Goal: Task Accomplishment & Management: Complete application form

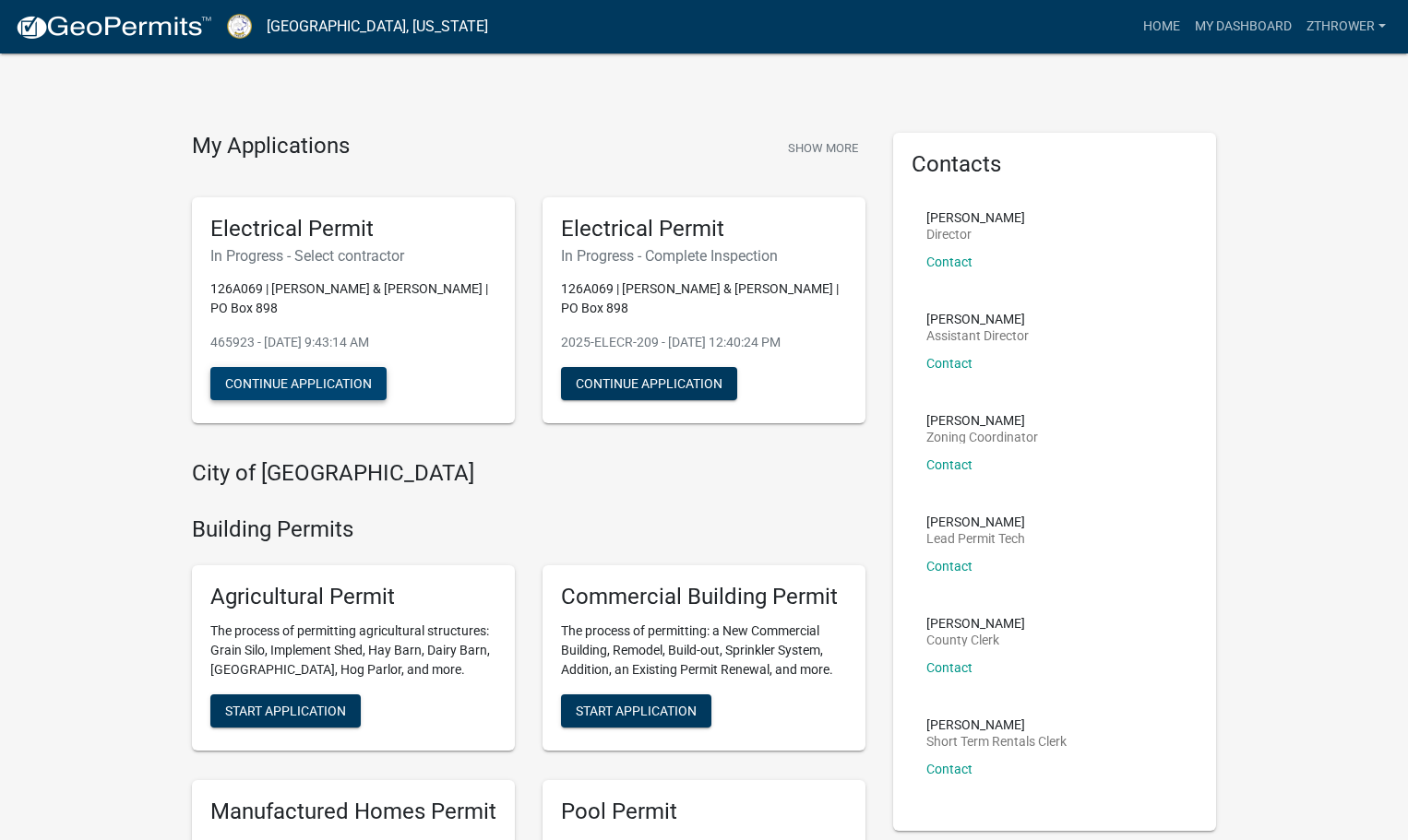
click at [358, 386] on button "Continue Application" at bounding box center [298, 384] width 176 height 34
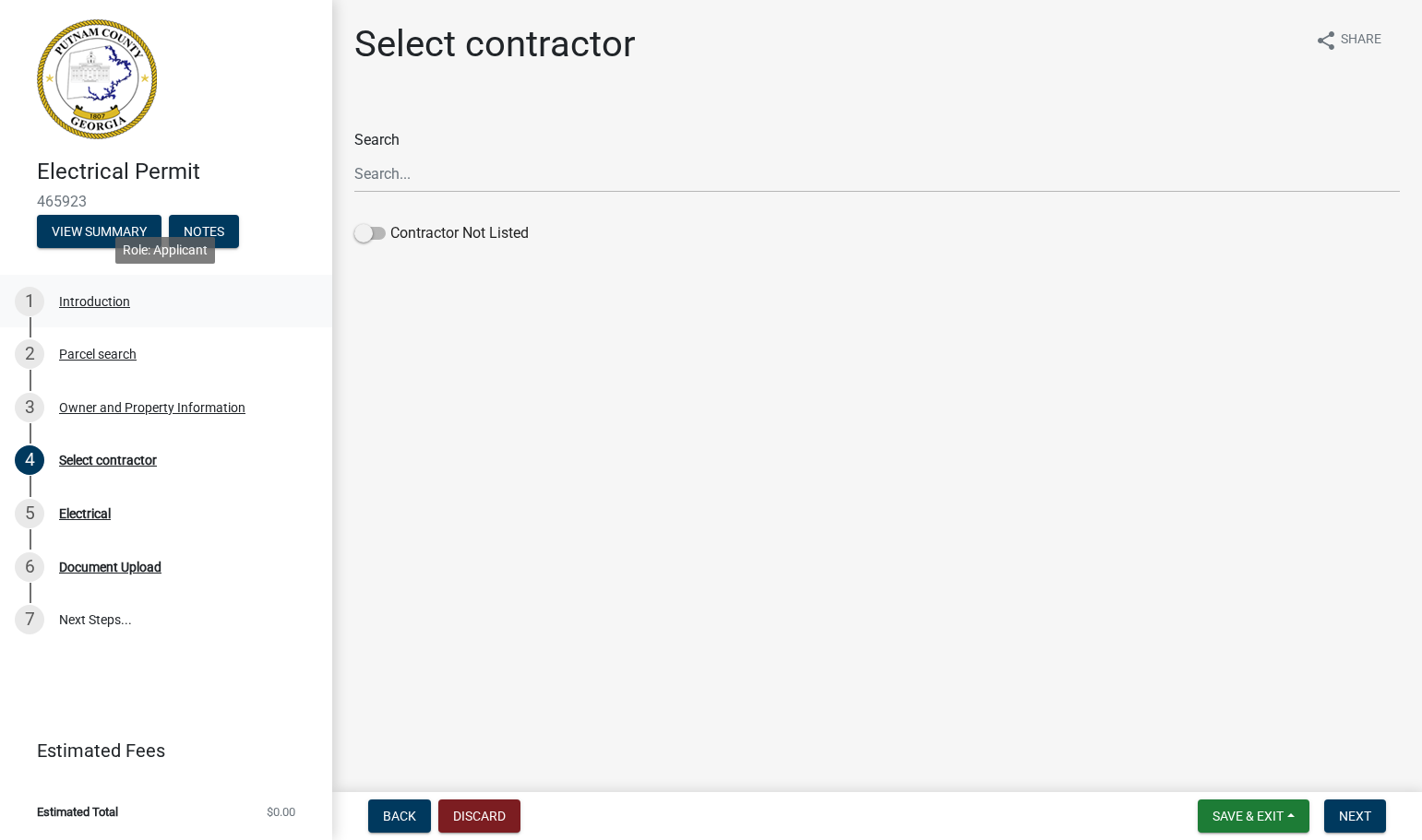
click at [107, 307] on div "Introduction" at bounding box center [95, 301] width 71 height 13
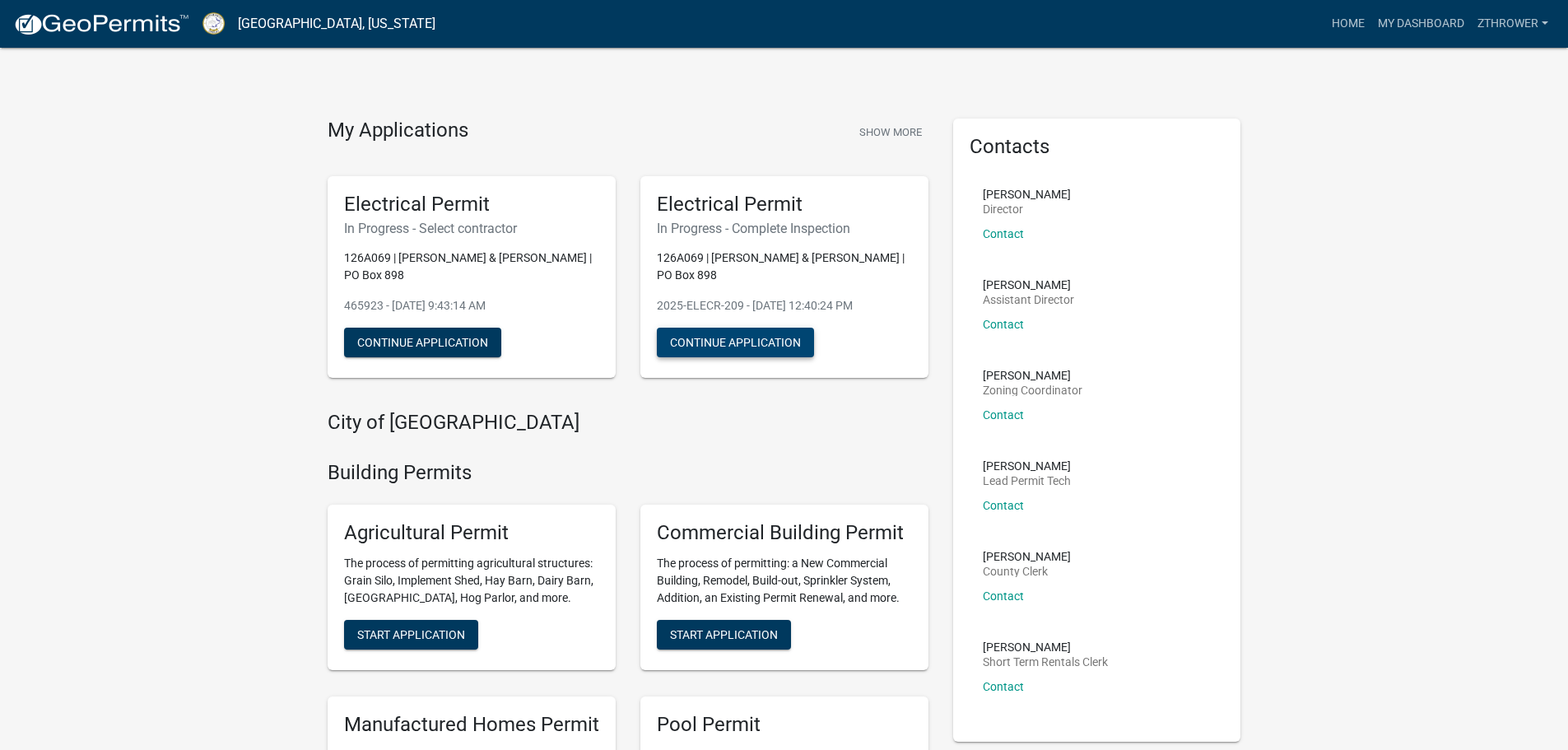
click at [760, 349] on button "Continue Application" at bounding box center [736, 342] width 158 height 30
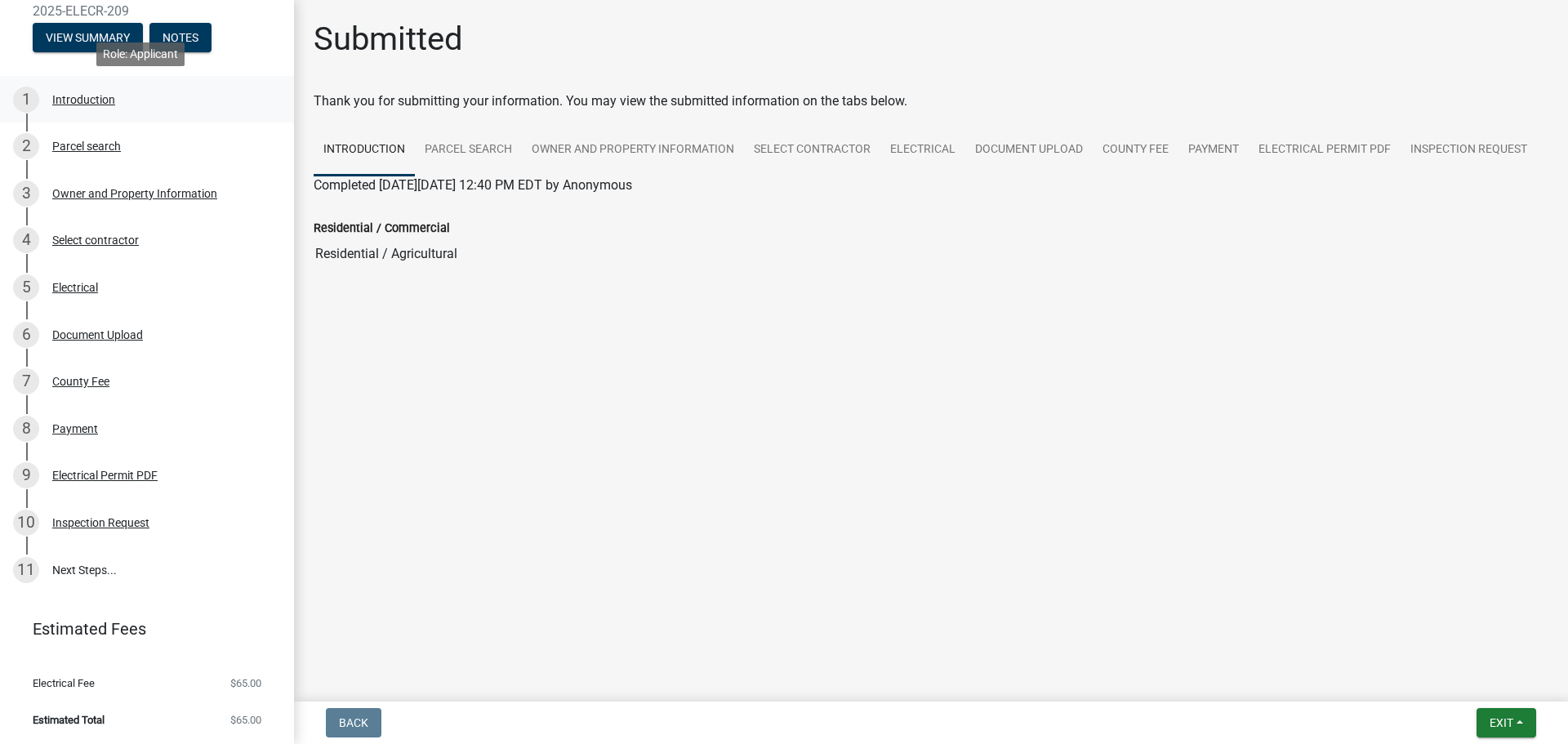
scroll to position [169, 0]
click at [126, 516] on div "Inspection Request" at bounding box center [100, 521] width 97 height 11
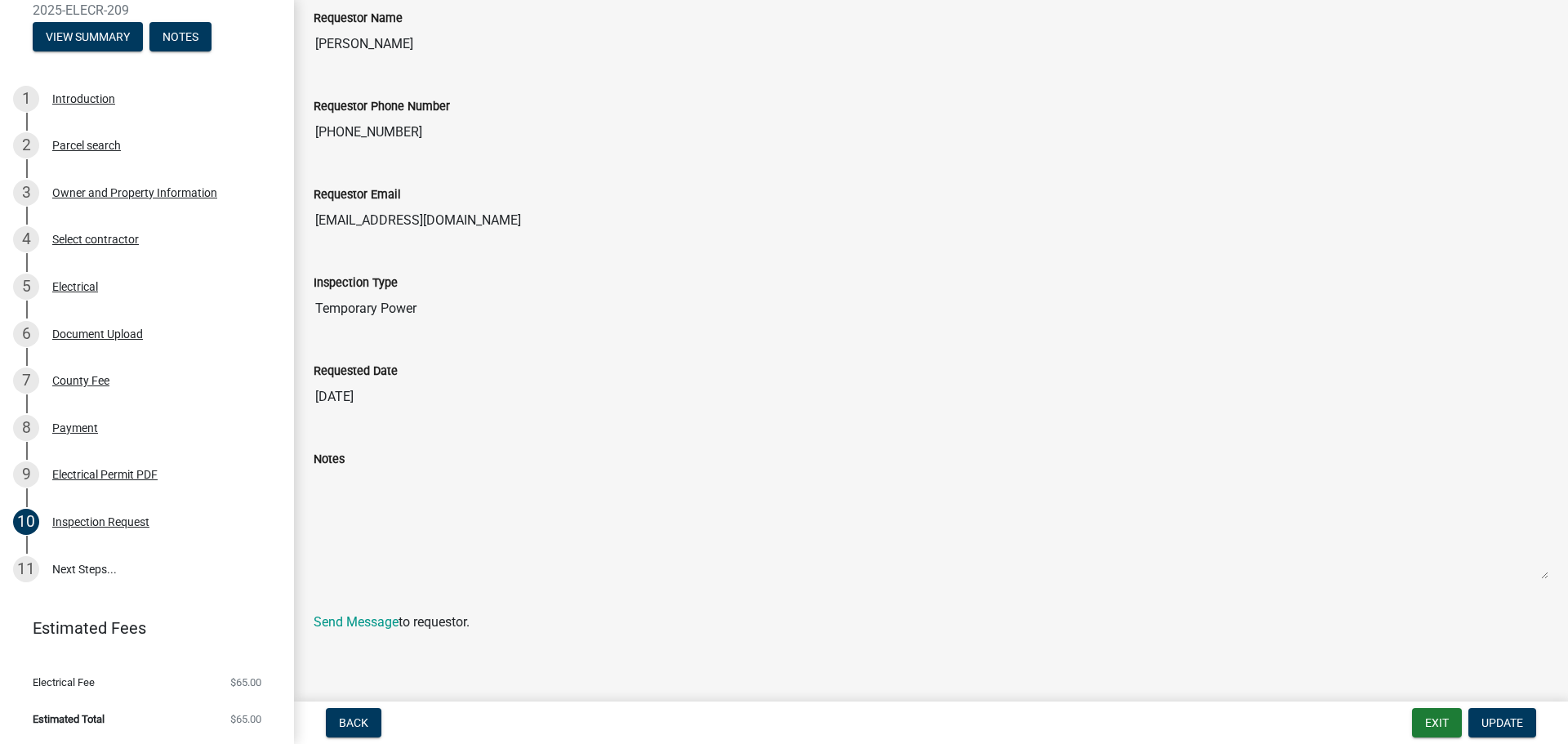
scroll to position [107, 0]
click at [1258, 729] on span "Update" at bounding box center [1503, 722] width 42 height 13
click at [82, 558] on link "11 Next Steps..." at bounding box center [147, 569] width 294 height 47
click at [72, 563] on link "11 Next Steps..." at bounding box center [147, 569] width 294 height 47
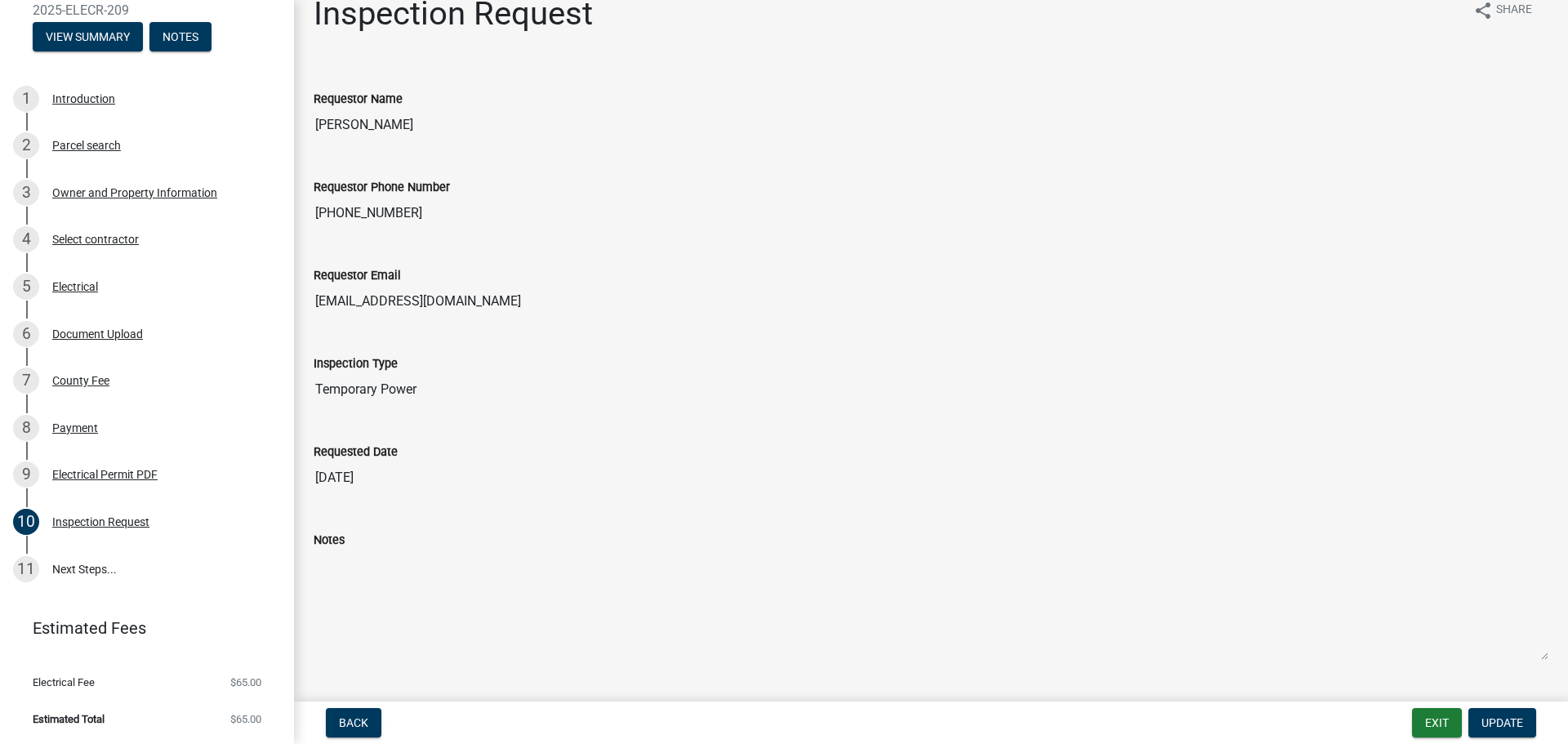
scroll to position [0, 0]
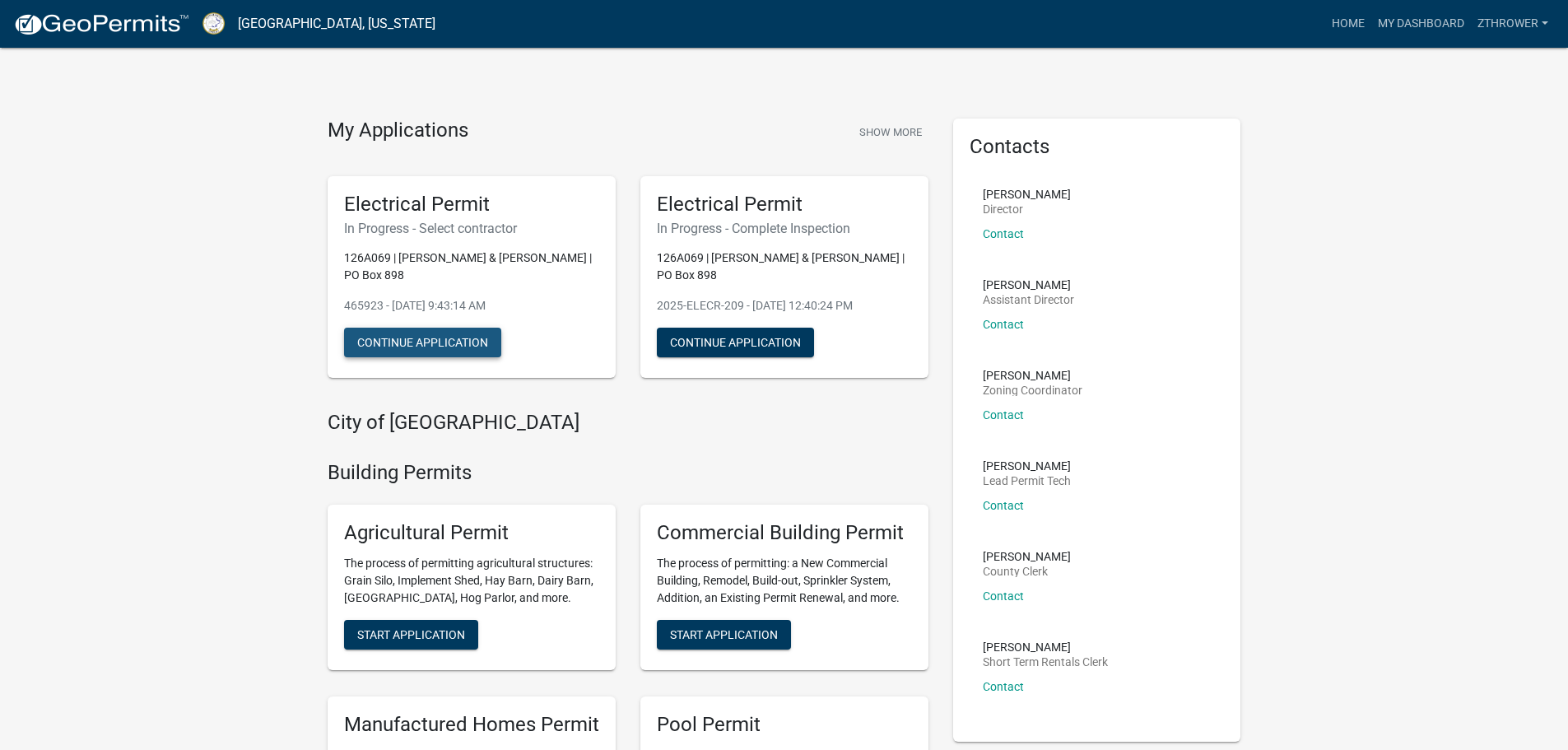
click at [379, 343] on button "Continue Application" at bounding box center [422, 342] width 158 height 30
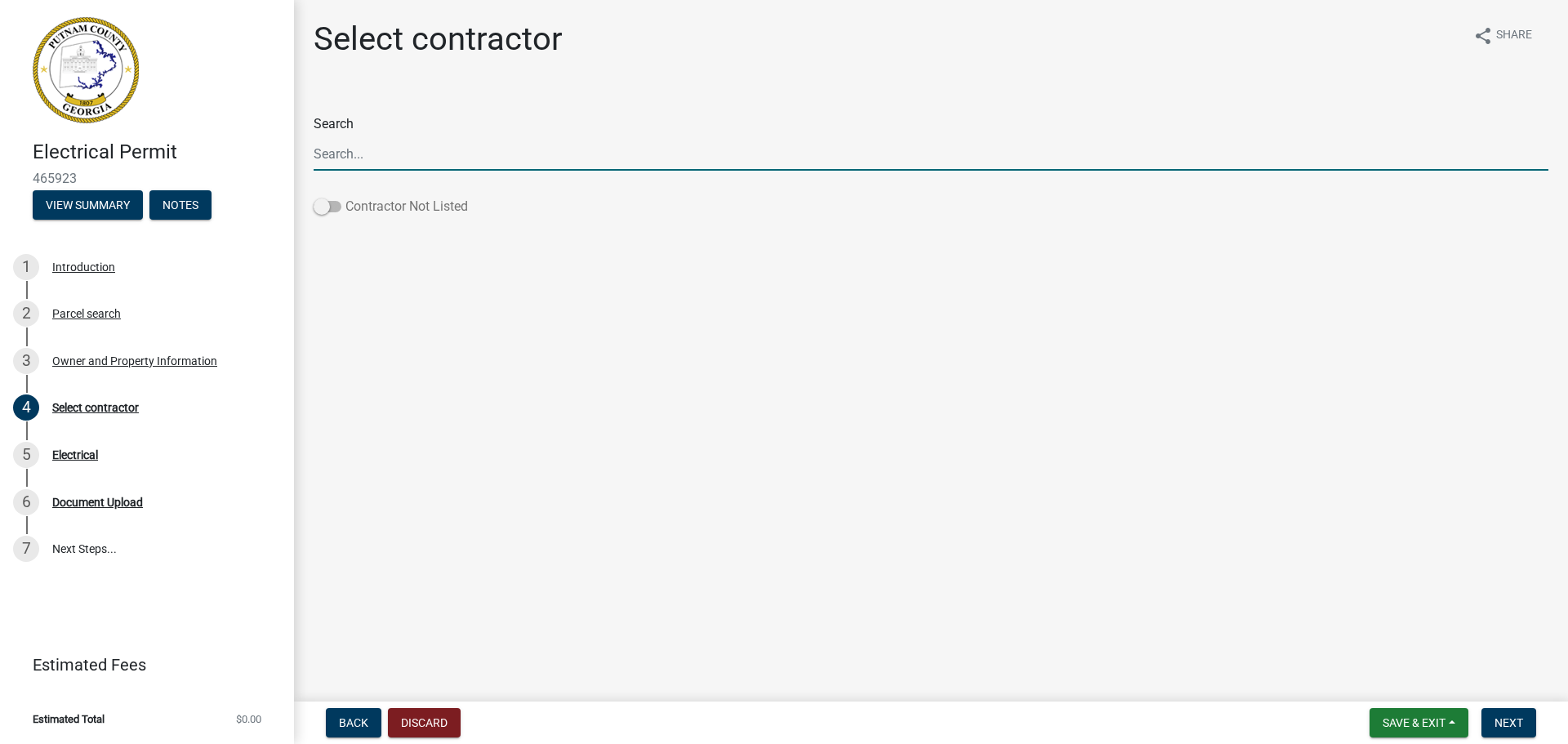
click at [330, 198] on label "Contractor Not Listed" at bounding box center [390, 206] width 155 height 19
click at [346, 196] on input "Contractor Not Listed" at bounding box center [346, 196] width 0 height 0
click at [342, 204] on label "Contractor Not Listed" at bounding box center [390, 206] width 155 height 19
click at [346, 196] on input "Contractor Not Listed" at bounding box center [346, 196] width 0 height 0
click at [325, 203] on span at bounding box center [327, 206] width 28 height 11
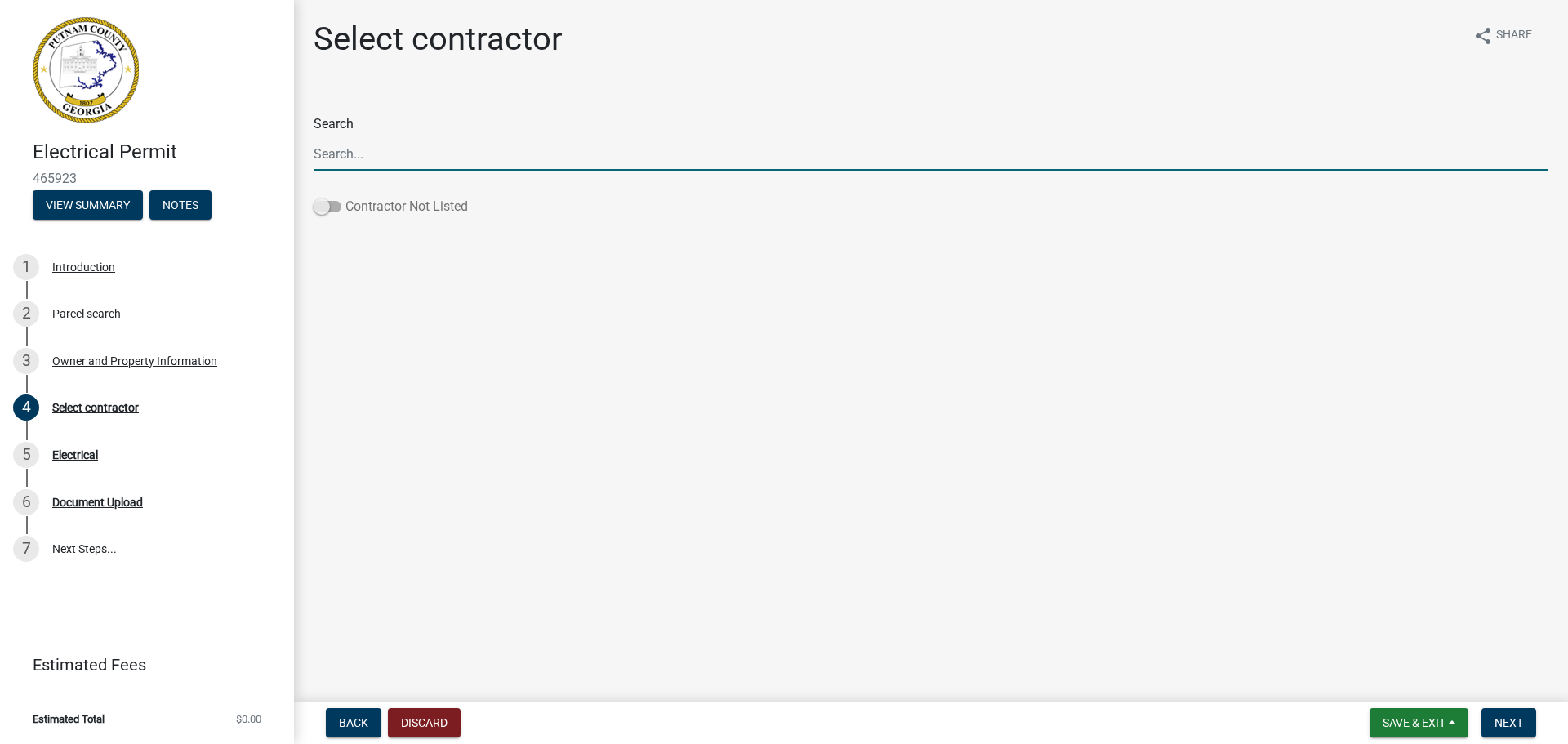
click at [346, 196] on input "Contractor Not Listed" at bounding box center [346, 196] width 0 height 0
click at [328, 203] on span at bounding box center [327, 206] width 28 height 11
click at [346, 196] on input "Contractor Not Listed" at bounding box center [346, 196] width 0 height 0
click at [346, 161] on input "Search" at bounding box center [931, 154] width 1234 height 33
type input "Thrower Electric"
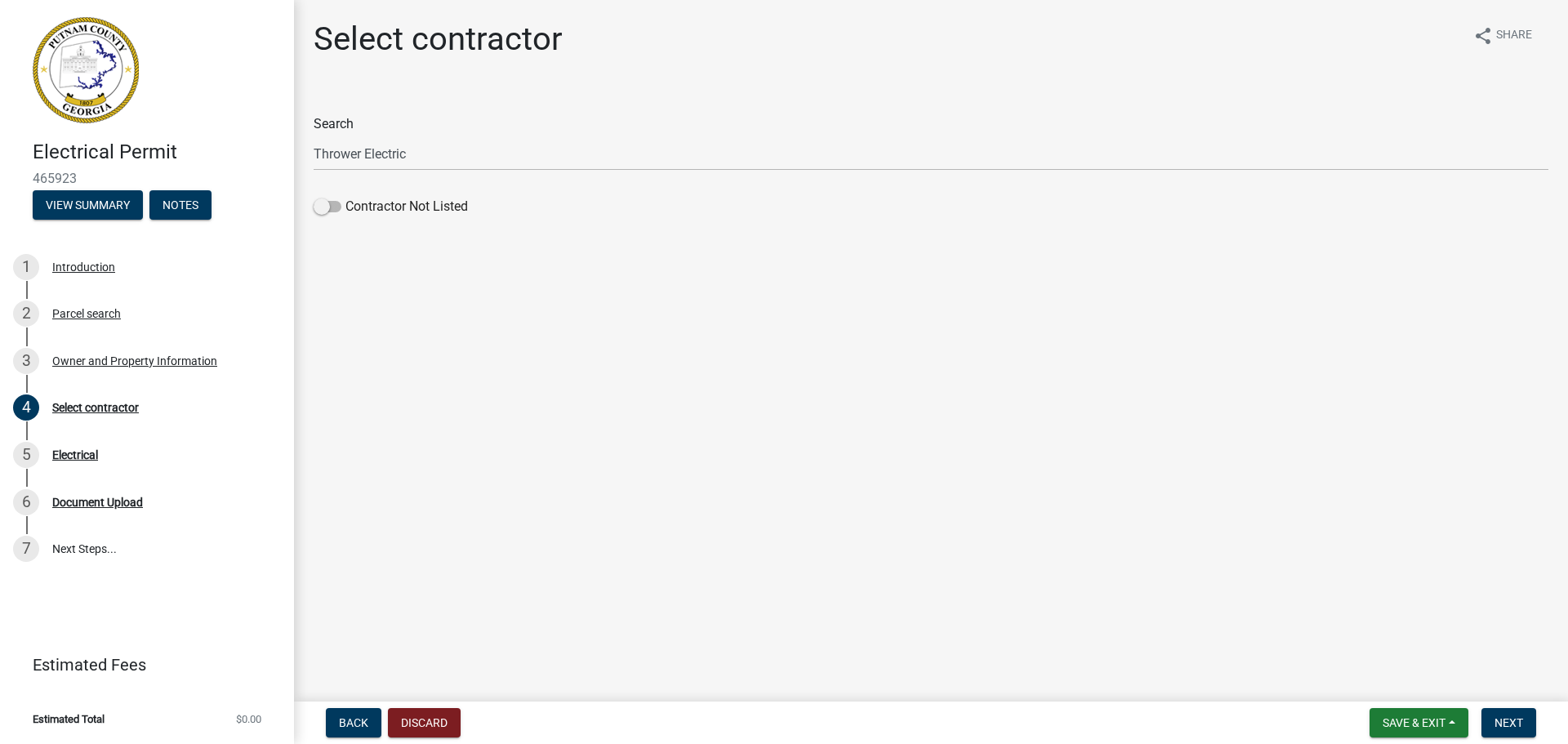
click at [552, 305] on main "Select contractor share Share Search Thrower Electric Contractor Not Listed" at bounding box center [931, 348] width 1274 height 695
click at [1258, 732] on button "Next" at bounding box center [1509, 723] width 55 height 30
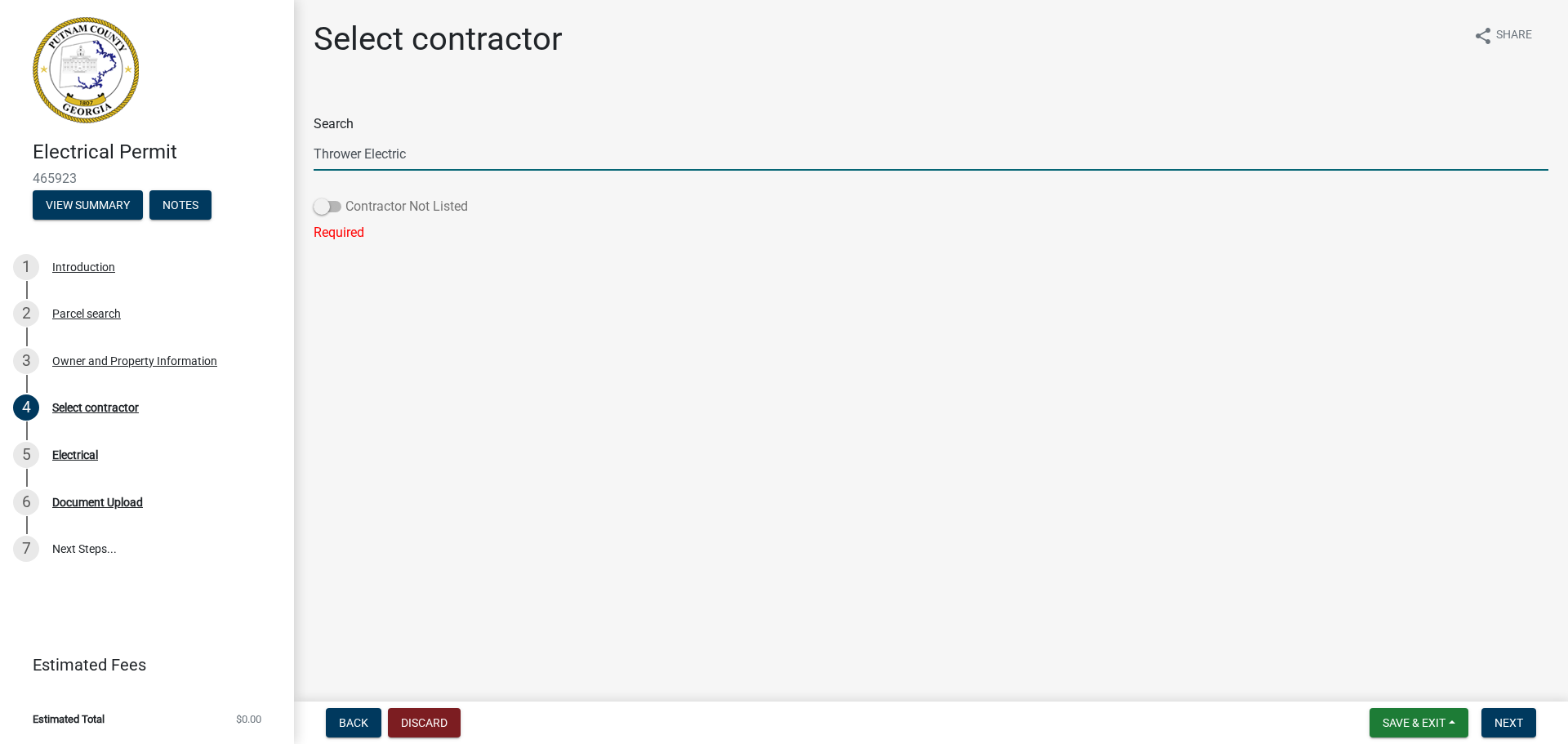
click at [327, 204] on span at bounding box center [327, 206] width 28 height 11
click at [346, 196] on input "Contractor Not Listed" at bounding box center [346, 196] width 0 height 0
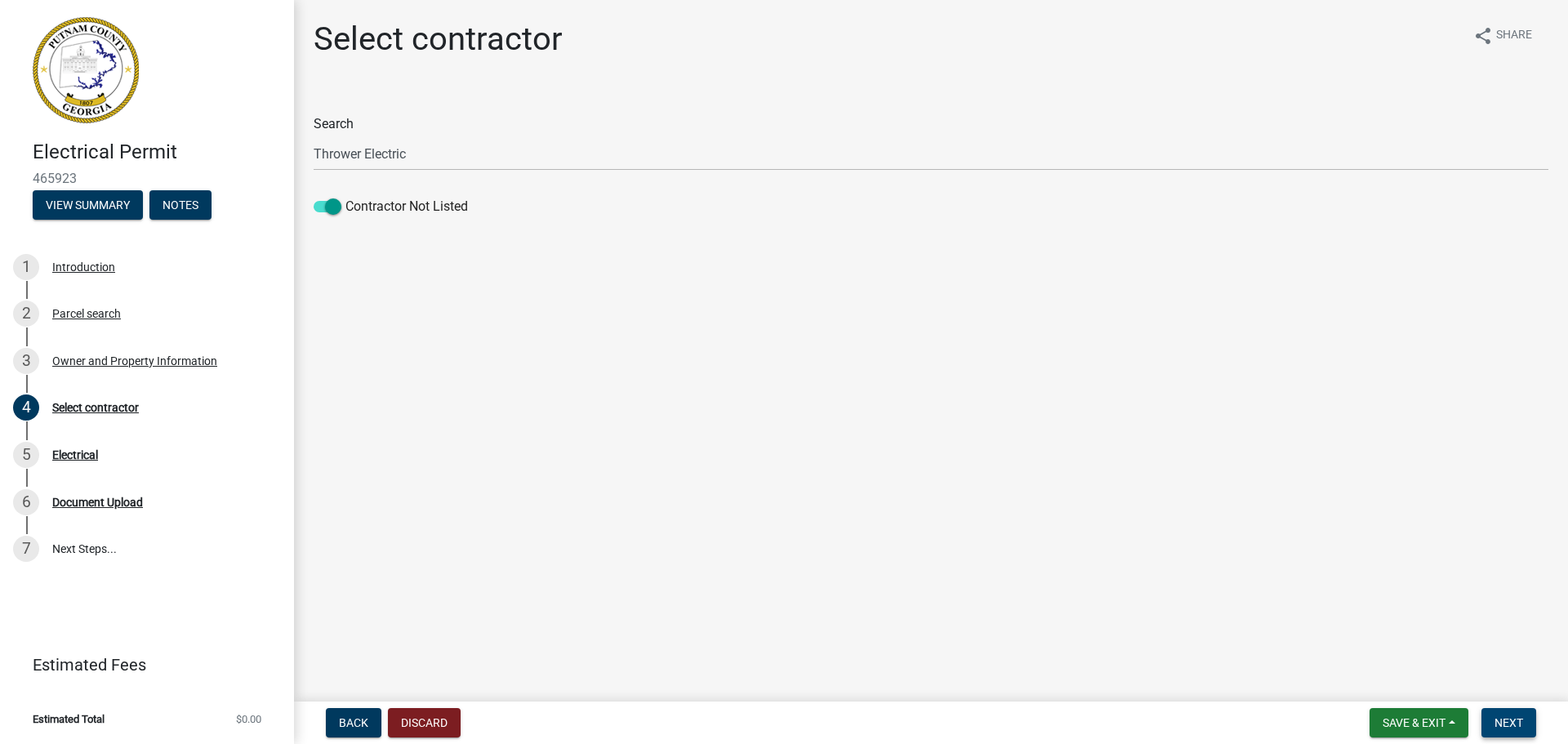
click at [1258, 716] on span "Next" at bounding box center [1509, 722] width 29 height 13
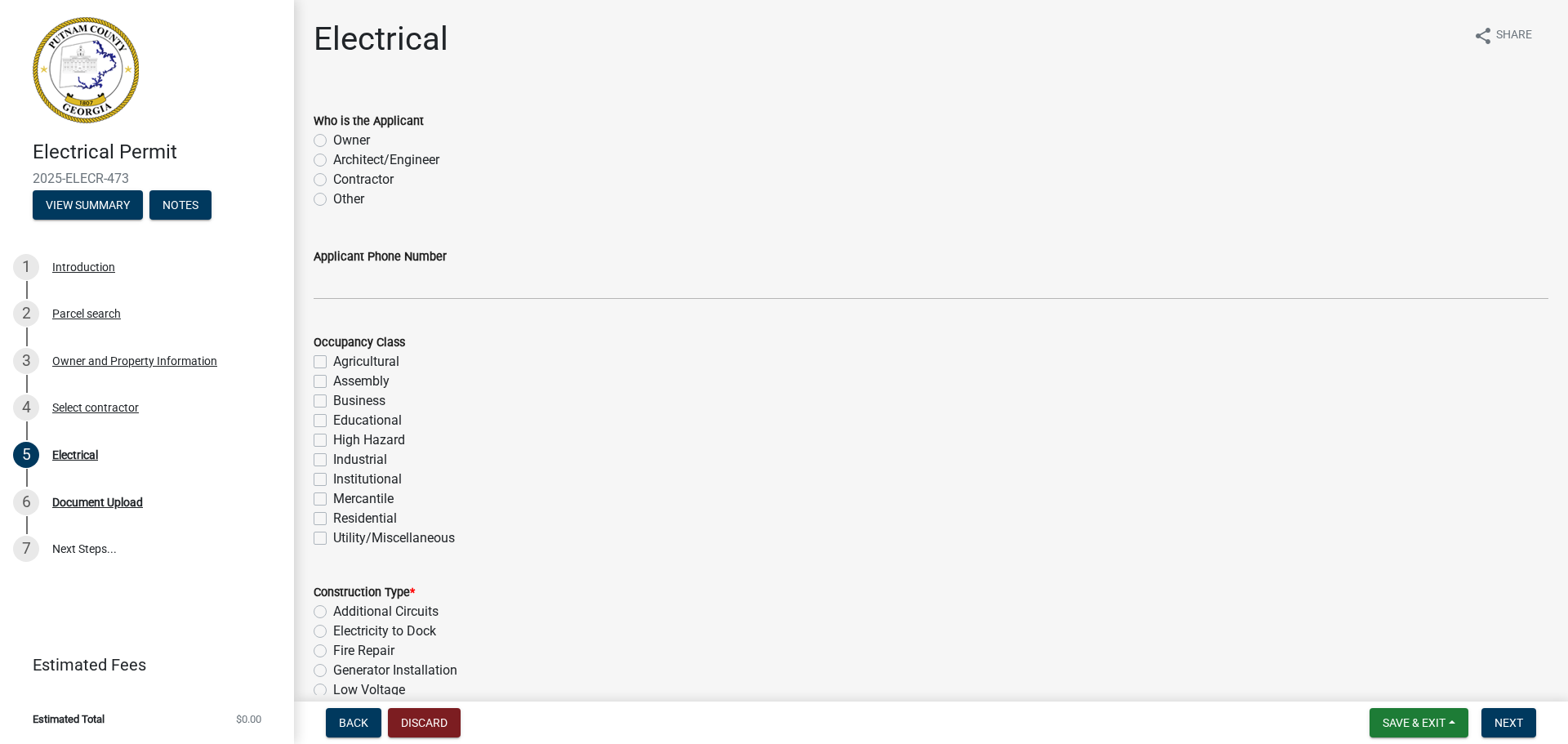
click at [350, 179] on label "Contractor" at bounding box center [363, 180] width 60 height 19
click at [344, 179] on input "Contractor" at bounding box center [339, 176] width 10 height 10
radio input "true"
click at [334, 523] on label "Residential" at bounding box center [365, 519] width 64 height 19
click at [334, 520] on input "Residential" at bounding box center [339, 514] width 10 height 10
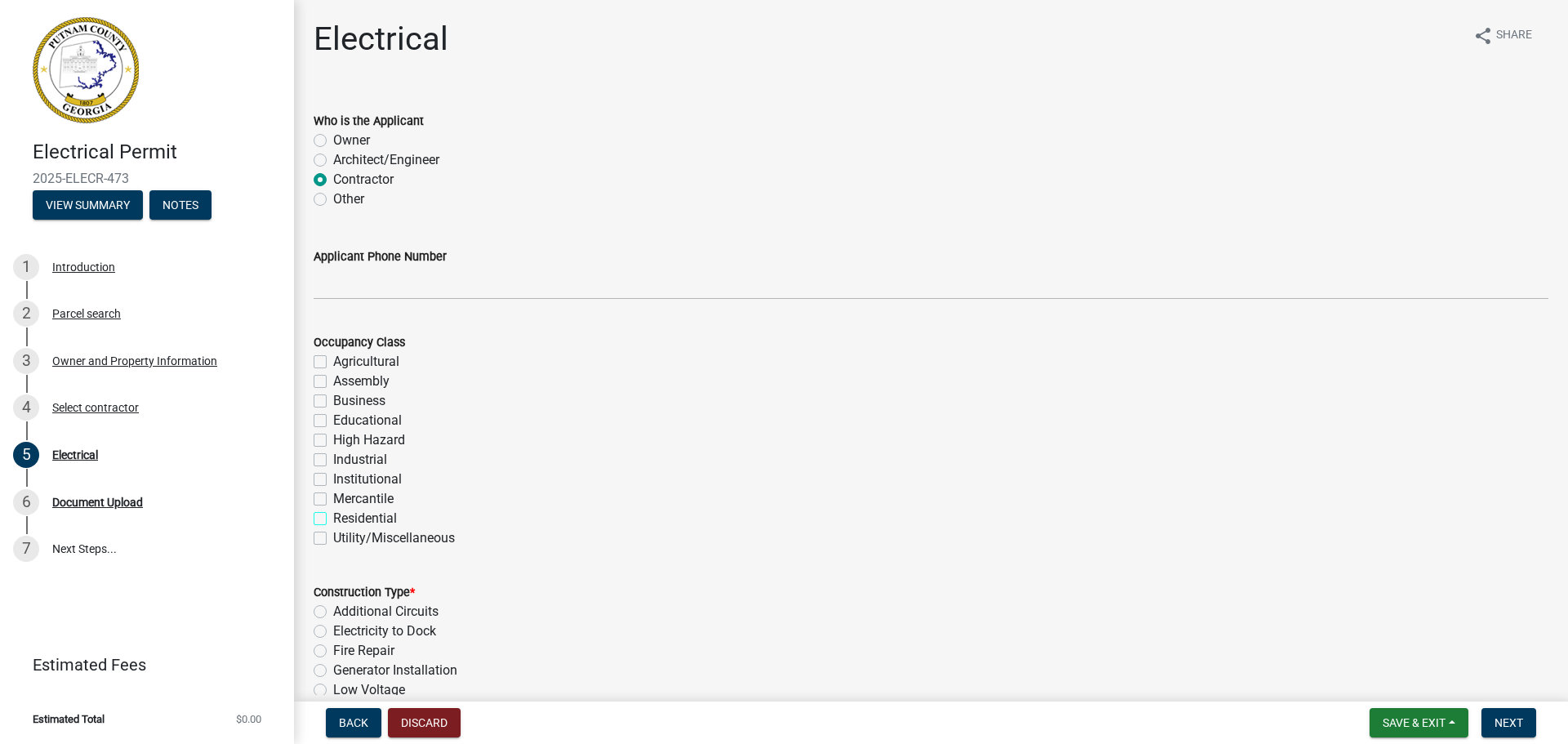
checkbox input "true"
checkbox input "false"
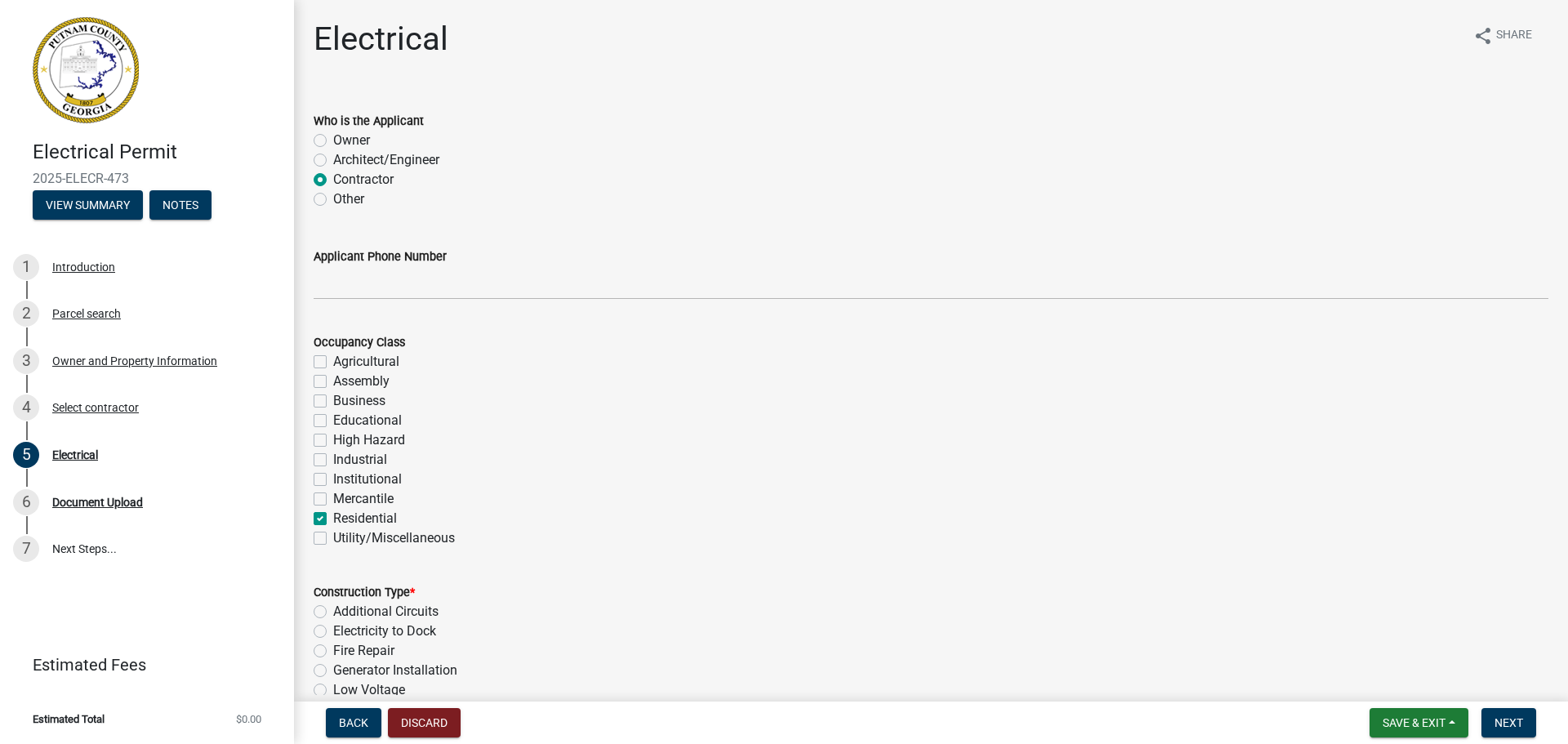
checkbox input "false"
checkbox input "true"
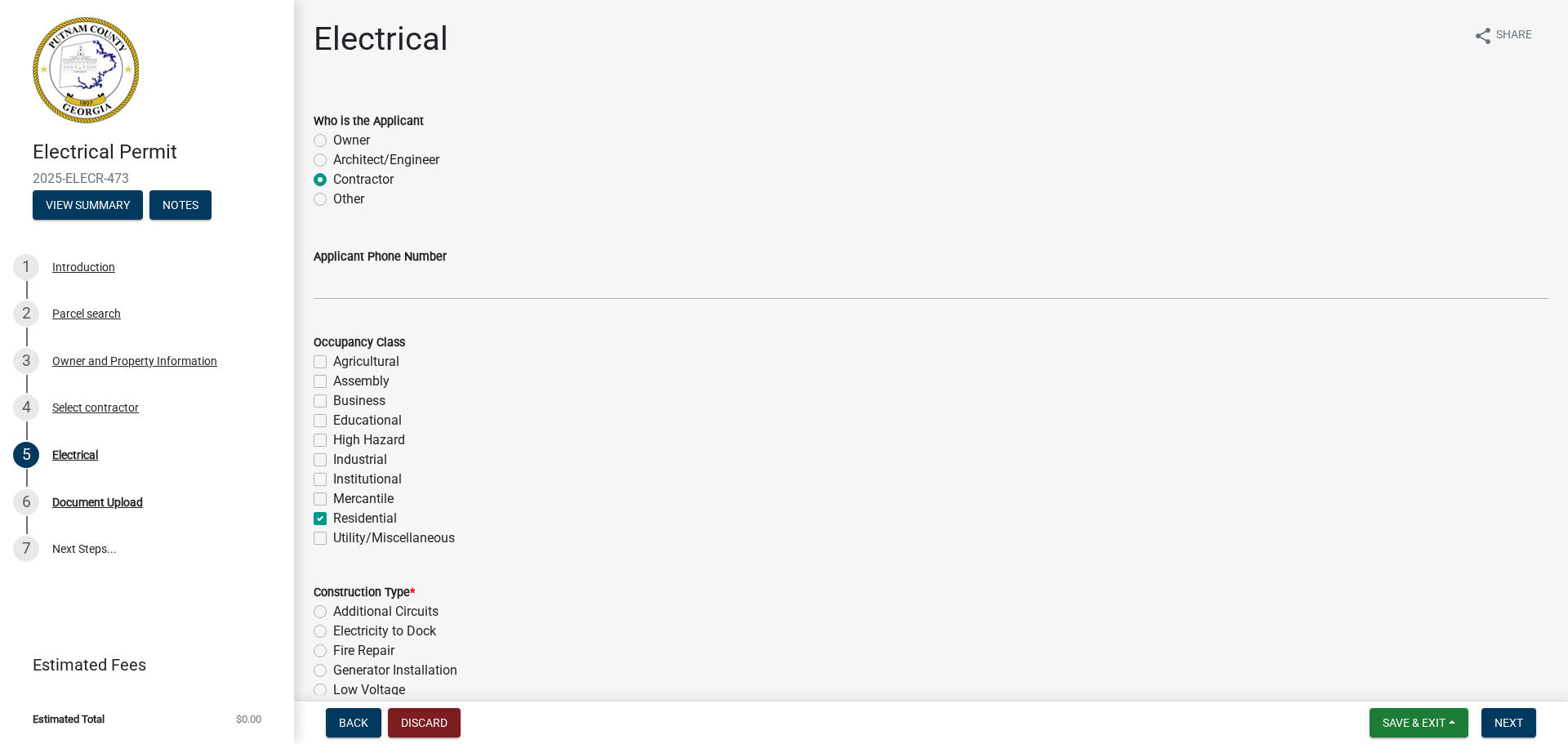
checkbox input "false"
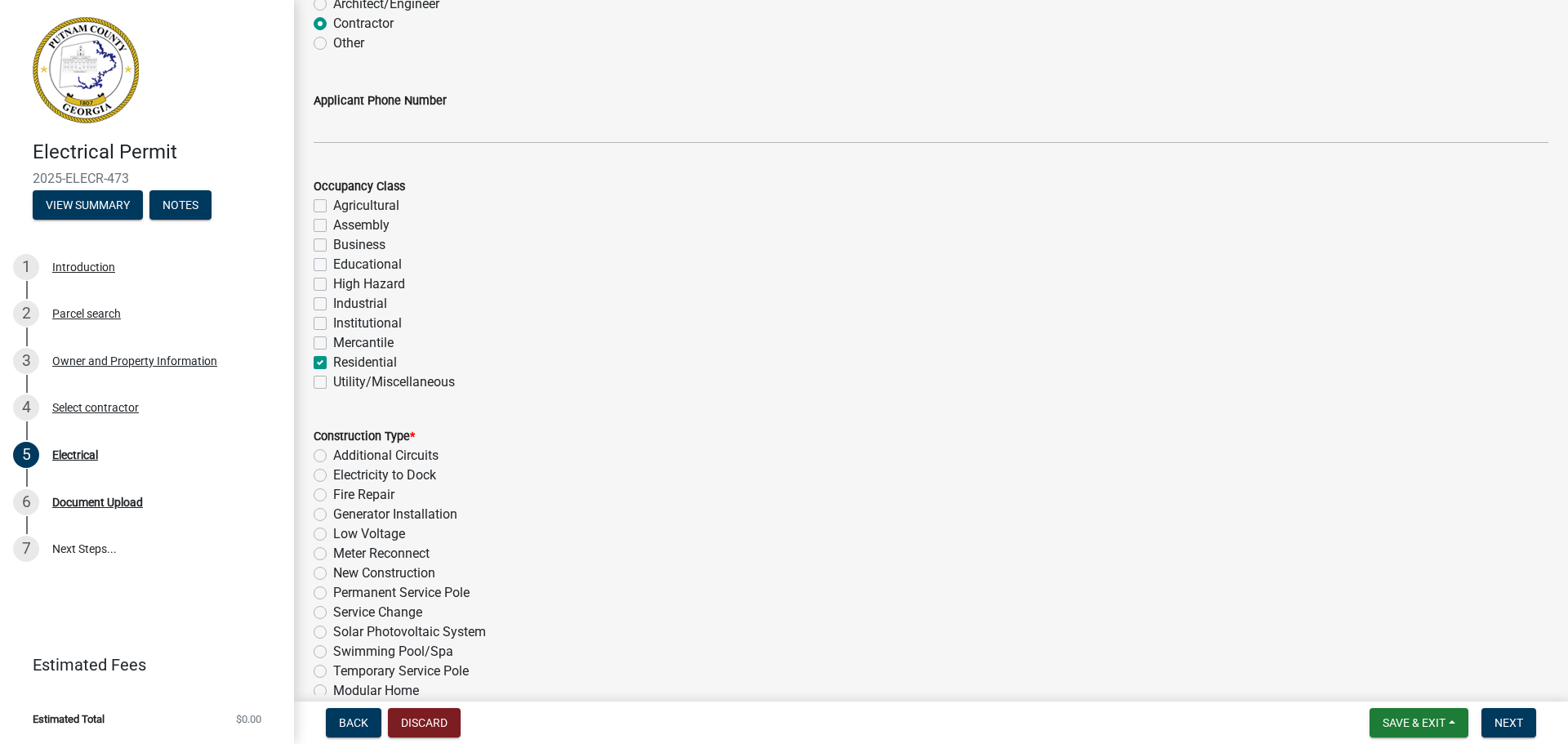
scroll to position [245, 0]
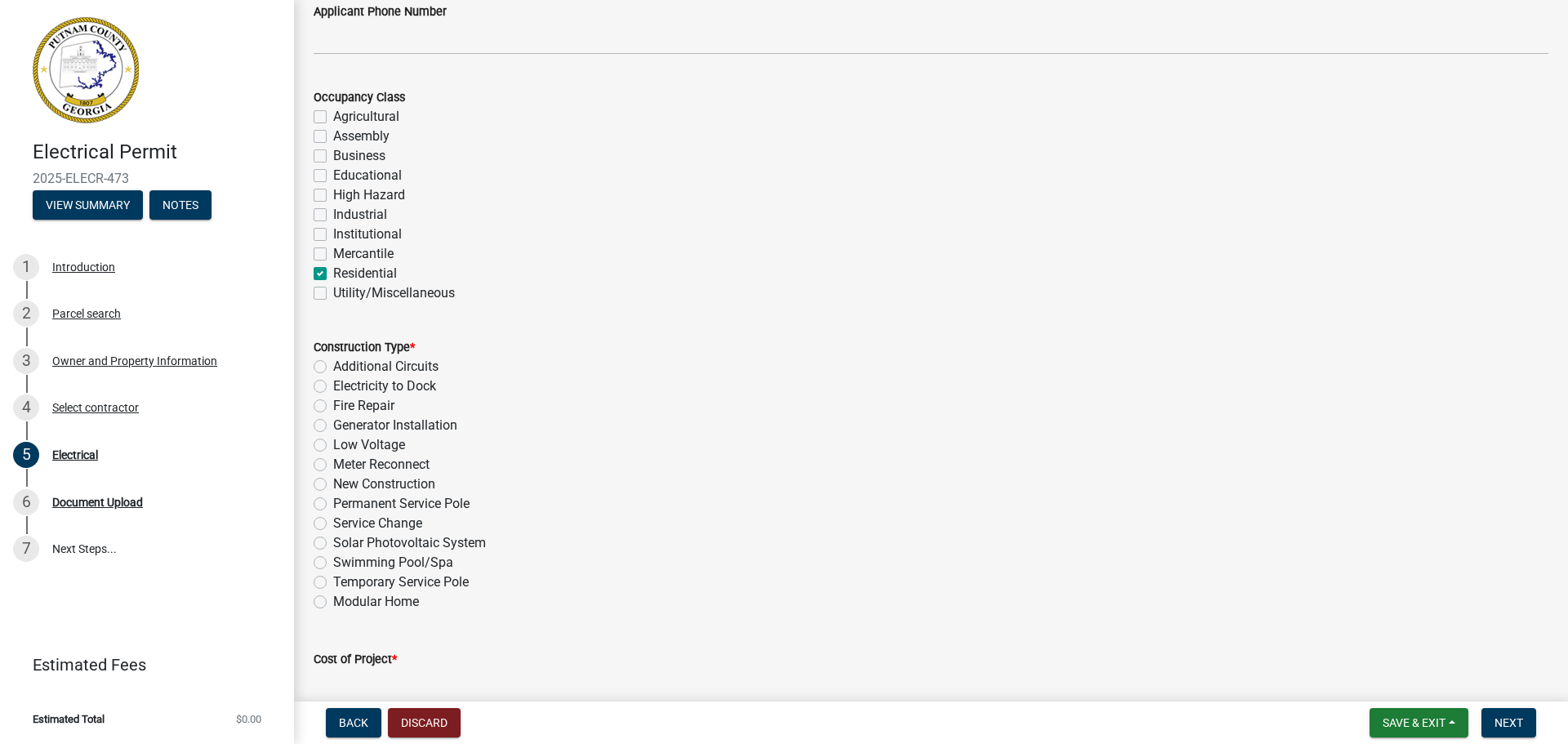
click at [327, 502] on div "Permanent Service Pole" at bounding box center [931, 504] width 1234 height 19
click at [334, 503] on label "Permanent Service Pole" at bounding box center [402, 504] width 136 height 19
click at [334, 503] on input "Permanent Service Pole" at bounding box center [339, 499] width 10 height 10
radio input "true"
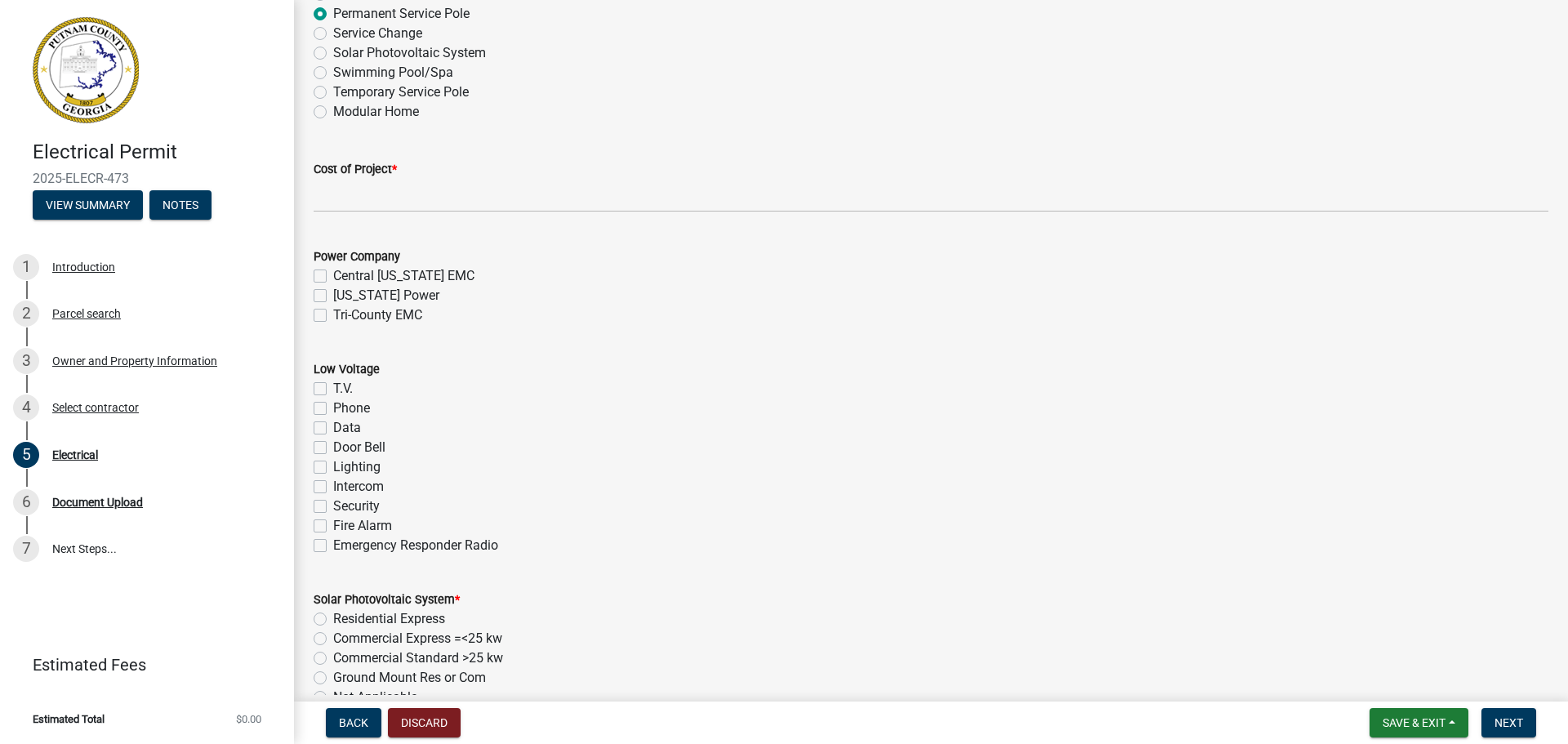
scroll to position [653, 0]
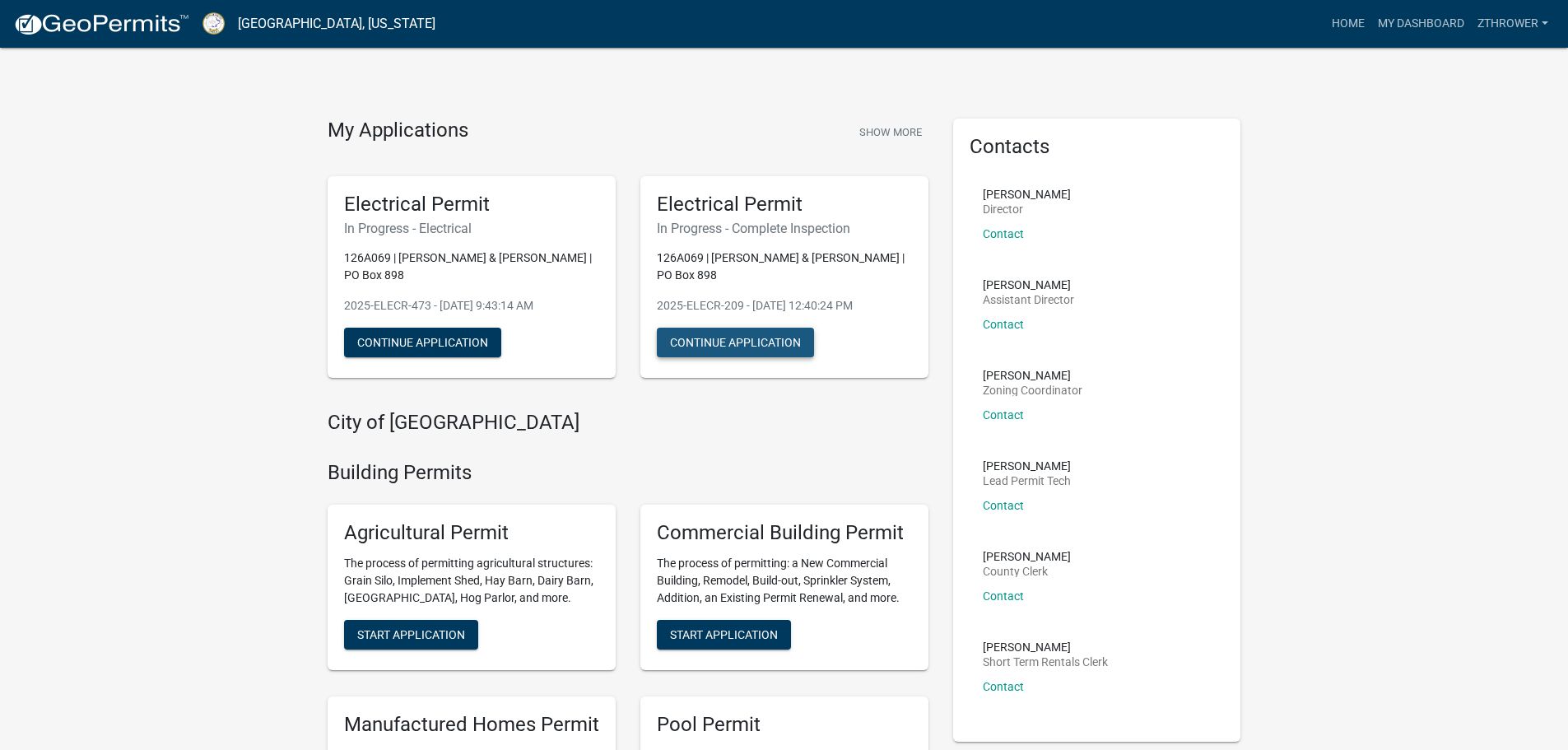
click at [770, 340] on button "Continue Application" at bounding box center [736, 342] width 158 height 30
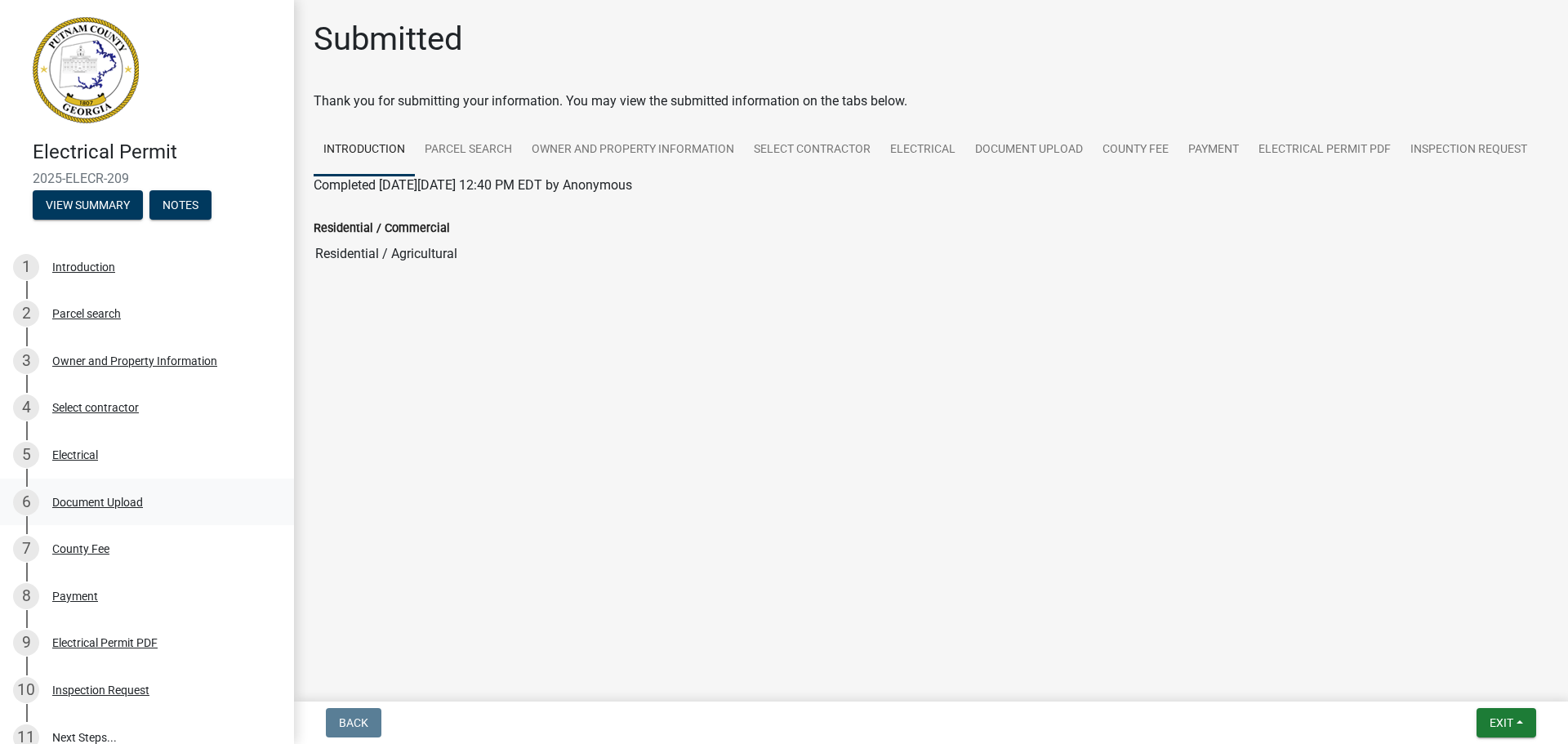
scroll to position [163, 0]
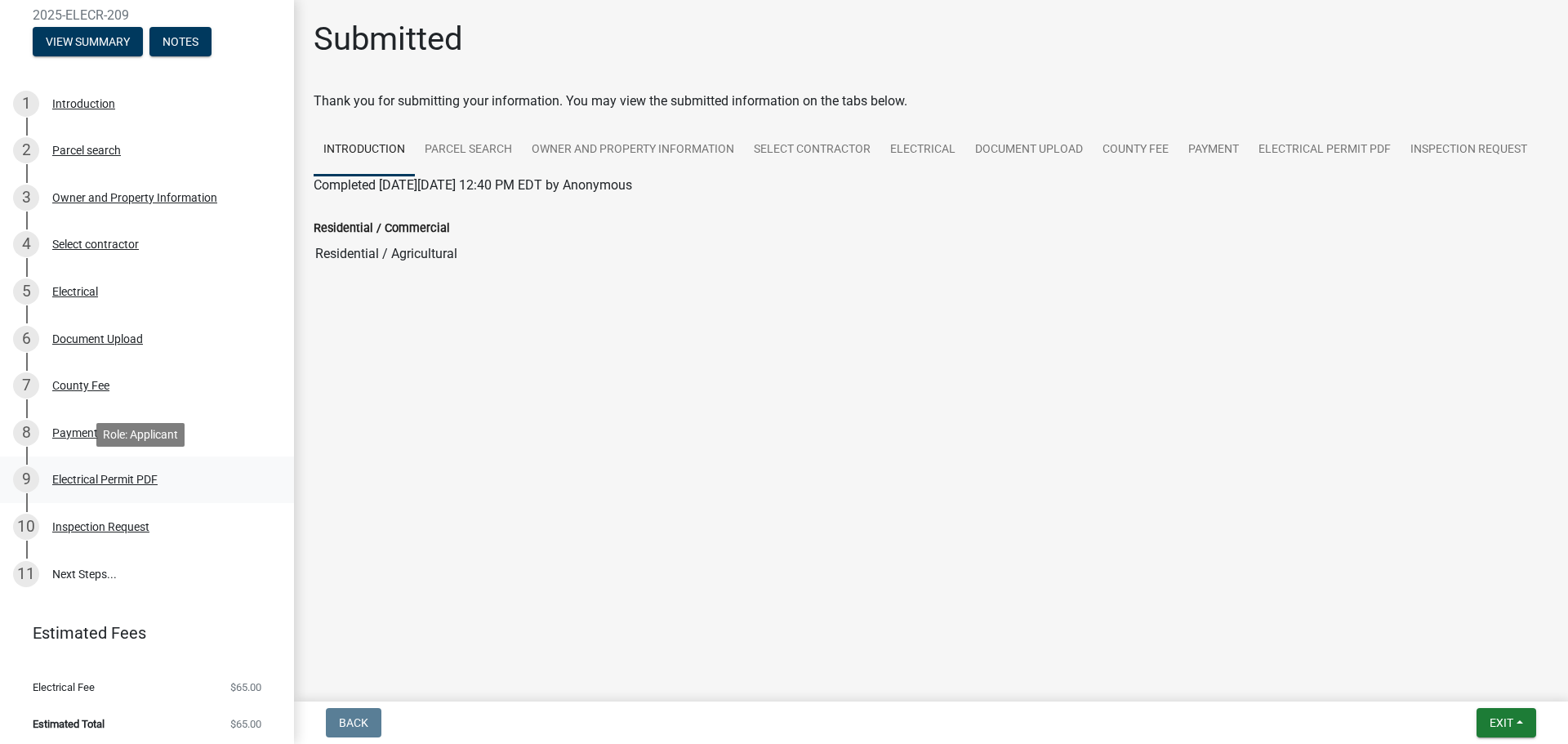
click at [138, 479] on div "Electrical Permit PDF" at bounding box center [105, 479] width 106 height 11
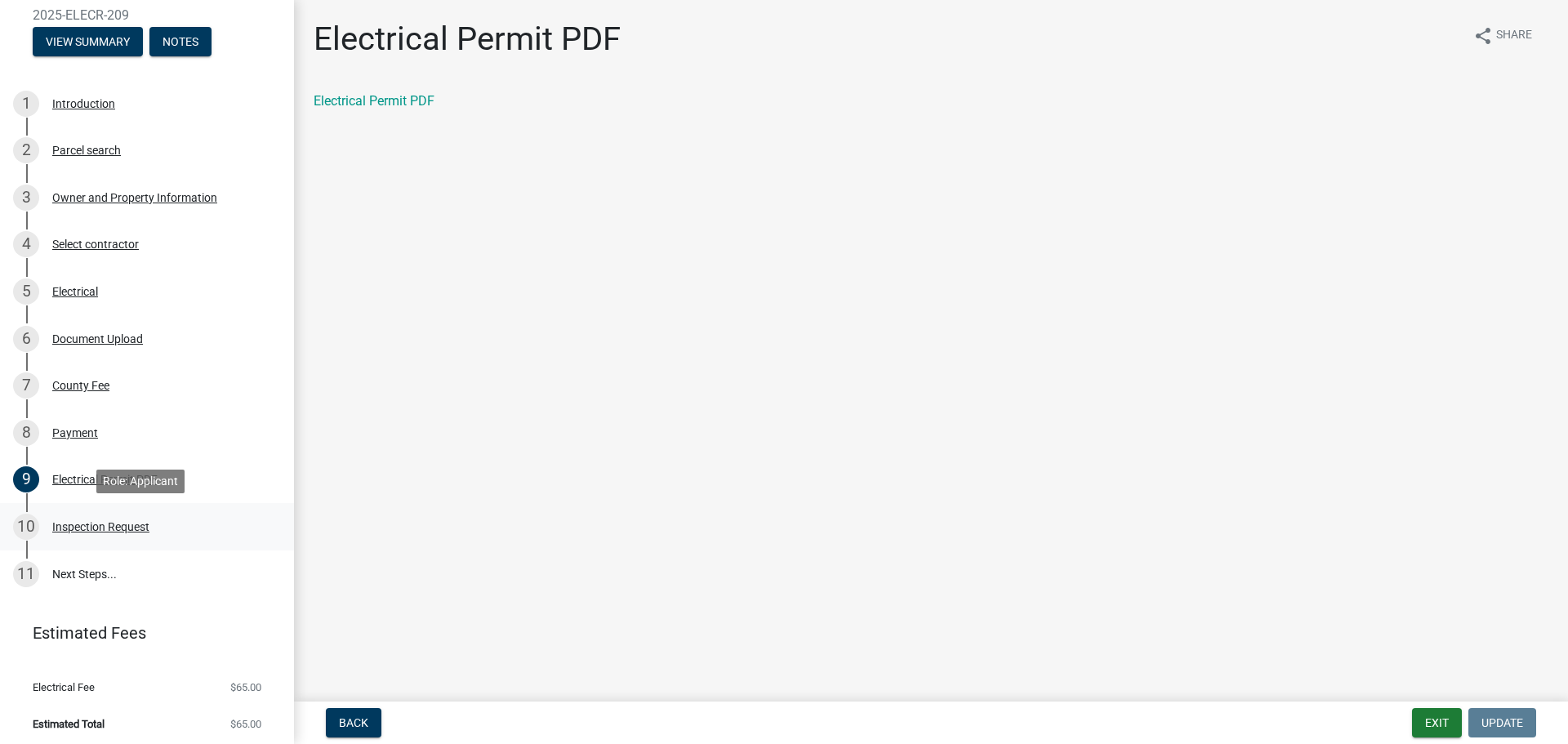
click at [120, 540] on link "10 Inspection Request" at bounding box center [147, 527] width 294 height 47
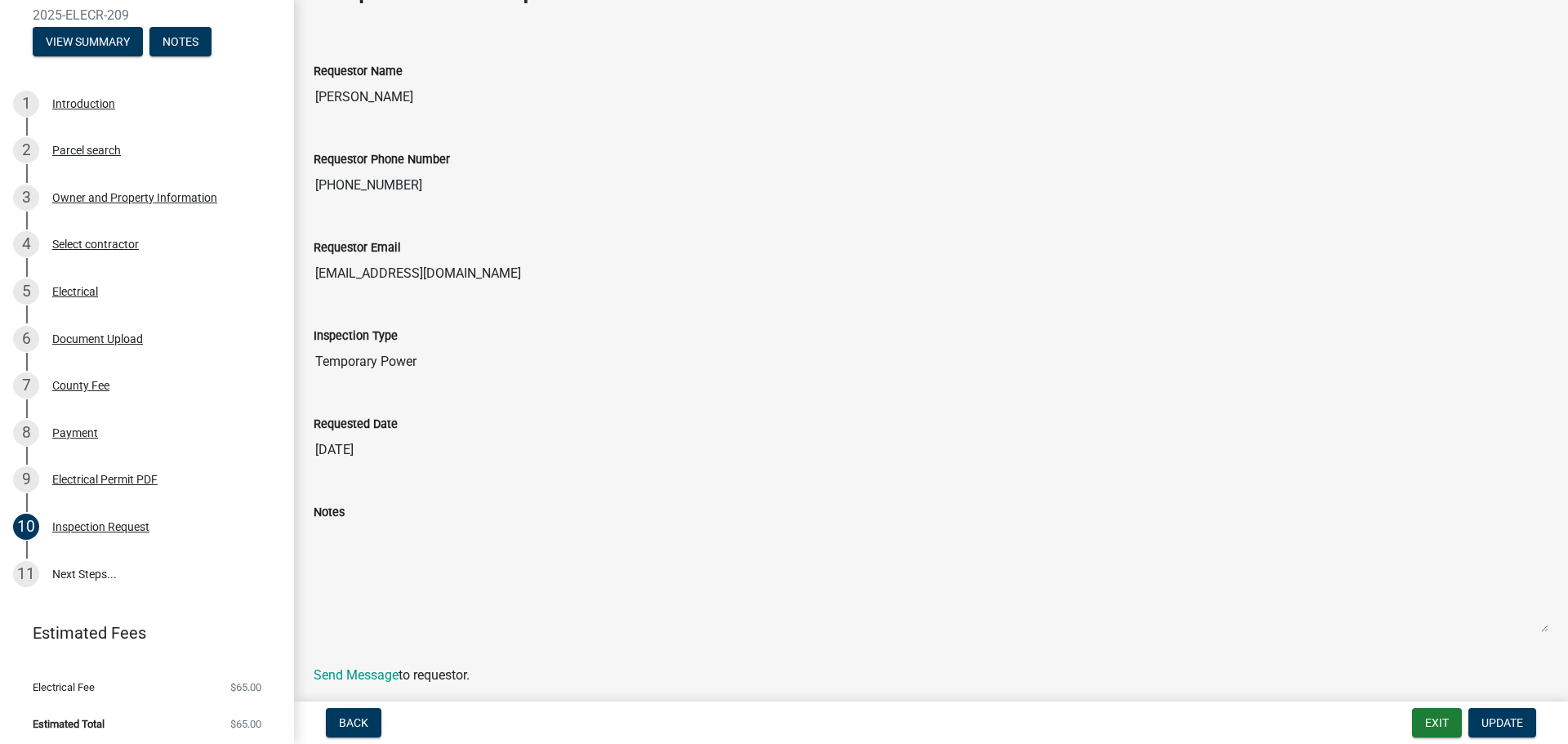
scroll to position [25, 0]
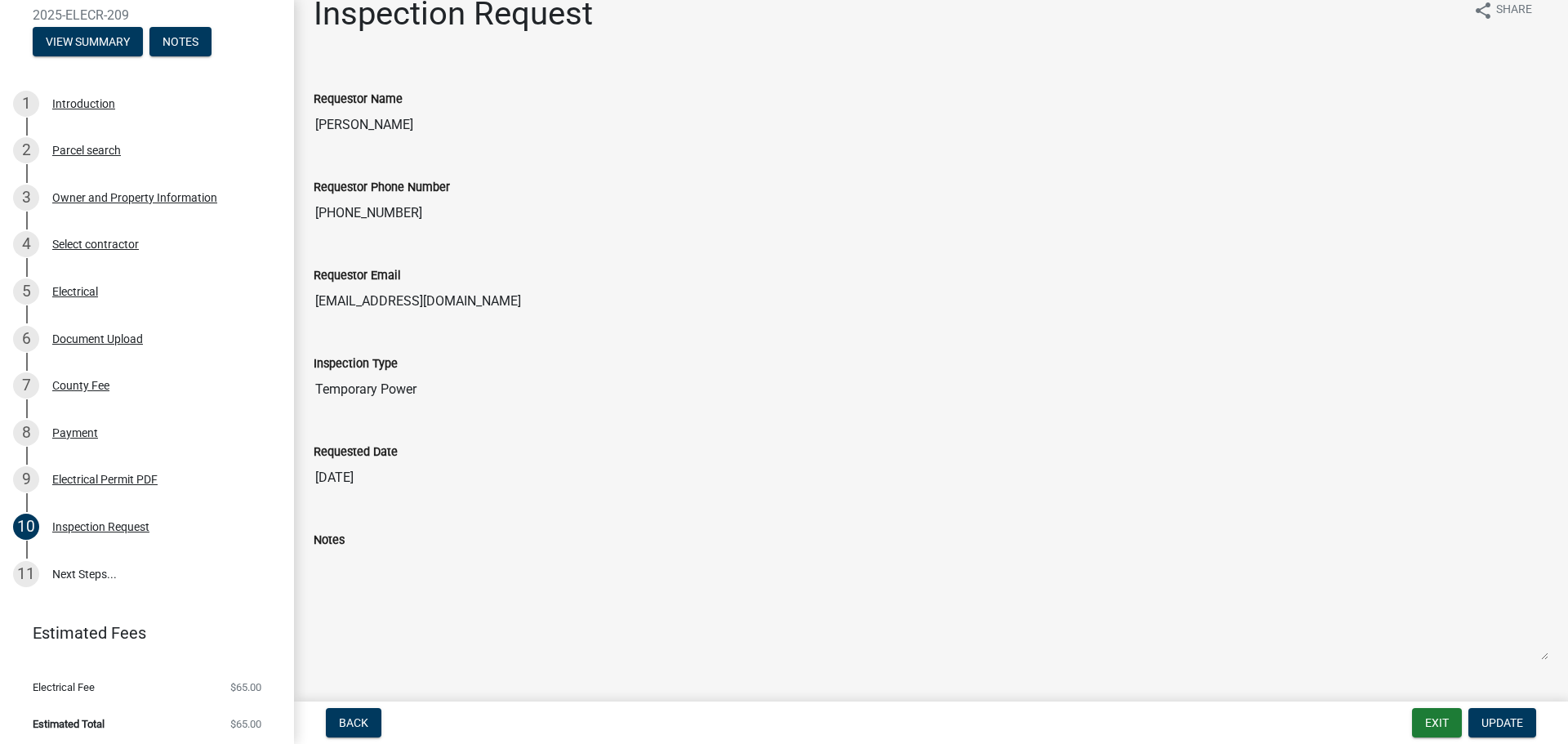
click at [352, 412] on div "Inspection Type Temporary Power" at bounding box center [931, 375] width 1260 height 88
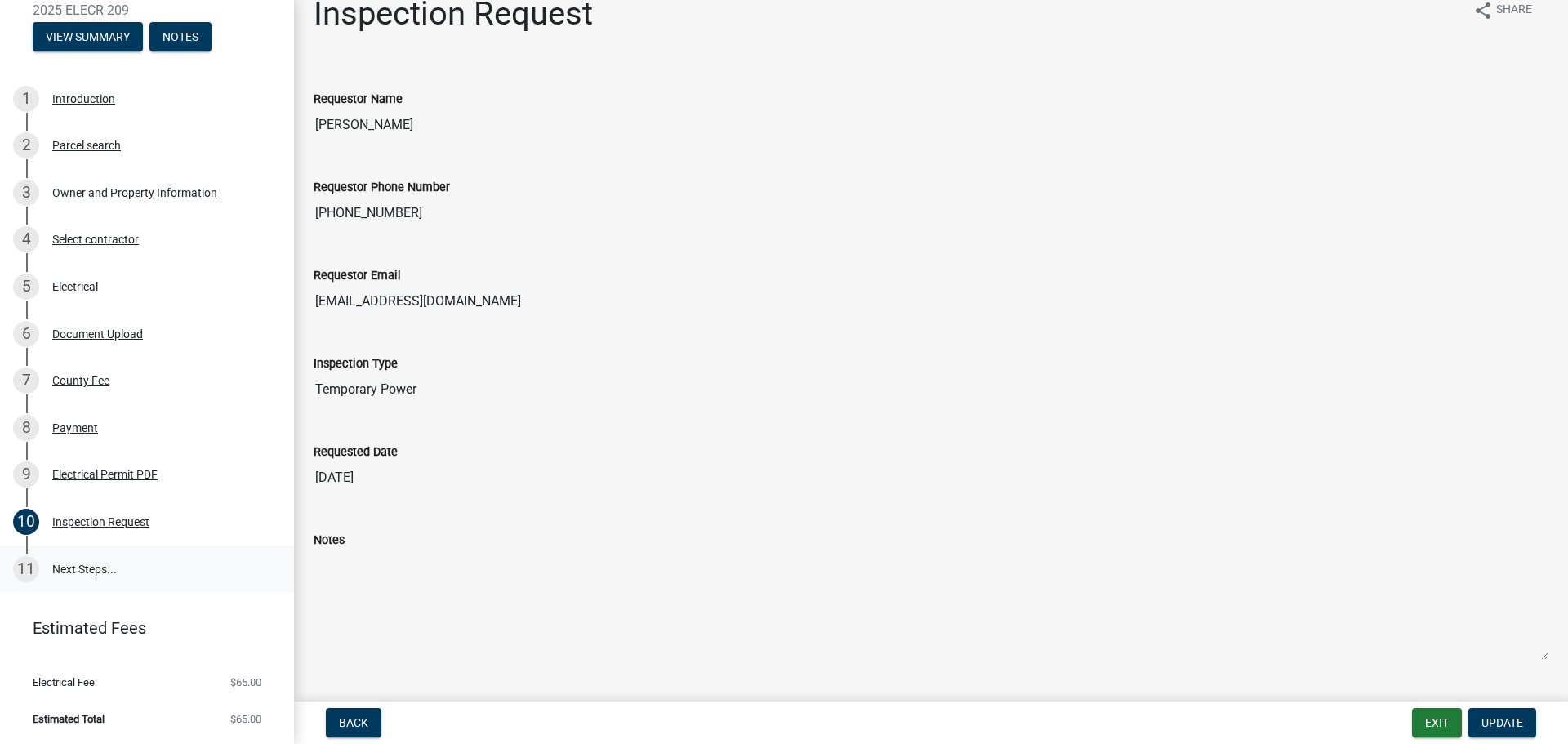
click at [134, 552] on link "11 Next Steps..." at bounding box center [147, 569] width 294 height 47
click at [99, 566] on link "11 Next Steps..." at bounding box center [147, 569] width 294 height 47
click at [104, 524] on div "Inspection Request" at bounding box center [100, 521] width 97 height 11
click at [1258, 720] on span "Update" at bounding box center [1503, 722] width 42 height 13
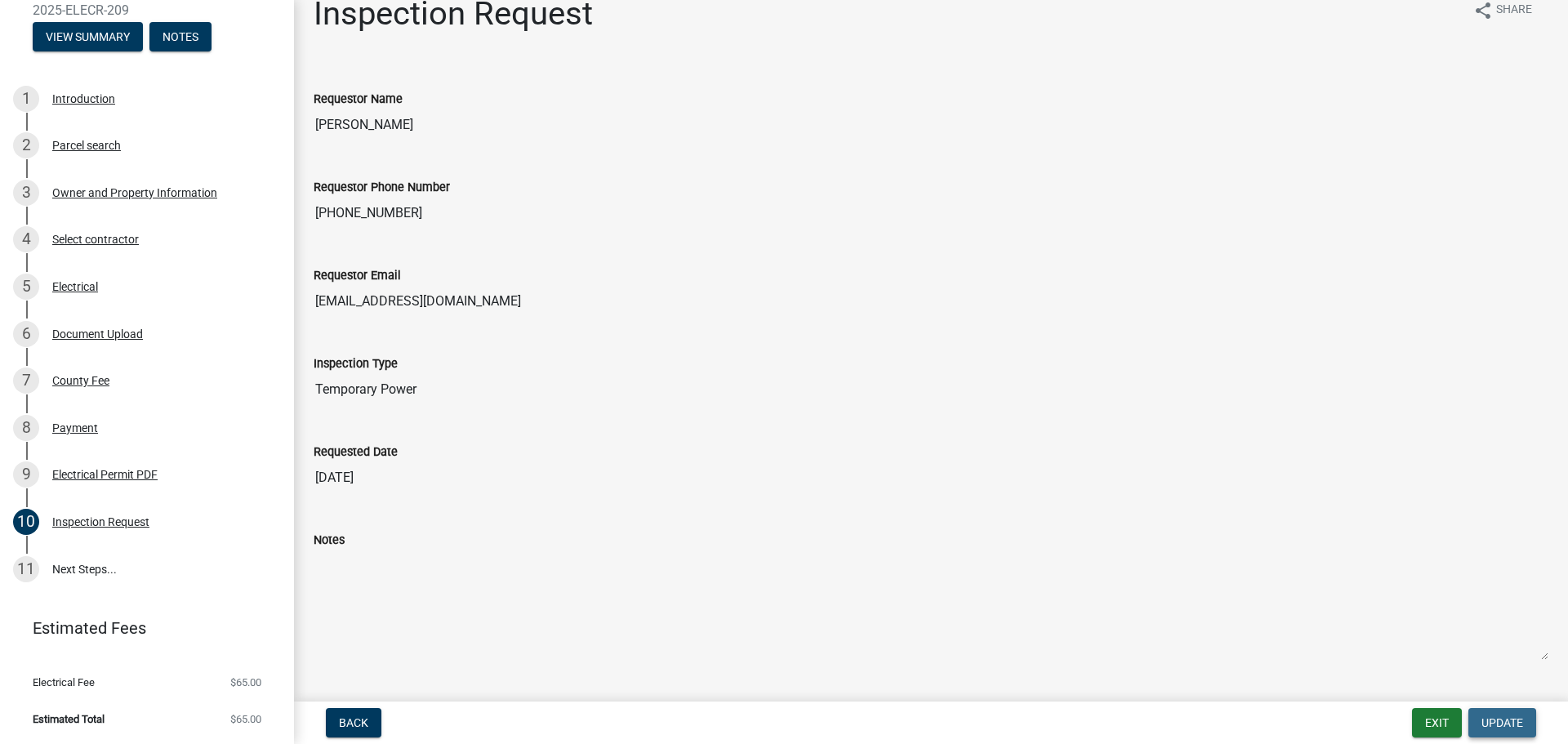
click at [1258, 720] on span "Update" at bounding box center [1503, 722] width 42 height 13
click at [1258, 654] on textarea "Notes" at bounding box center [931, 605] width 1234 height 111
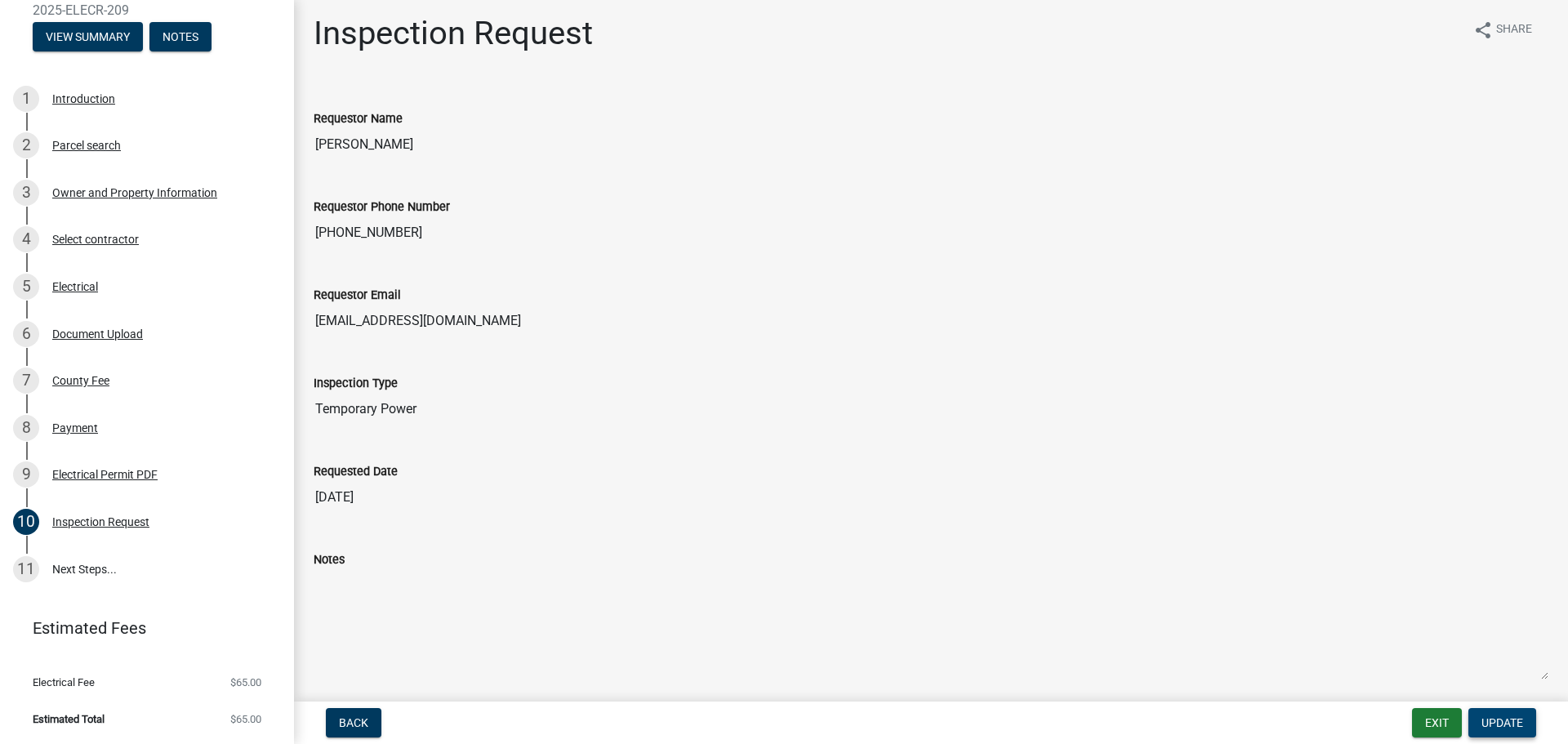
scroll to position [0, 0]
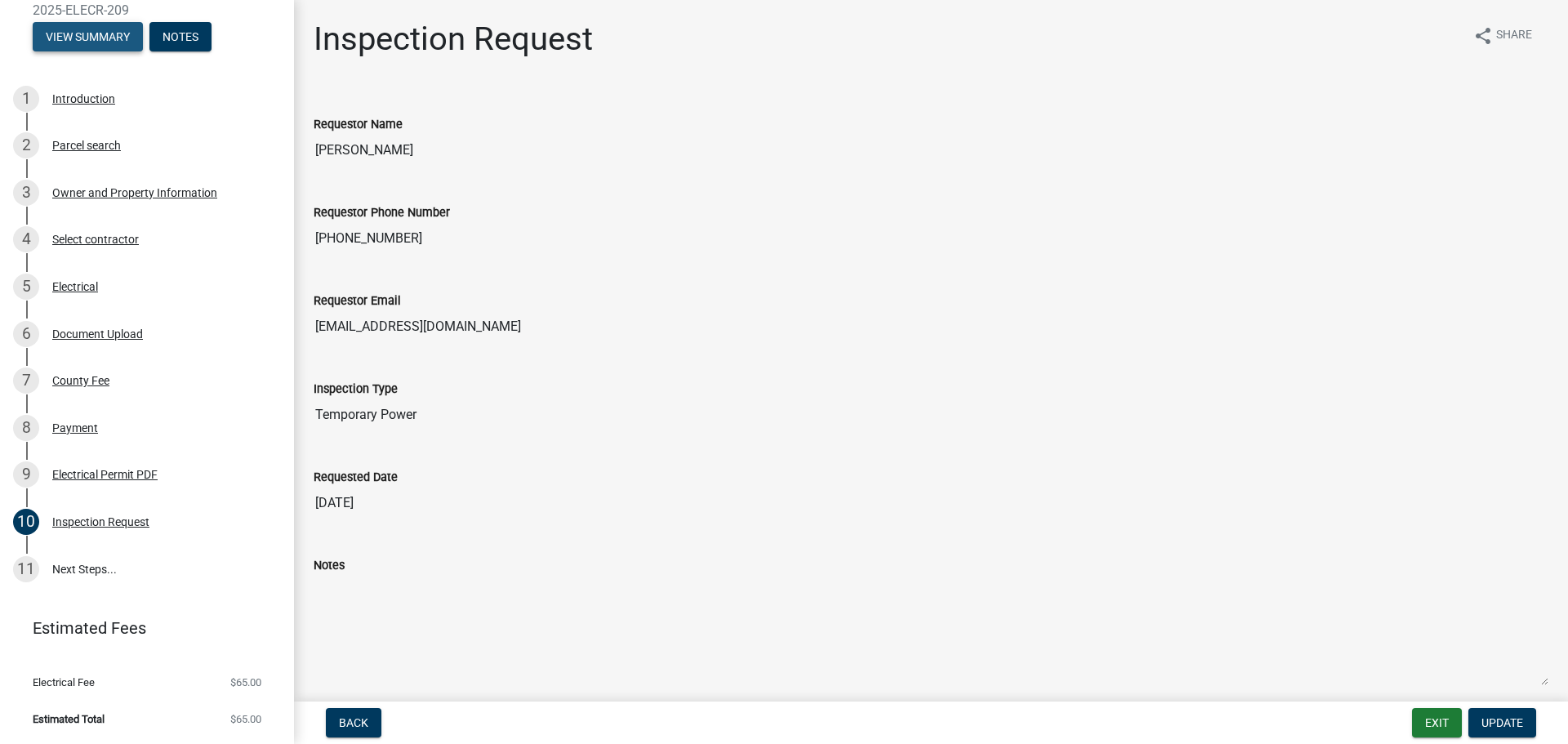
click at [87, 26] on button "View Summary" at bounding box center [87, 37] width 110 height 30
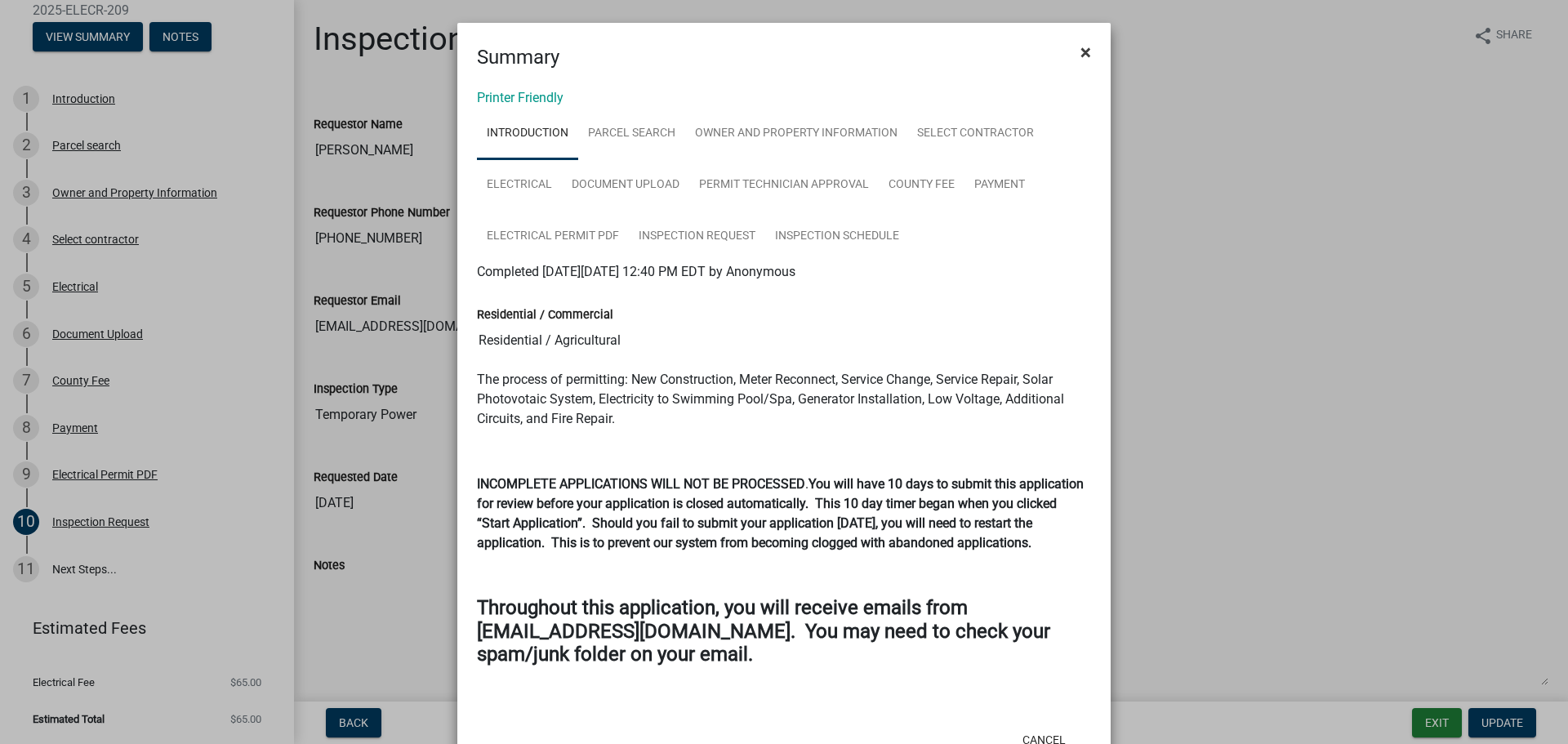
drag, startPoint x: 1075, startPoint y: 55, endPoint x: 1067, endPoint y: 54, distance: 8.1
click at [1071, 55] on button "×" at bounding box center [1086, 52] width 37 height 45
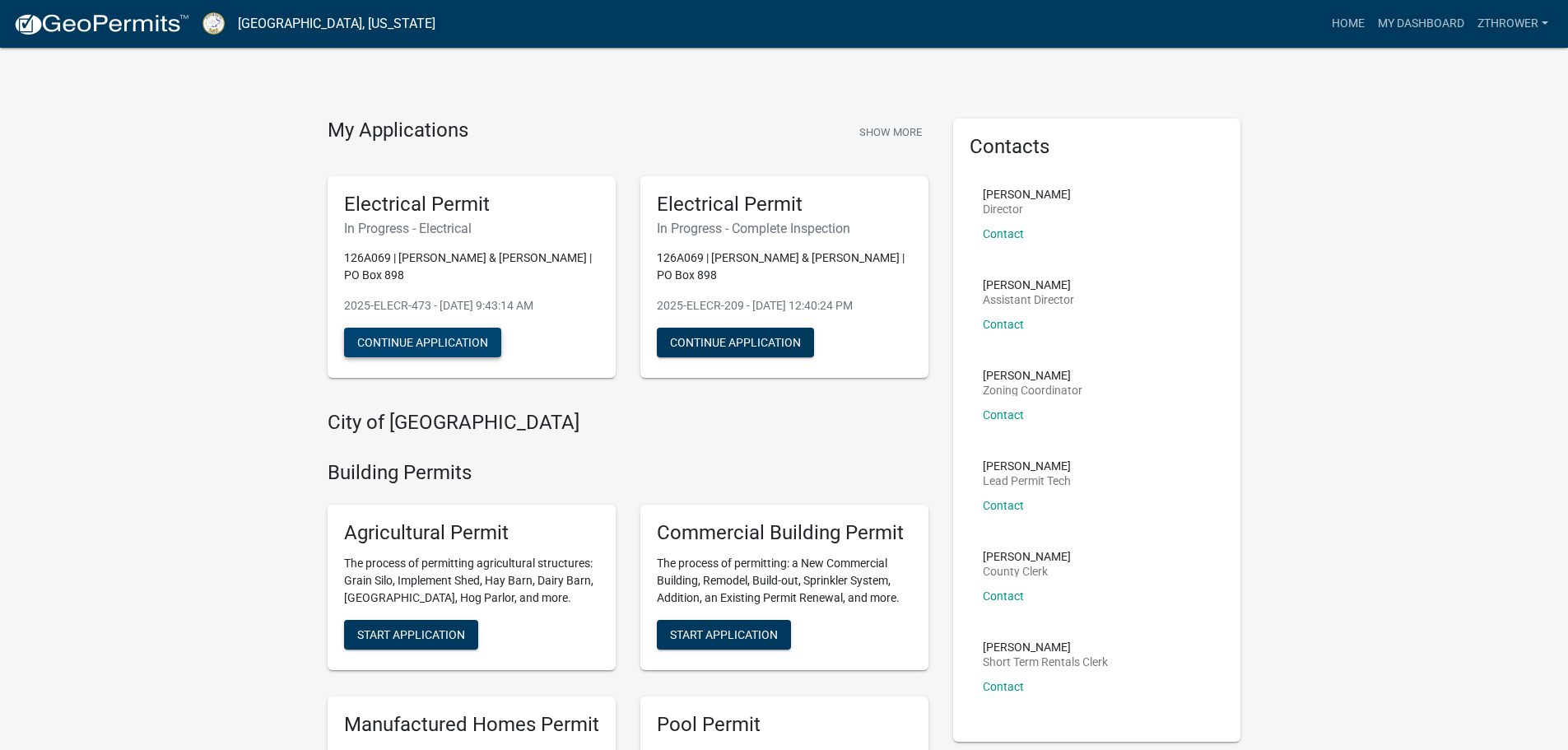
click at [436, 338] on button "Continue Application" at bounding box center [422, 342] width 158 height 30
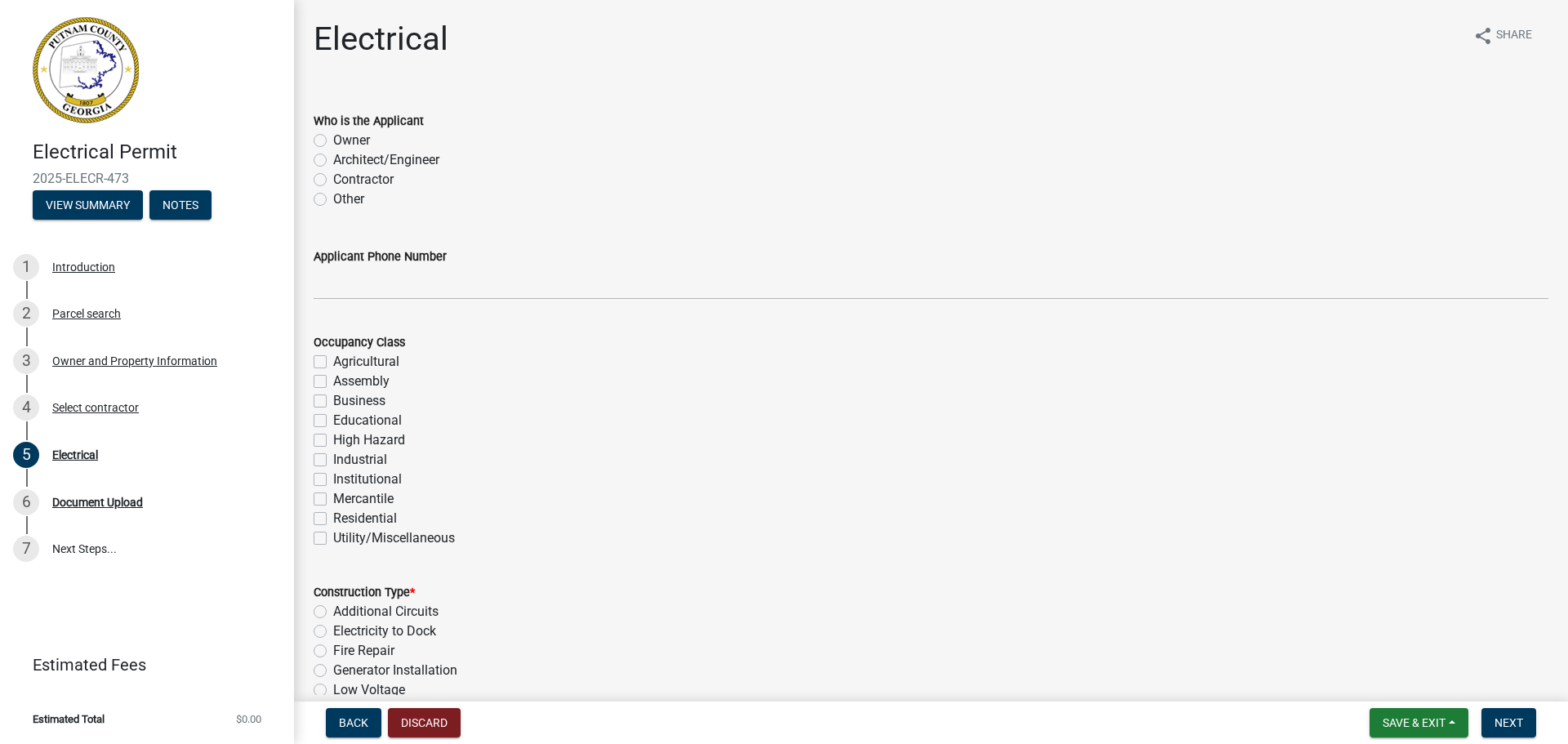
click at [334, 178] on label "Contractor" at bounding box center [363, 180] width 60 height 19
click at [334, 178] on input "Contractor" at bounding box center [339, 176] width 10 height 10
radio input "true"
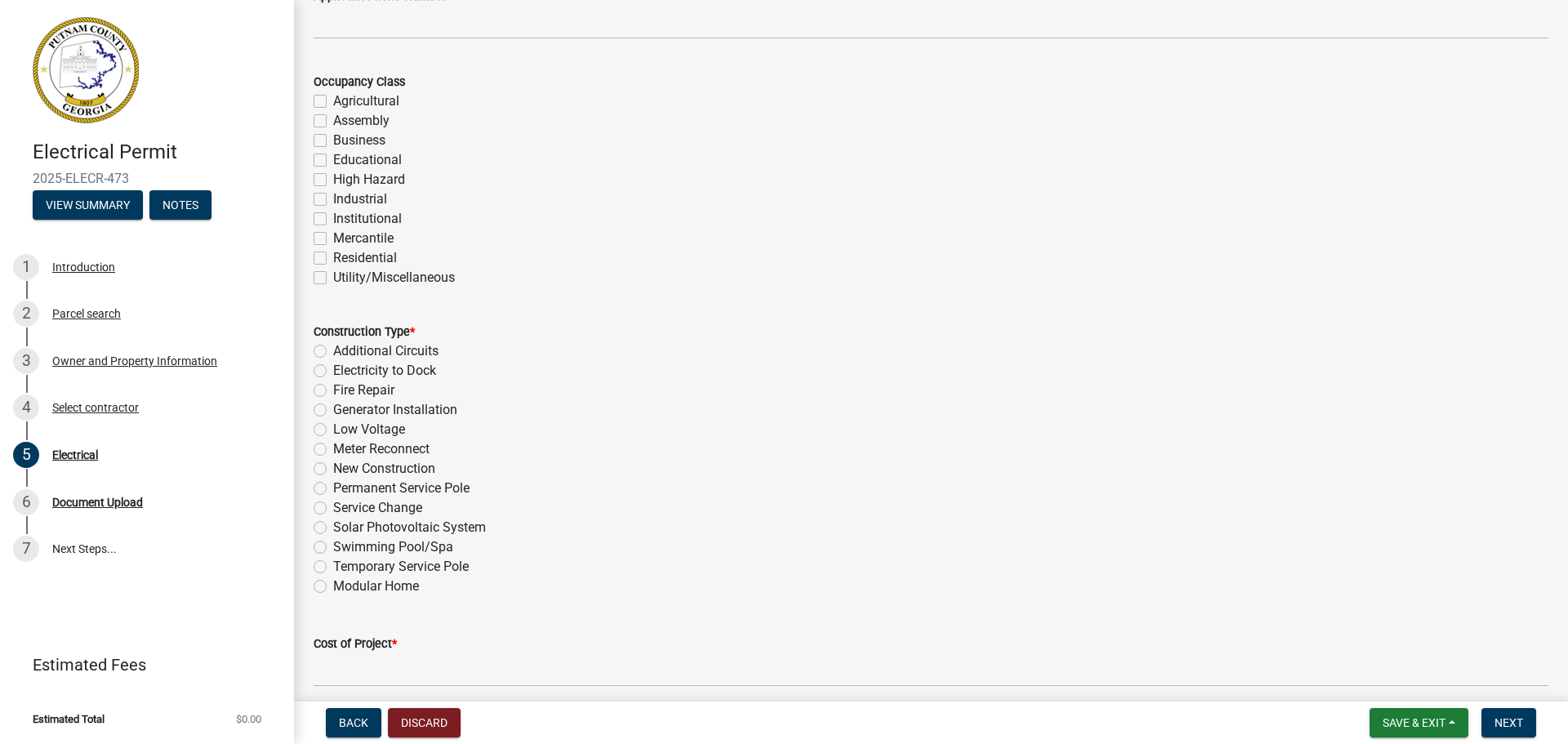
scroll to position [245, 0]
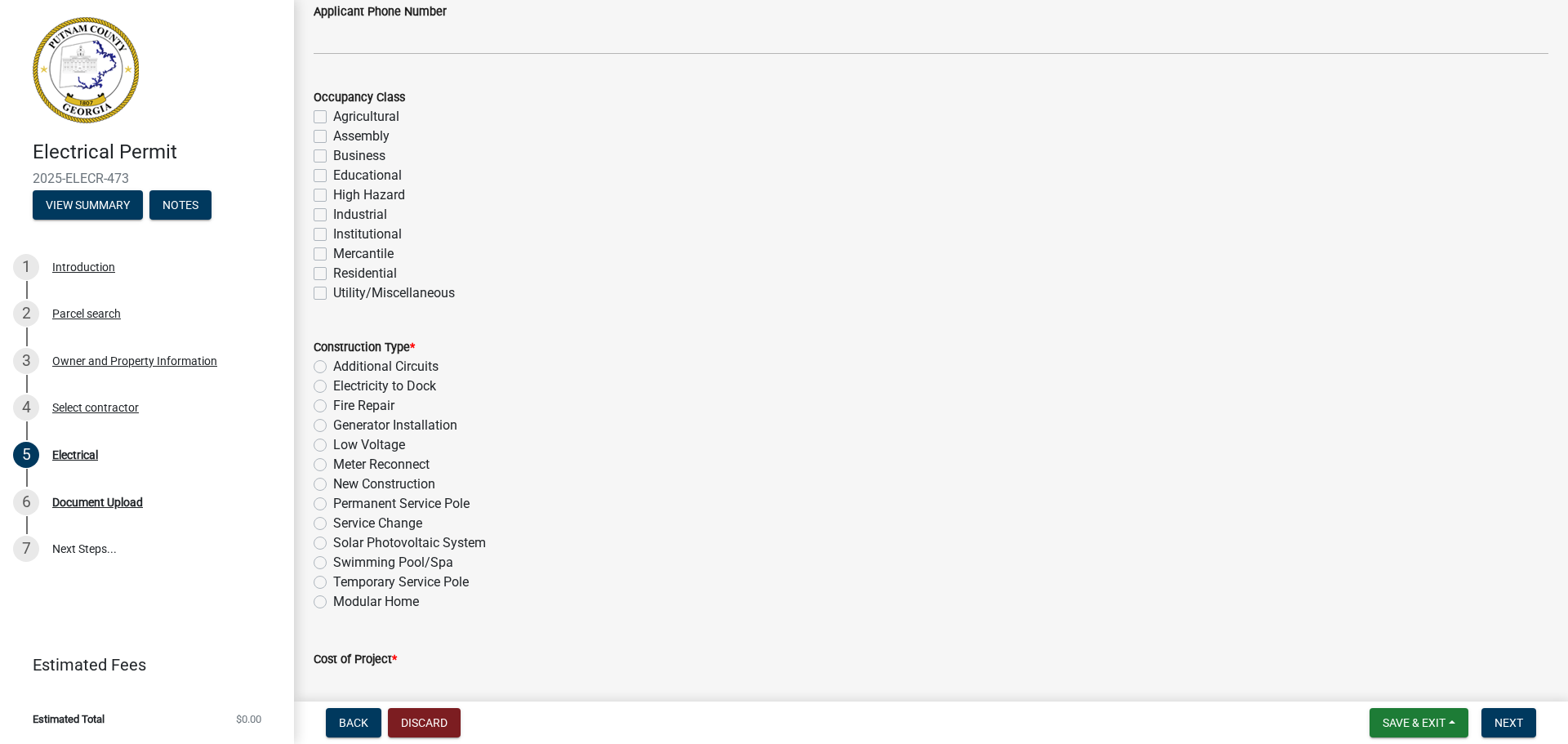
click at [334, 484] on label "New Construction" at bounding box center [384, 485] width 102 height 19
click at [334, 484] on input "New Construction" at bounding box center [339, 480] width 10 height 10
radio input "true"
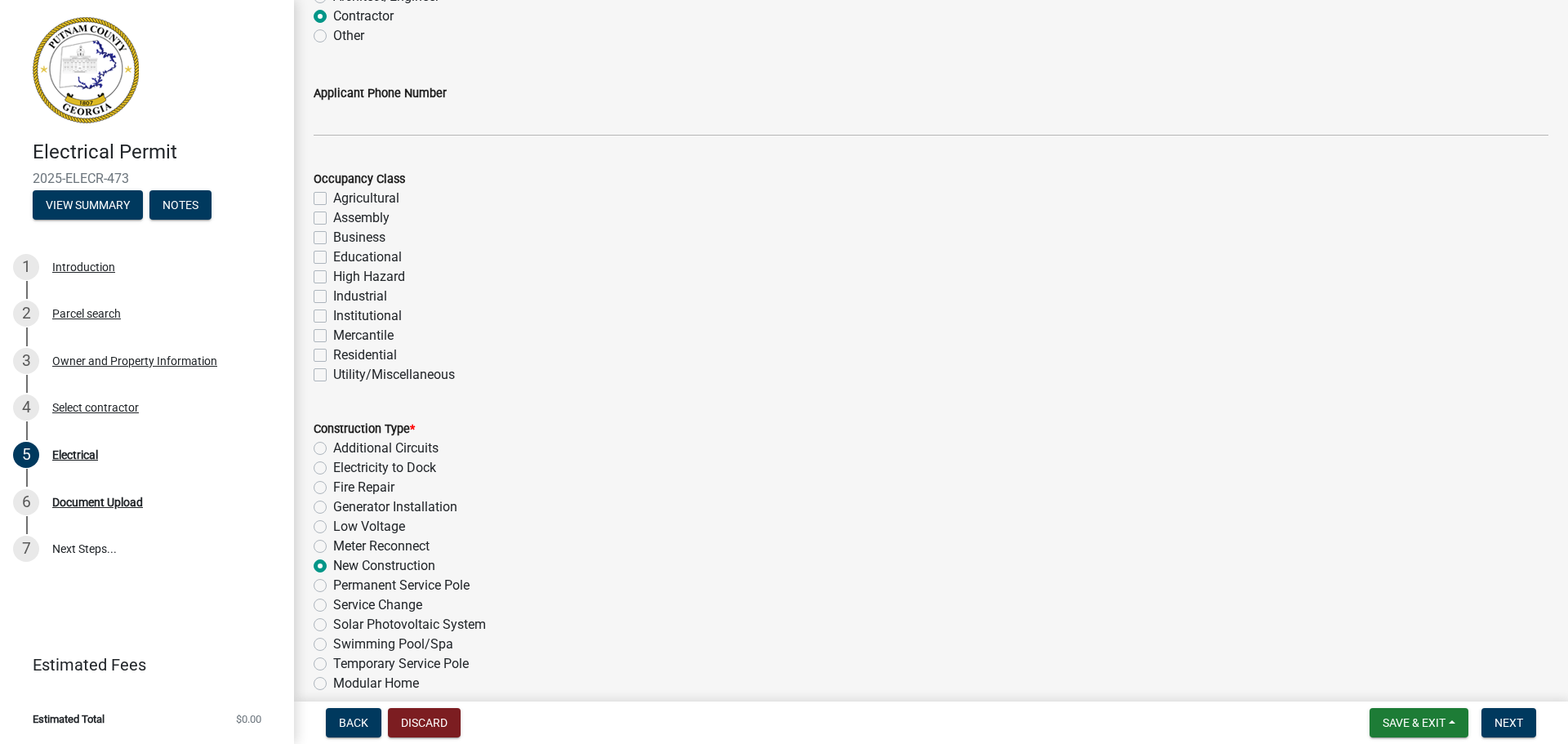
scroll to position [0, 0]
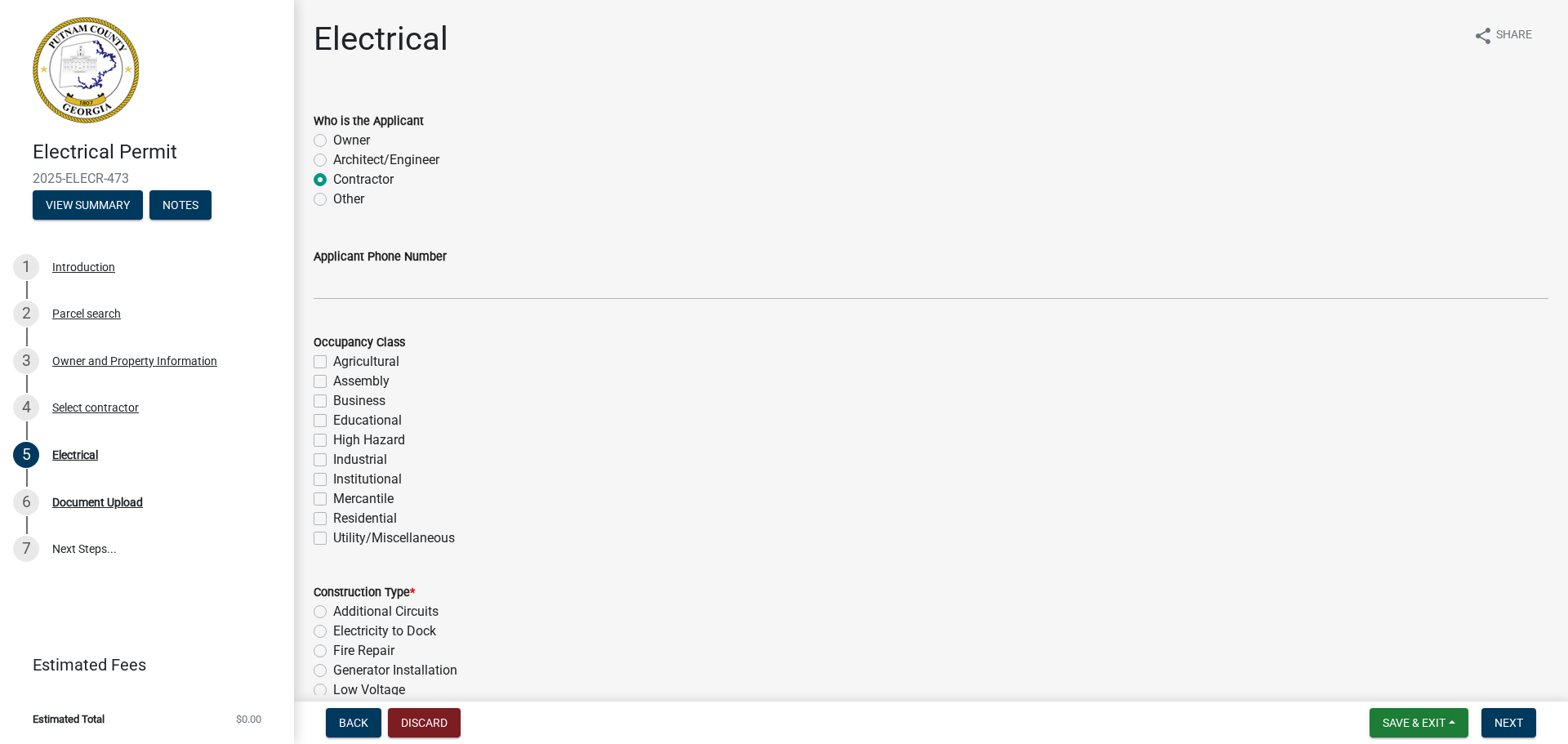
click at [334, 514] on label "Residential" at bounding box center [365, 519] width 64 height 19
click at [334, 514] on input "Residential" at bounding box center [339, 514] width 10 height 10
checkbox input "true"
checkbox input "false"
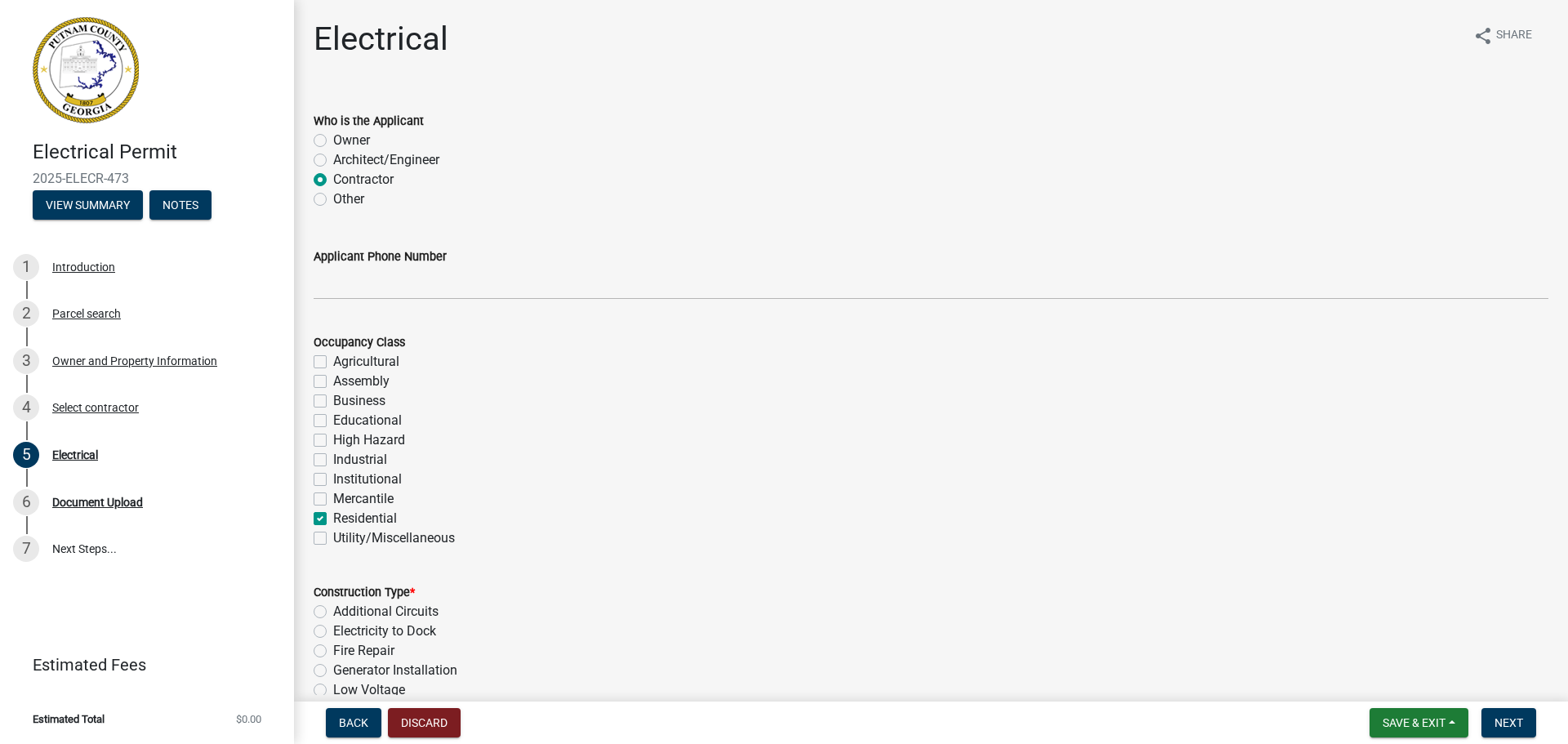
checkbox input "false"
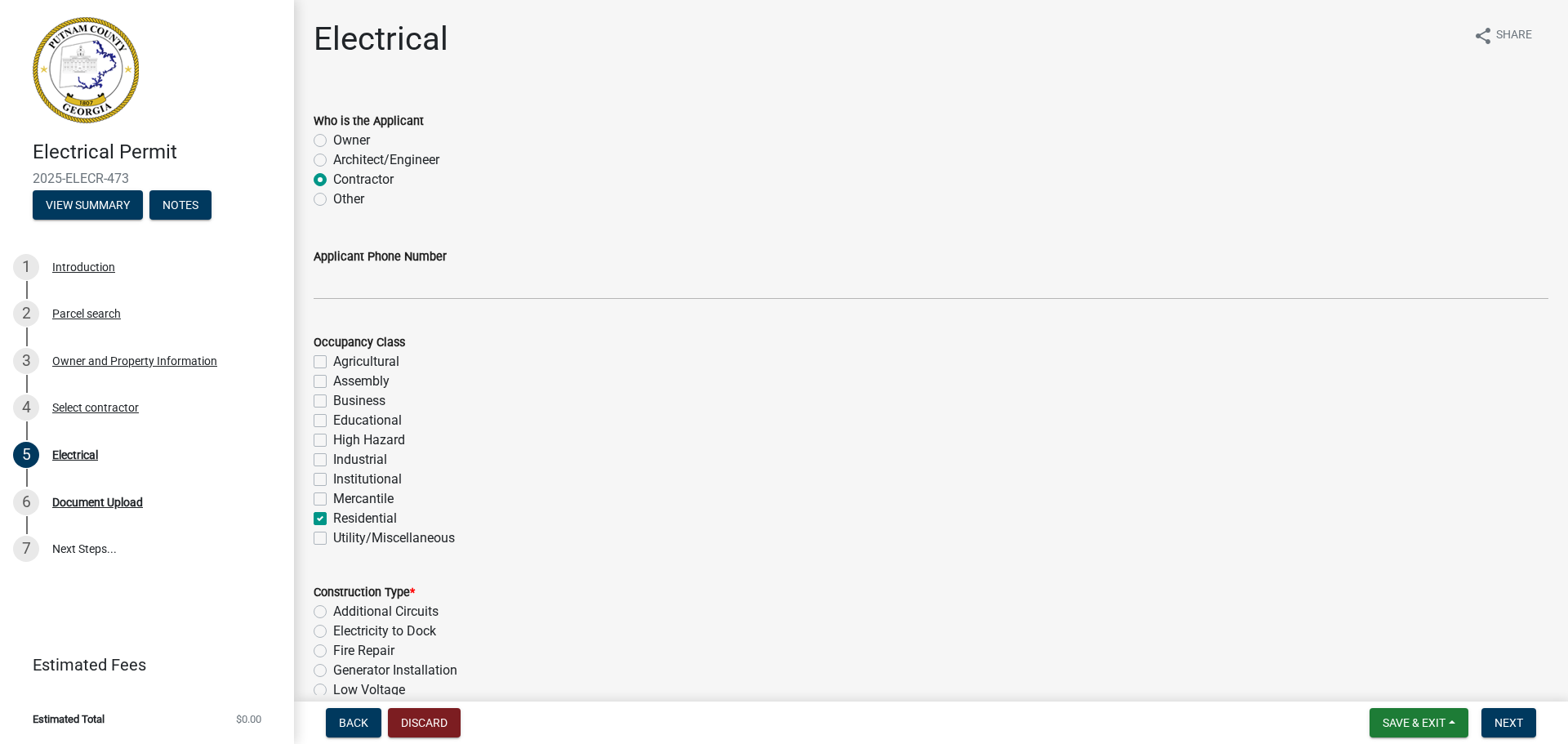
checkbox input "false"
checkbox input "true"
checkbox input "false"
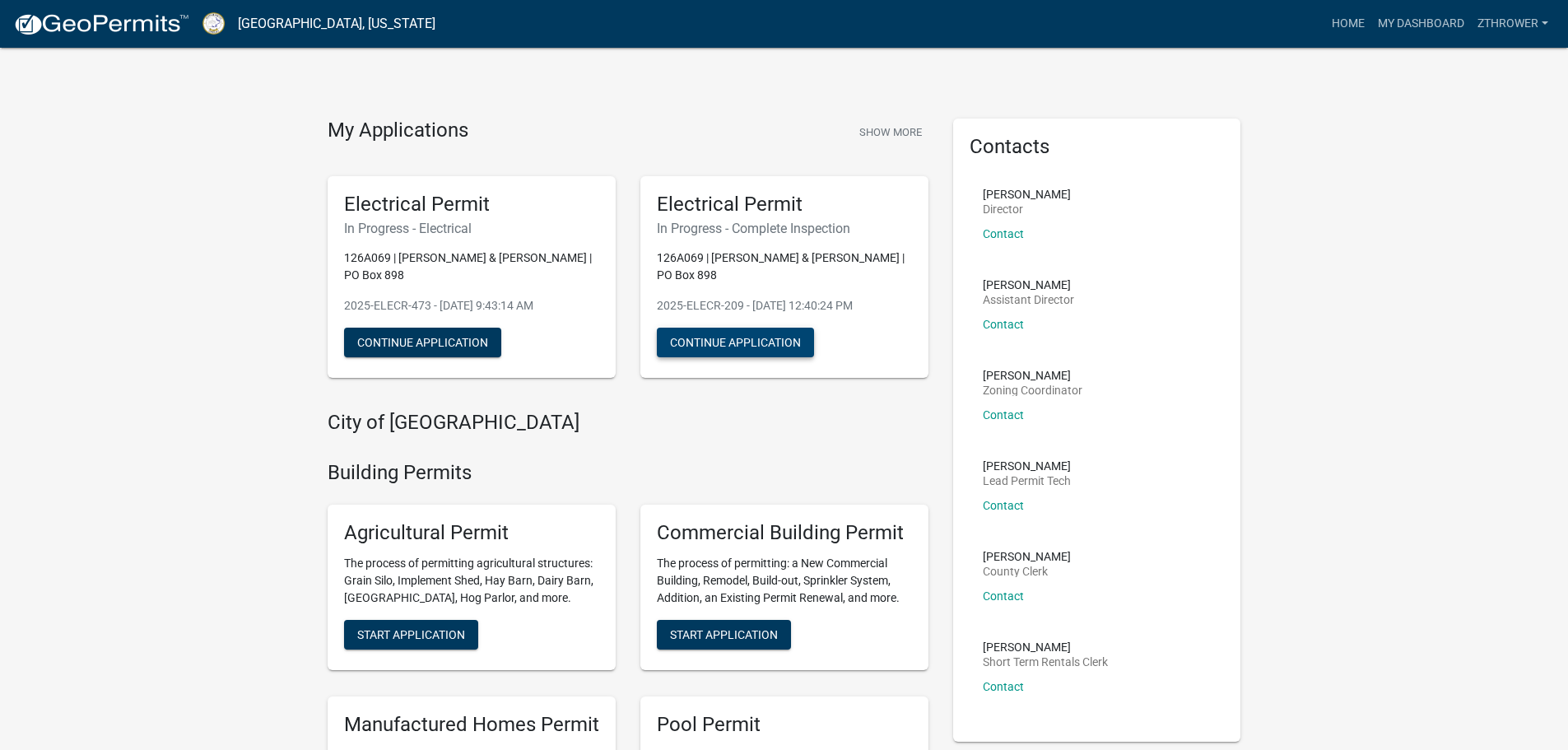
click at [699, 352] on button "Continue Application" at bounding box center [736, 342] width 158 height 30
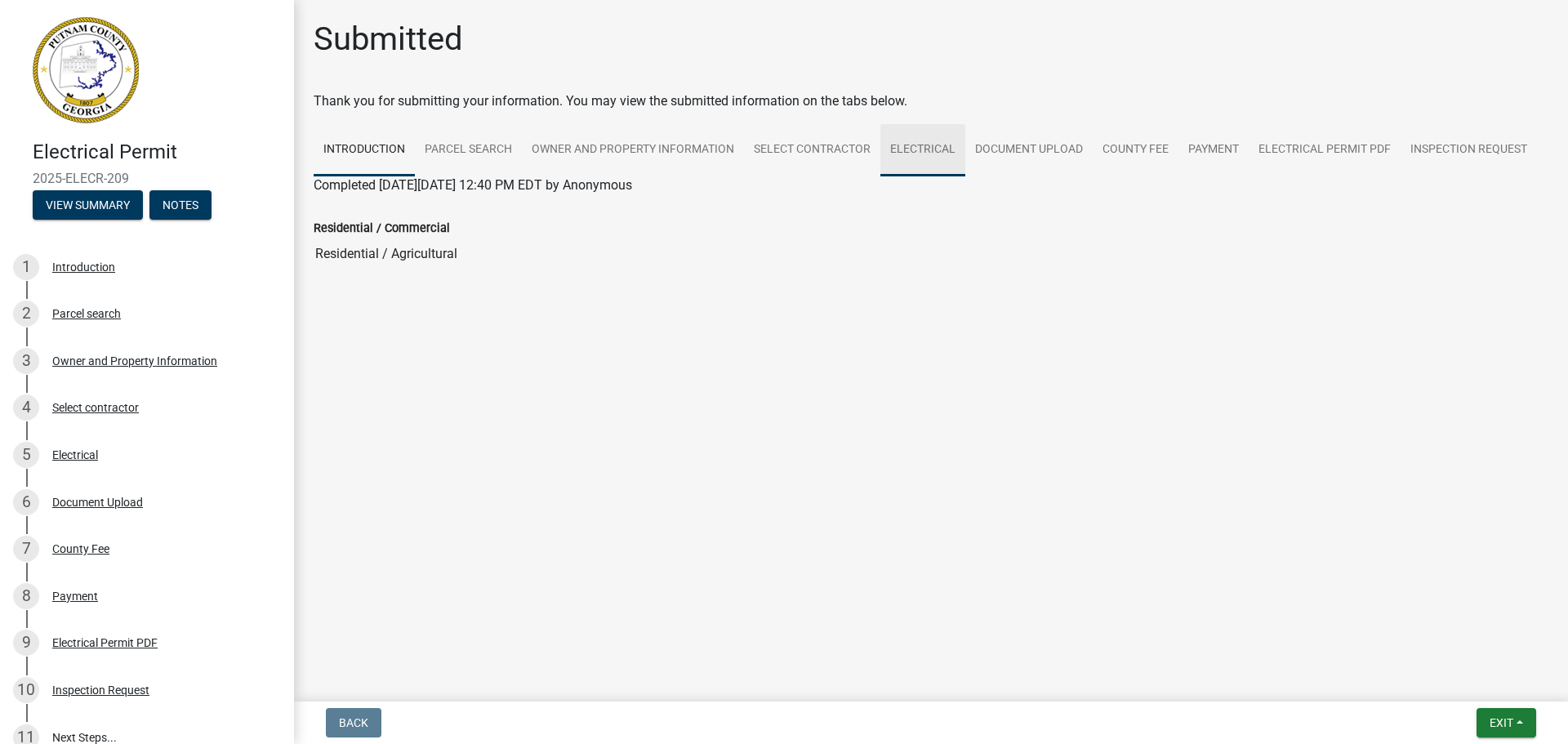
click at [904, 148] on link "Electrical" at bounding box center [922, 150] width 85 height 52
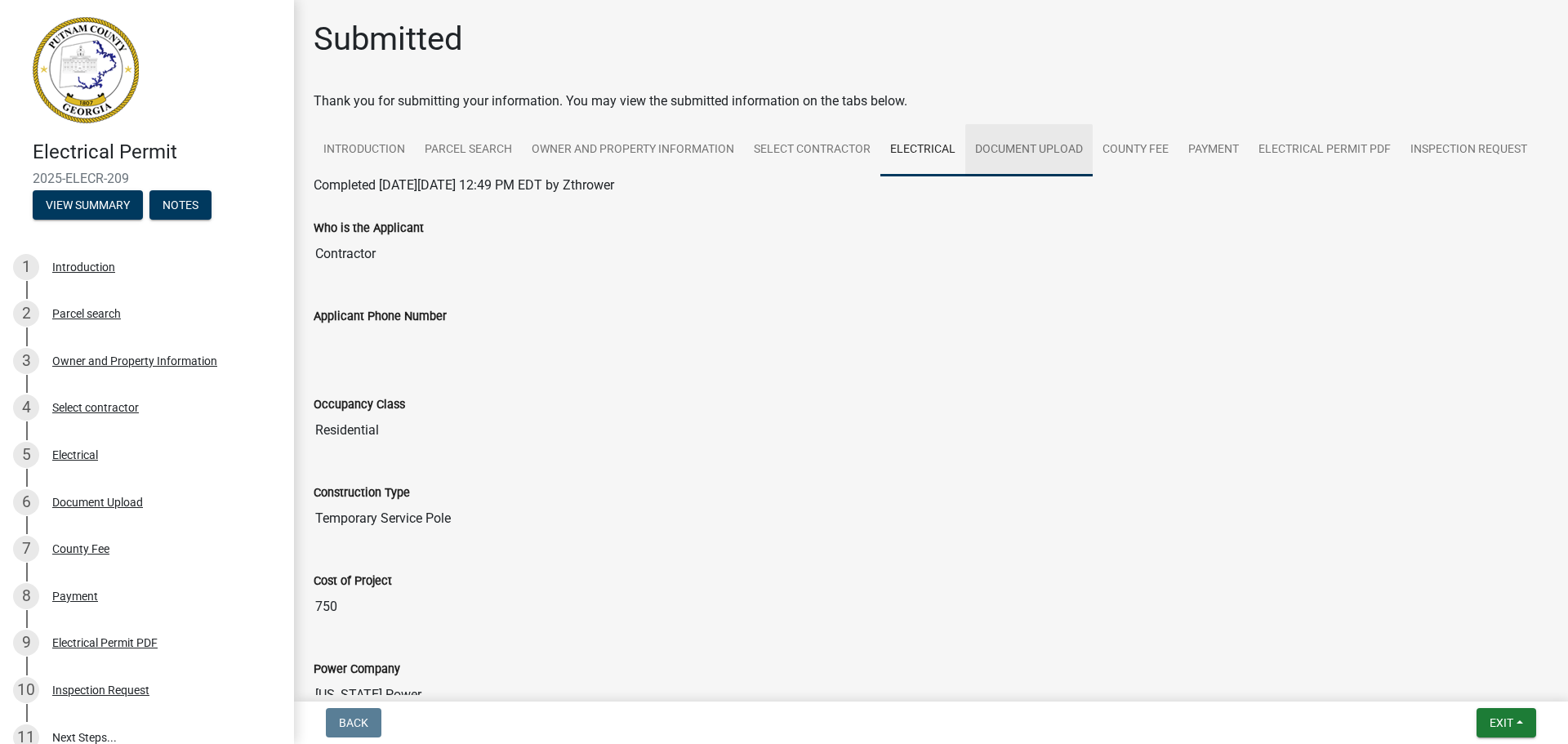
click at [1012, 149] on link "Document Upload" at bounding box center [1029, 150] width 127 height 52
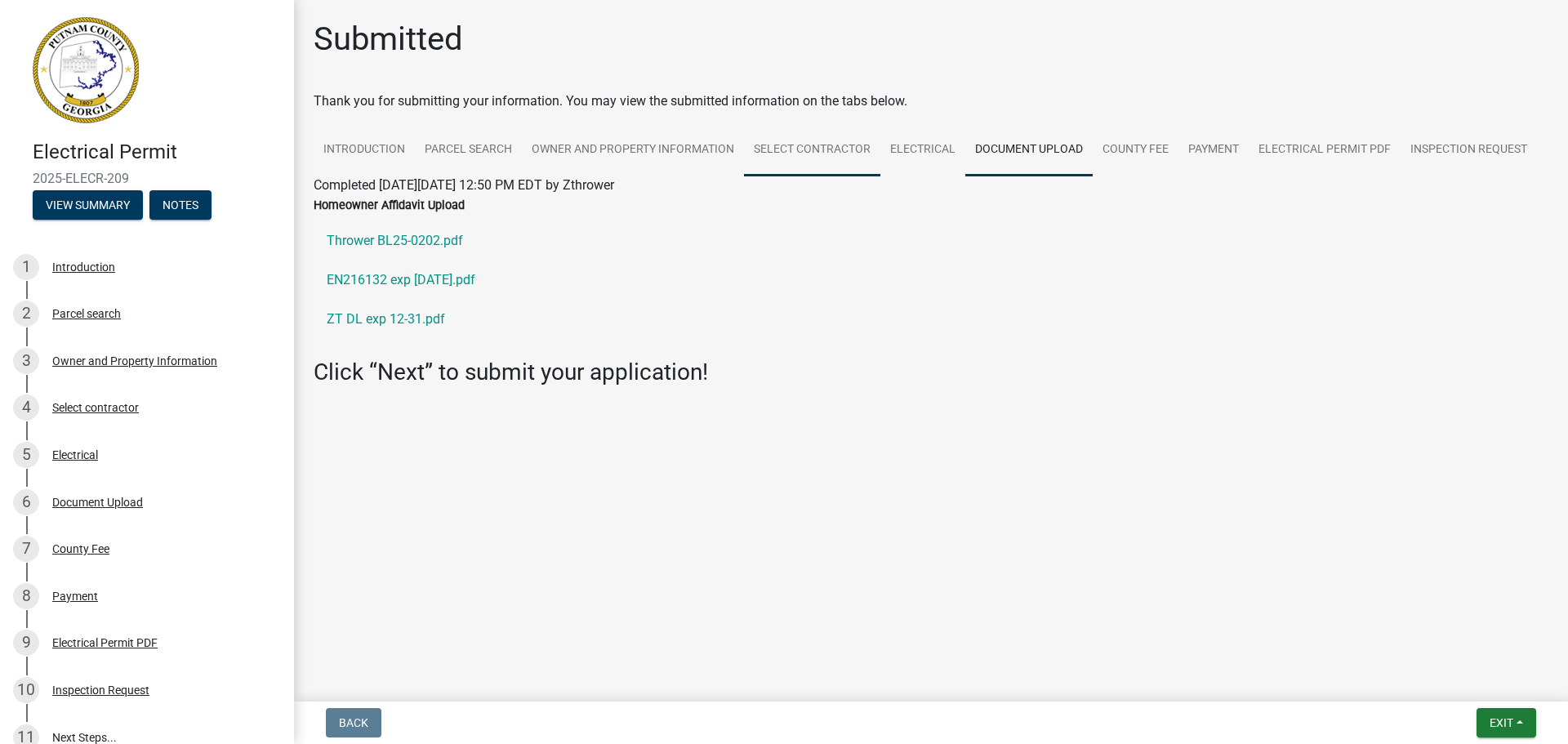
click at [841, 150] on link "Select contractor" at bounding box center [812, 150] width 136 height 52
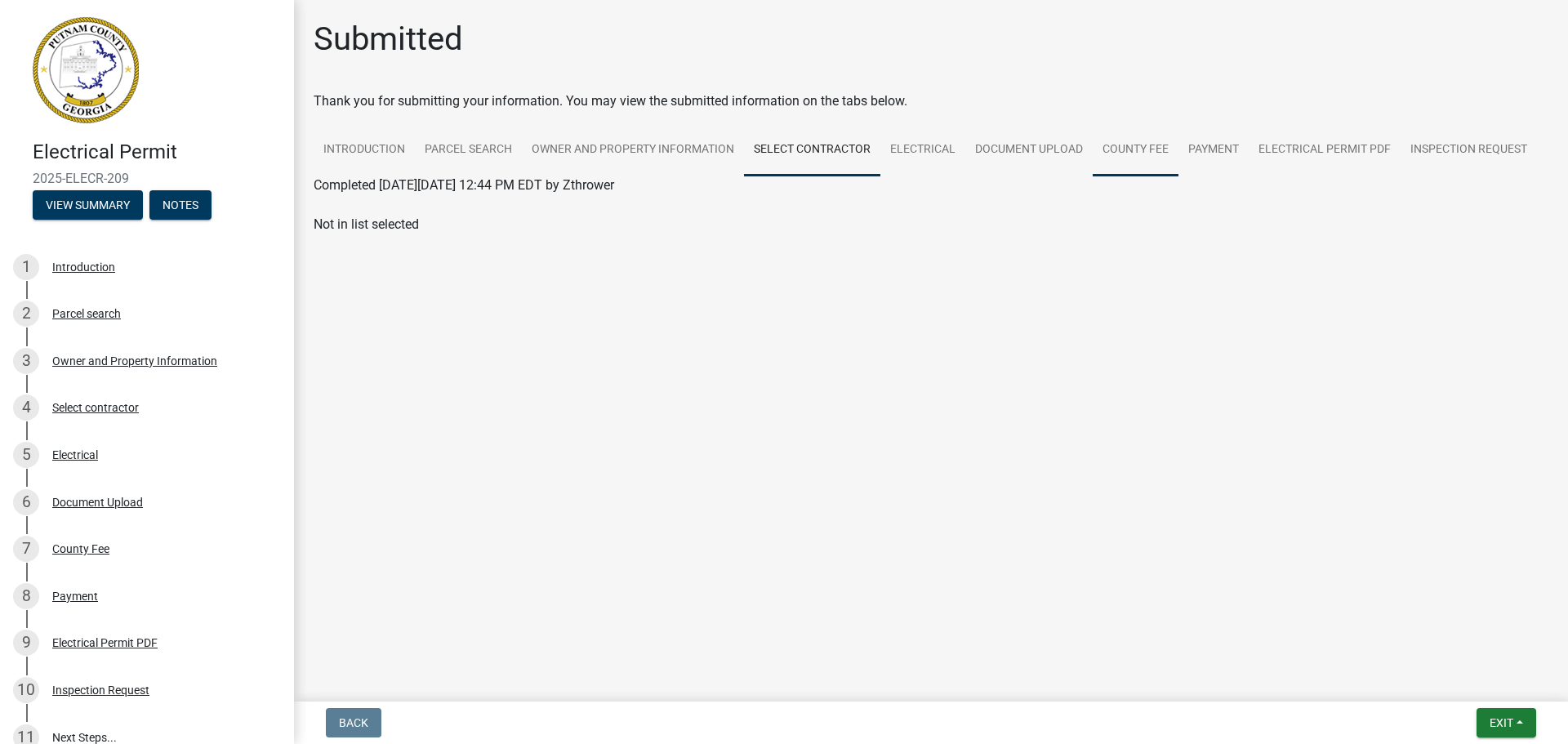
click at [1118, 146] on link "County Fee" at bounding box center [1136, 150] width 86 height 52
click at [968, 148] on link "Document Upload" at bounding box center [1029, 150] width 127 height 52
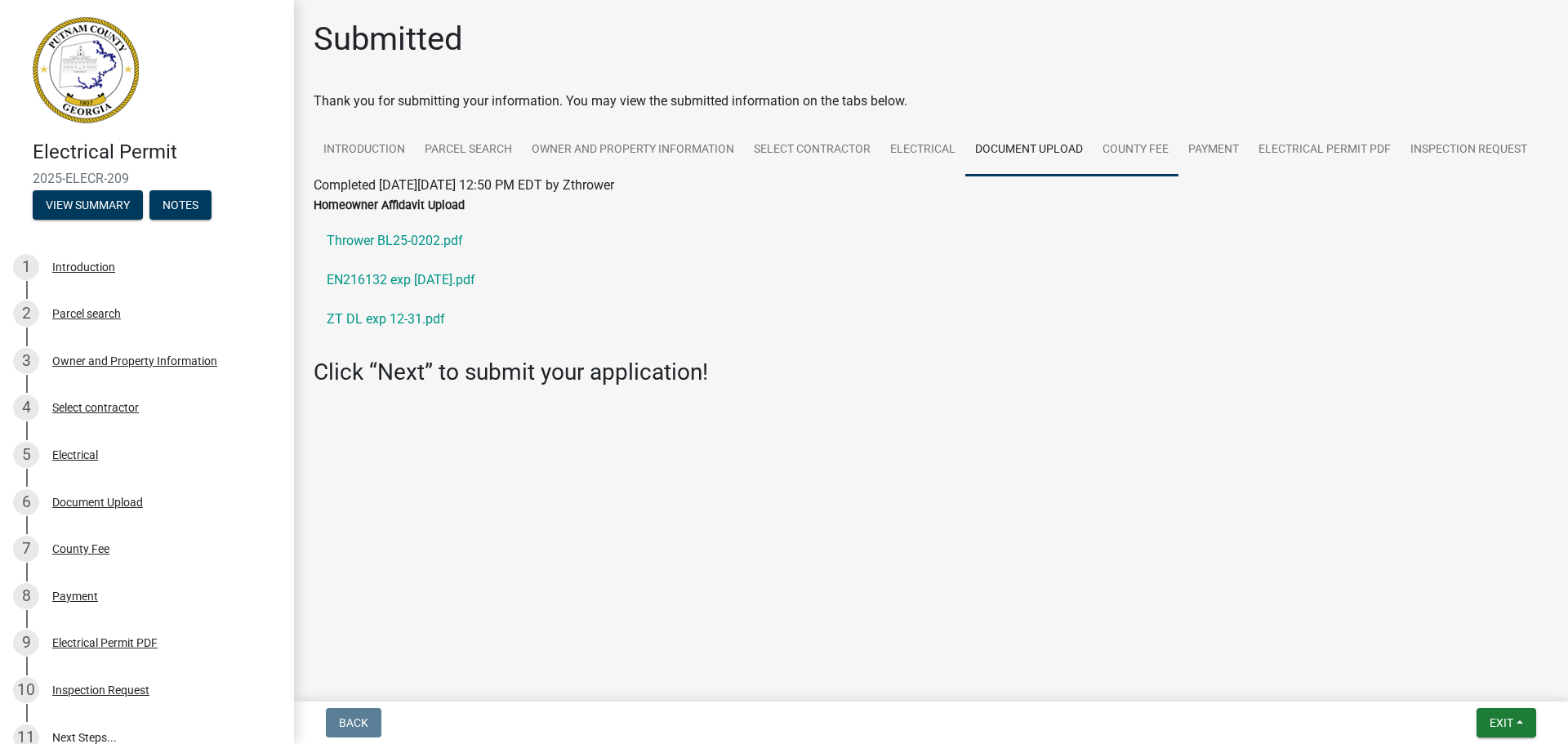
click at [1110, 133] on link "County Fee" at bounding box center [1136, 150] width 86 height 52
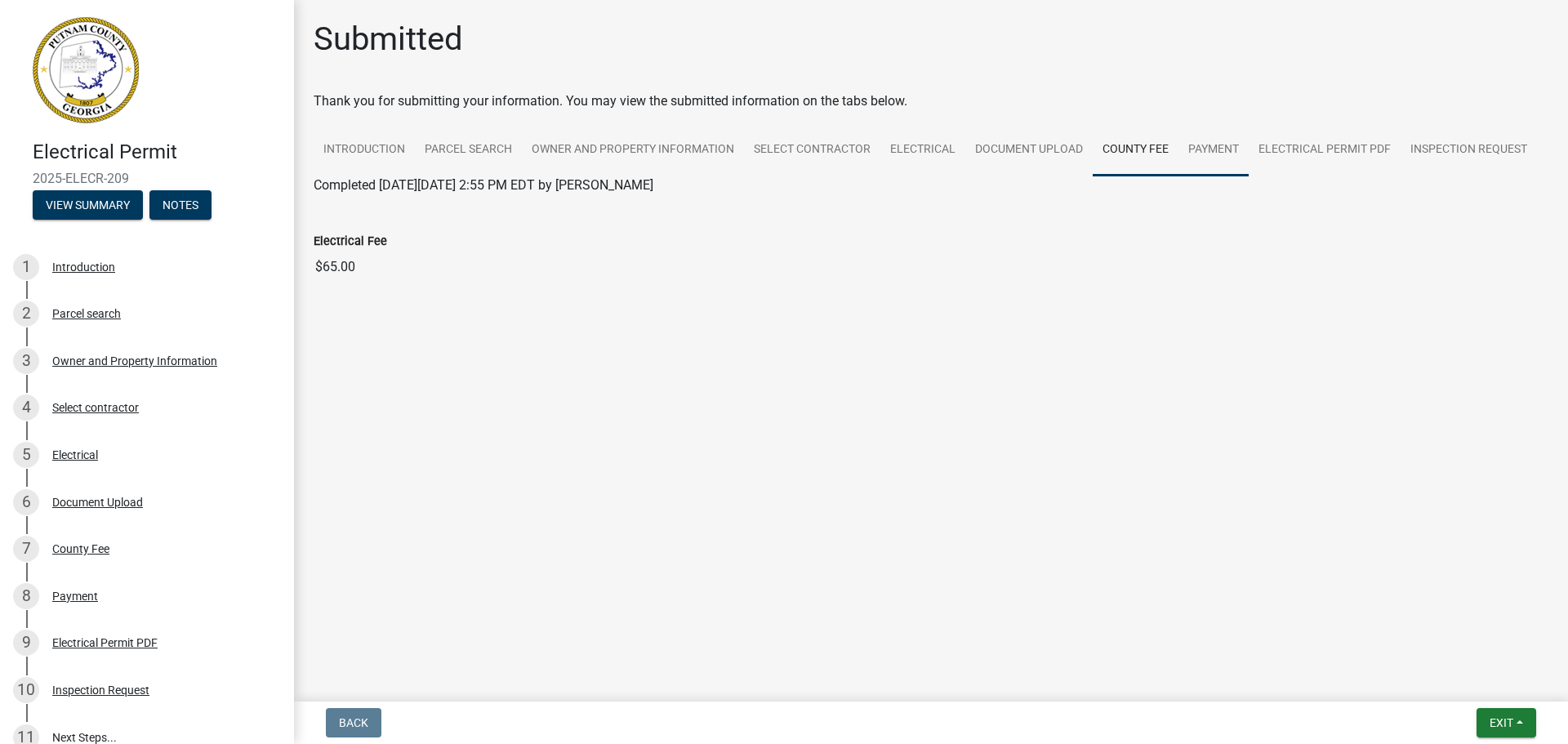
click at [1204, 140] on link "Payment" at bounding box center [1214, 150] width 70 height 52
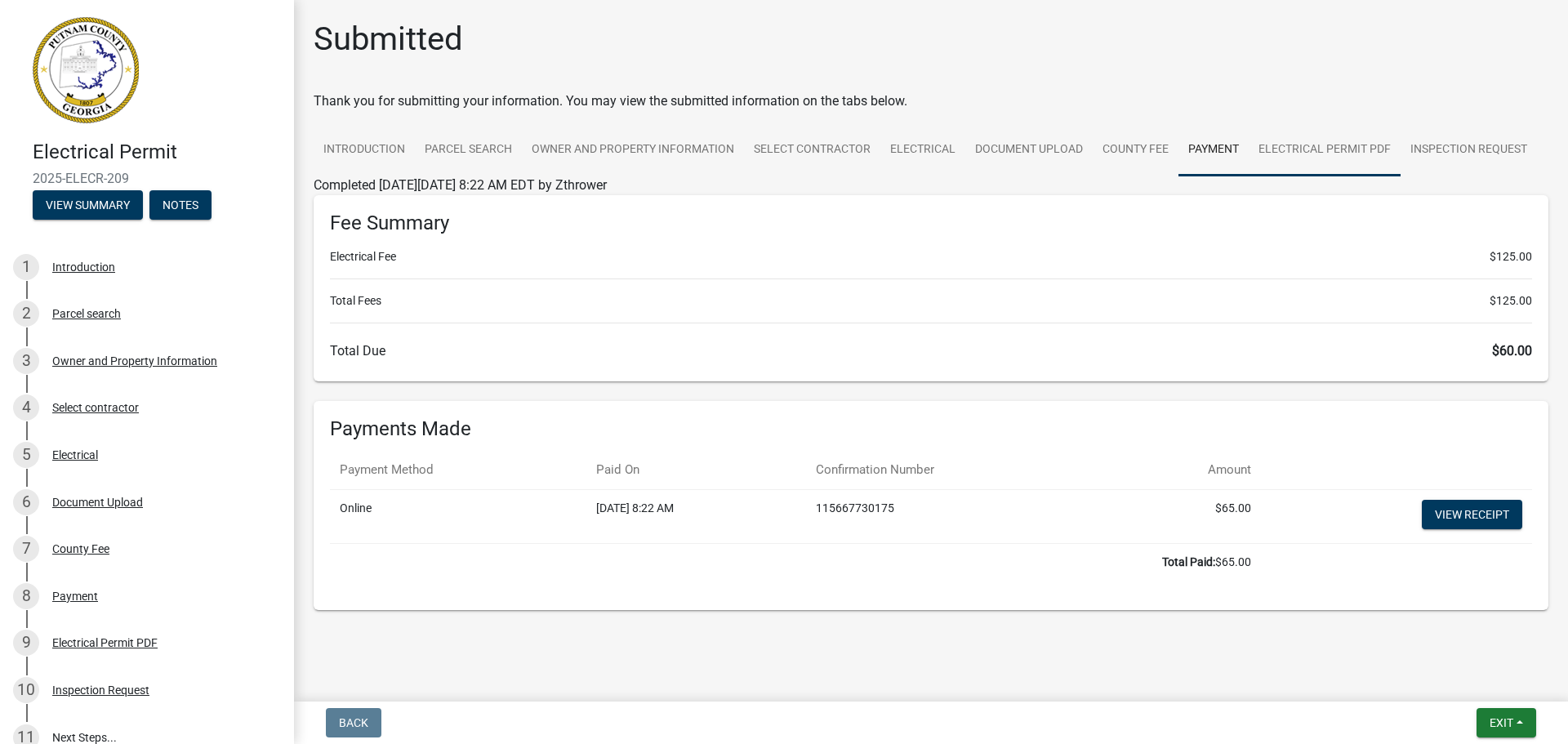
click at [1258, 142] on link "Electrical Permit PDF" at bounding box center [1324, 150] width 152 height 52
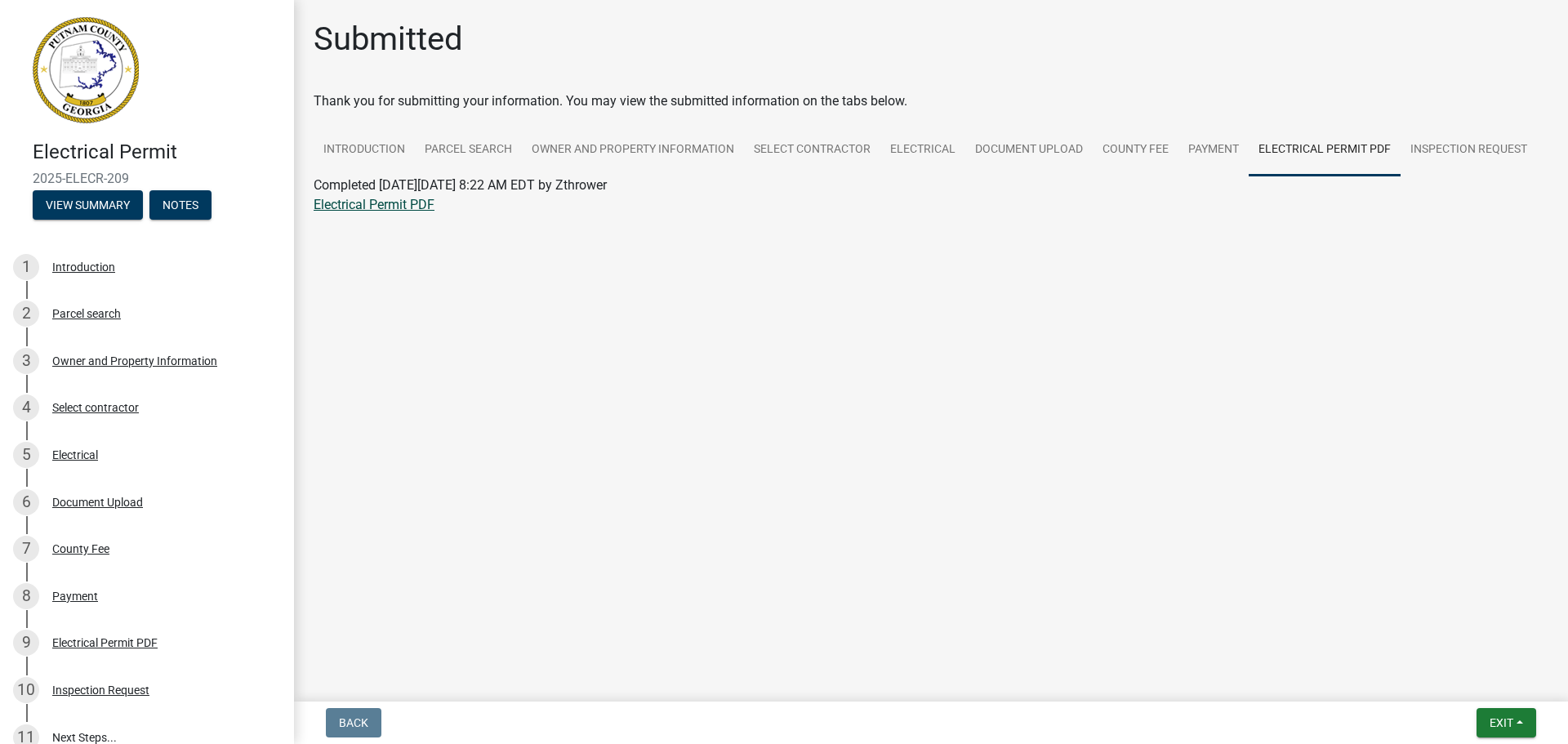
click at [410, 201] on link "Electrical Permit PDF" at bounding box center [374, 204] width 120 height 16
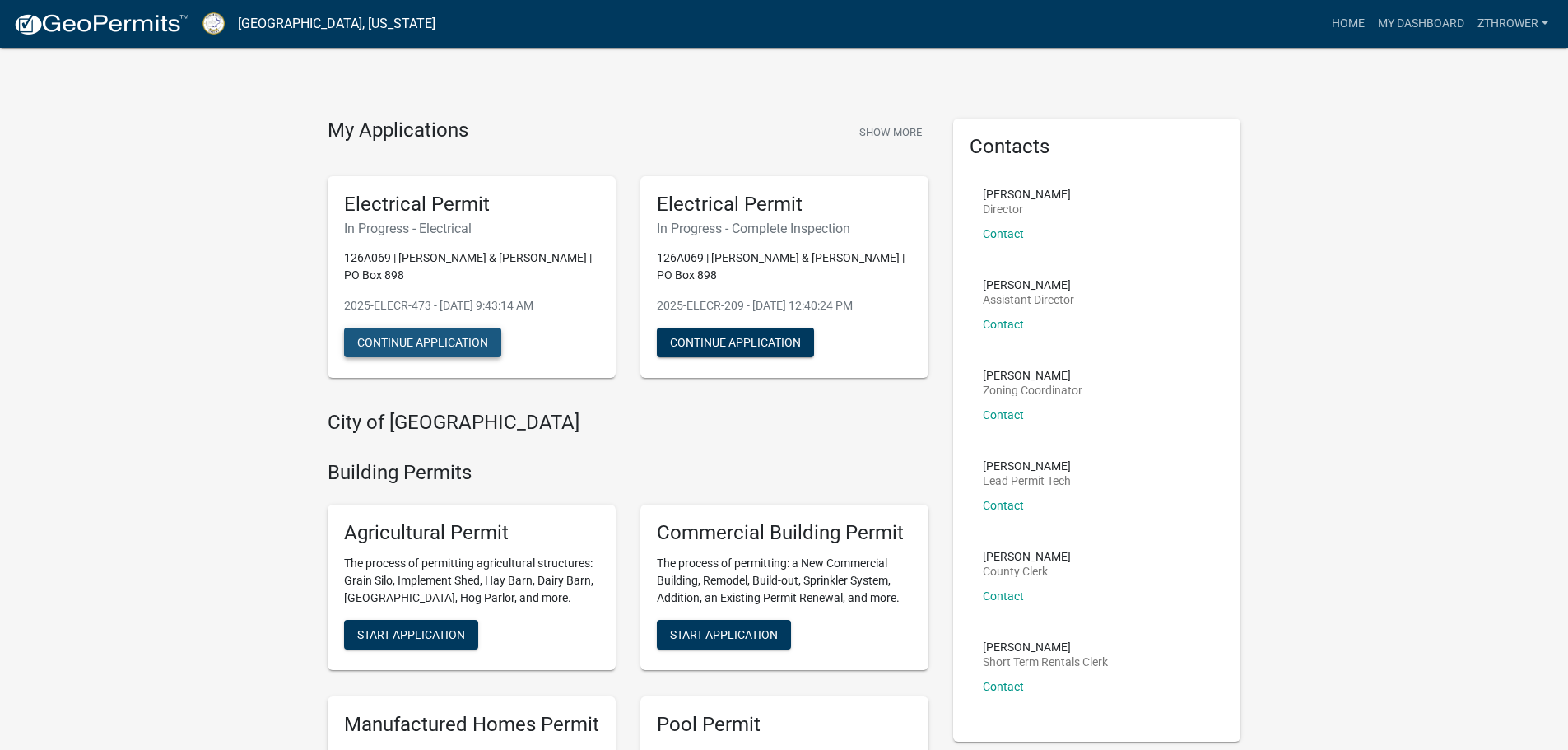
click at [474, 340] on button "Continue Application" at bounding box center [422, 342] width 158 height 30
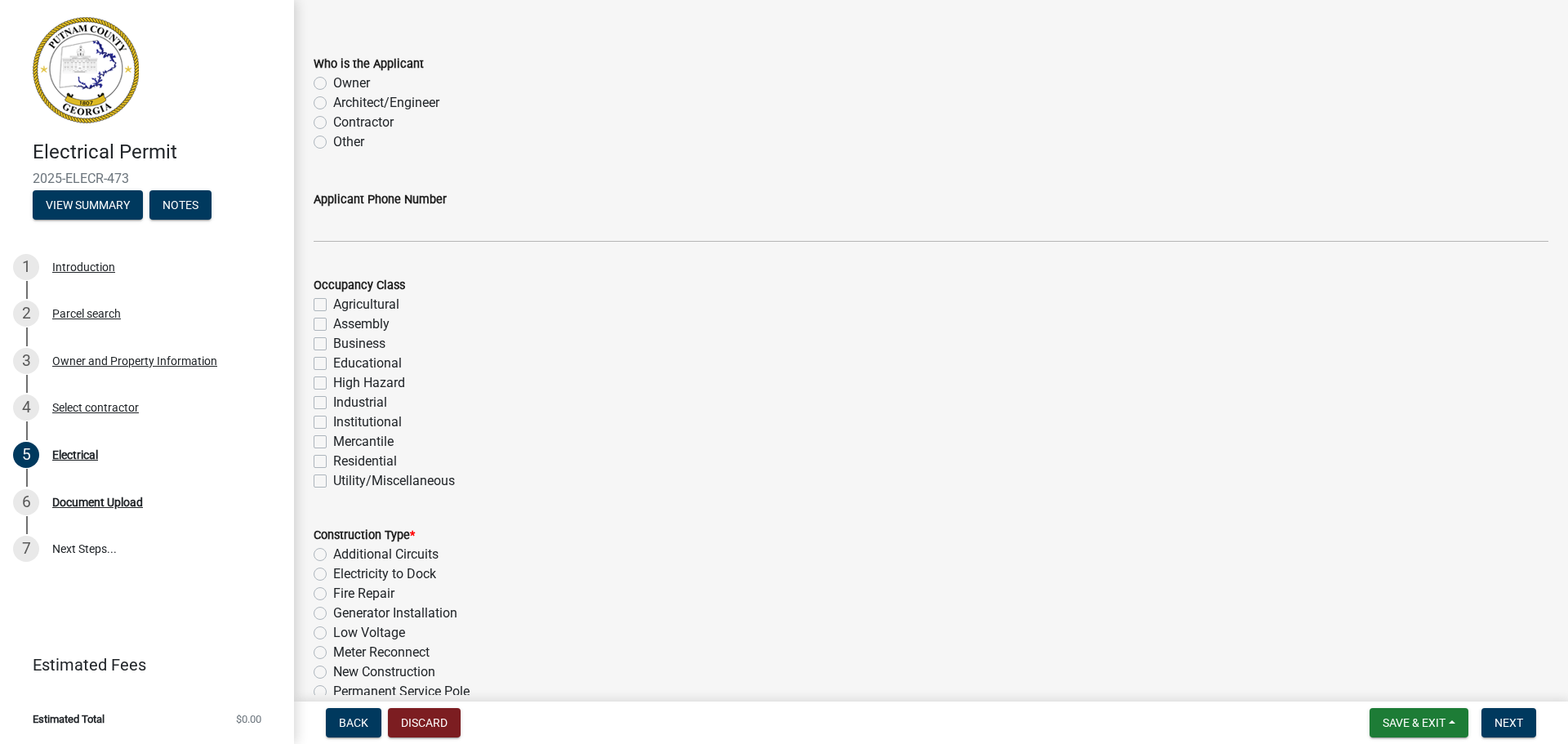
scroll to position [82, 0]
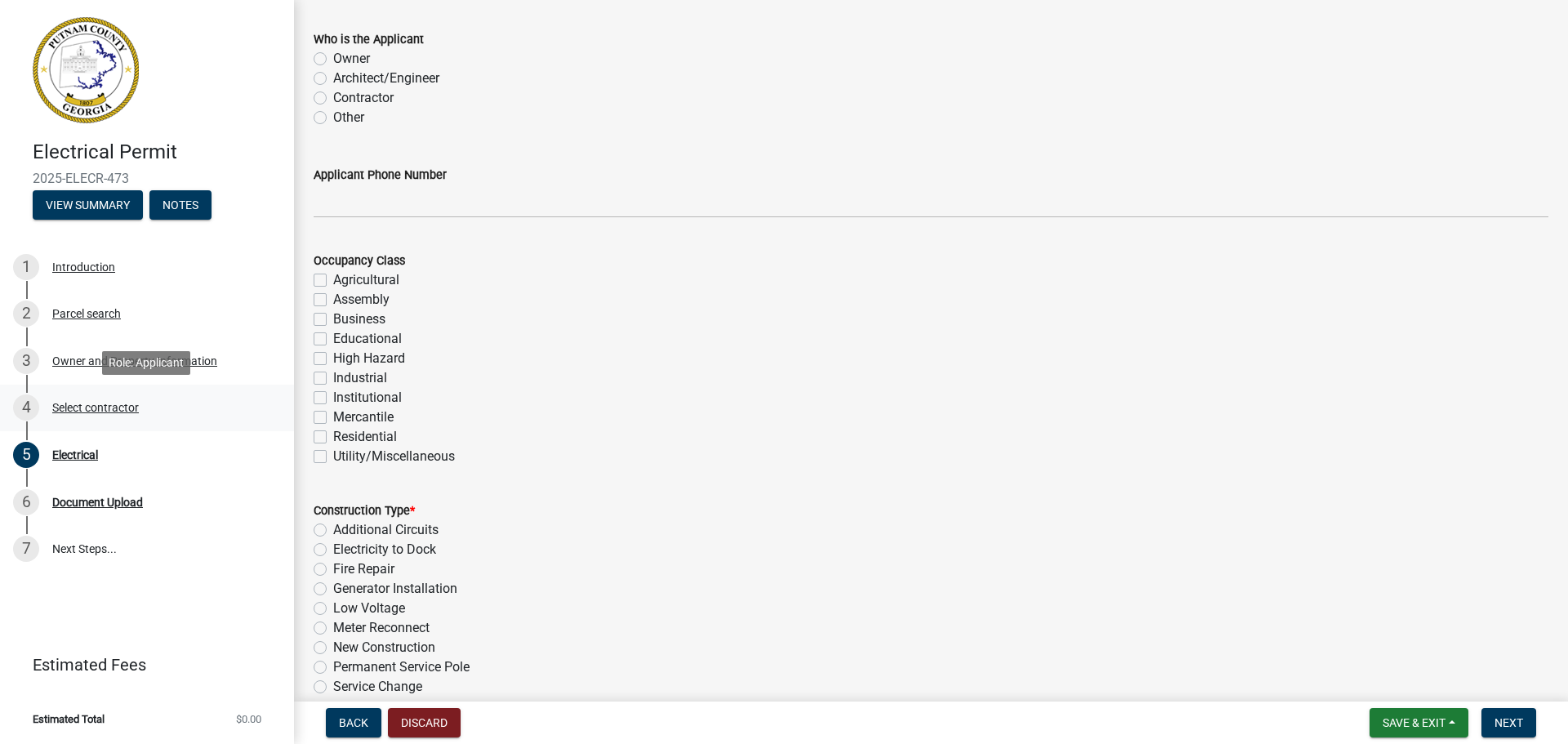
click at [83, 410] on div "Select contractor" at bounding box center [95, 407] width 86 height 11
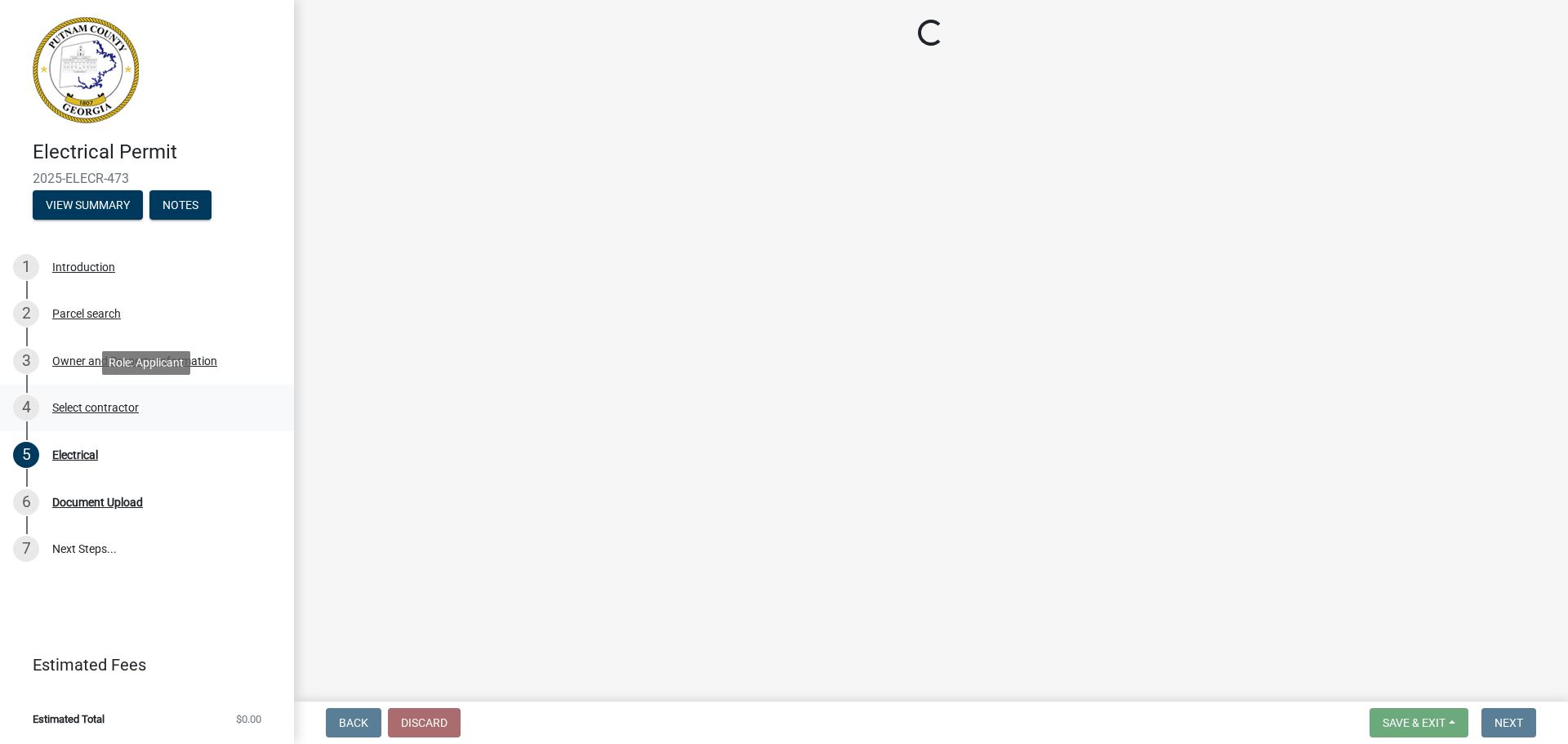
scroll to position [0, 0]
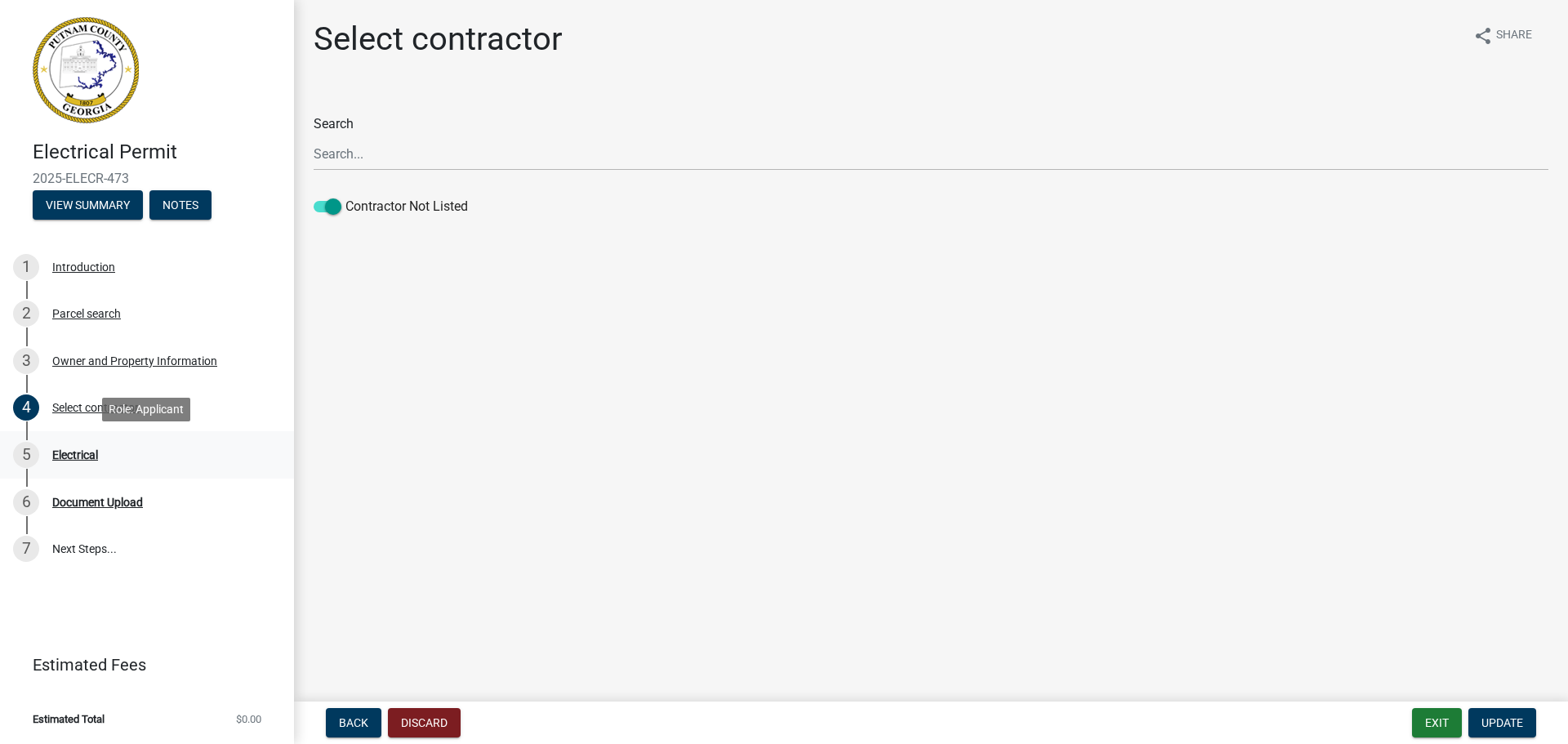
click at [83, 445] on div "5 Electrical" at bounding box center [141, 455] width 255 height 26
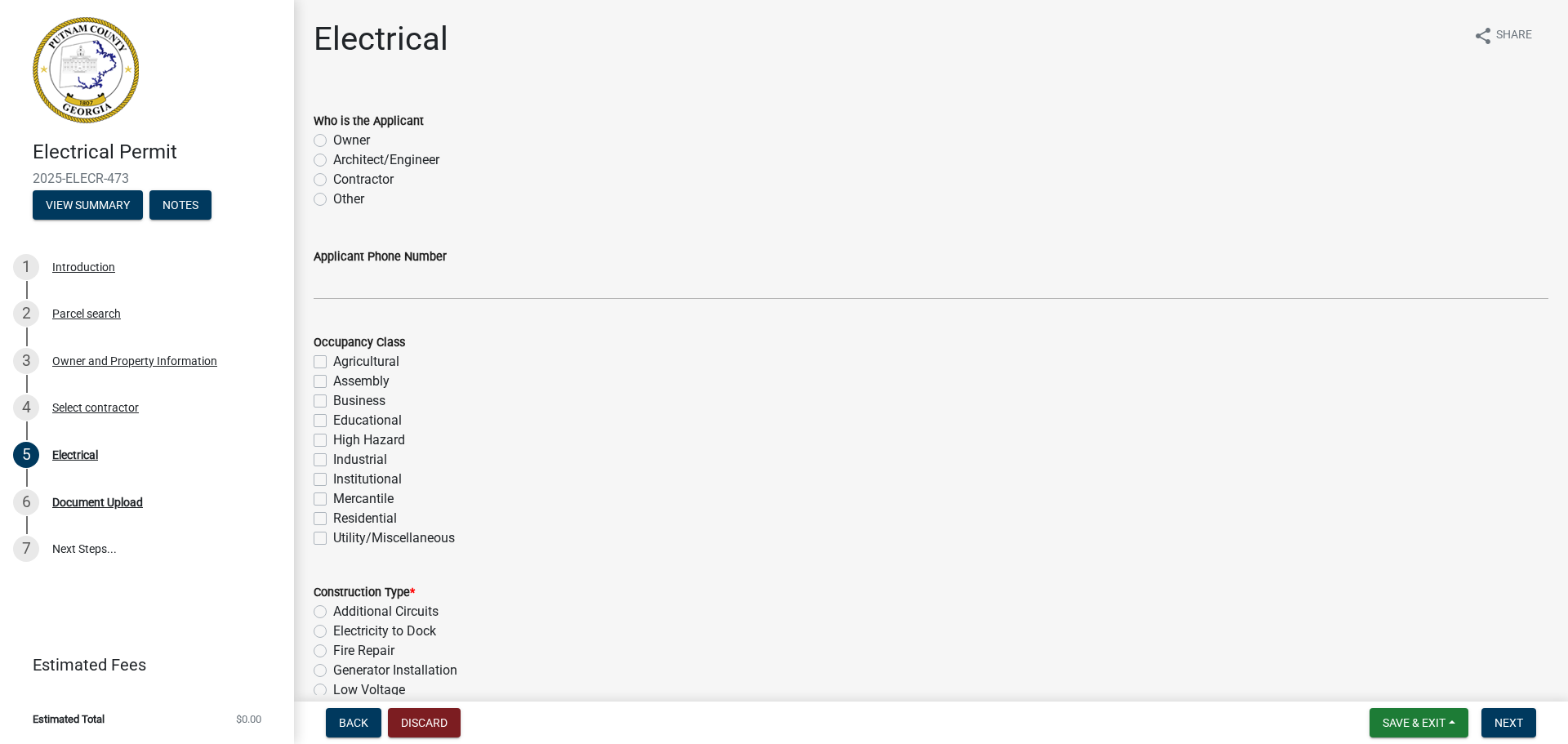
click at [321, 185] on div "Contractor" at bounding box center [931, 180] width 1234 height 19
click at [334, 183] on label "Contractor" at bounding box center [363, 180] width 60 height 19
click at [334, 181] on input "Contractor" at bounding box center [339, 176] width 10 height 10
radio input "true"
click at [334, 517] on label "Residential" at bounding box center [365, 519] width 64 height 19
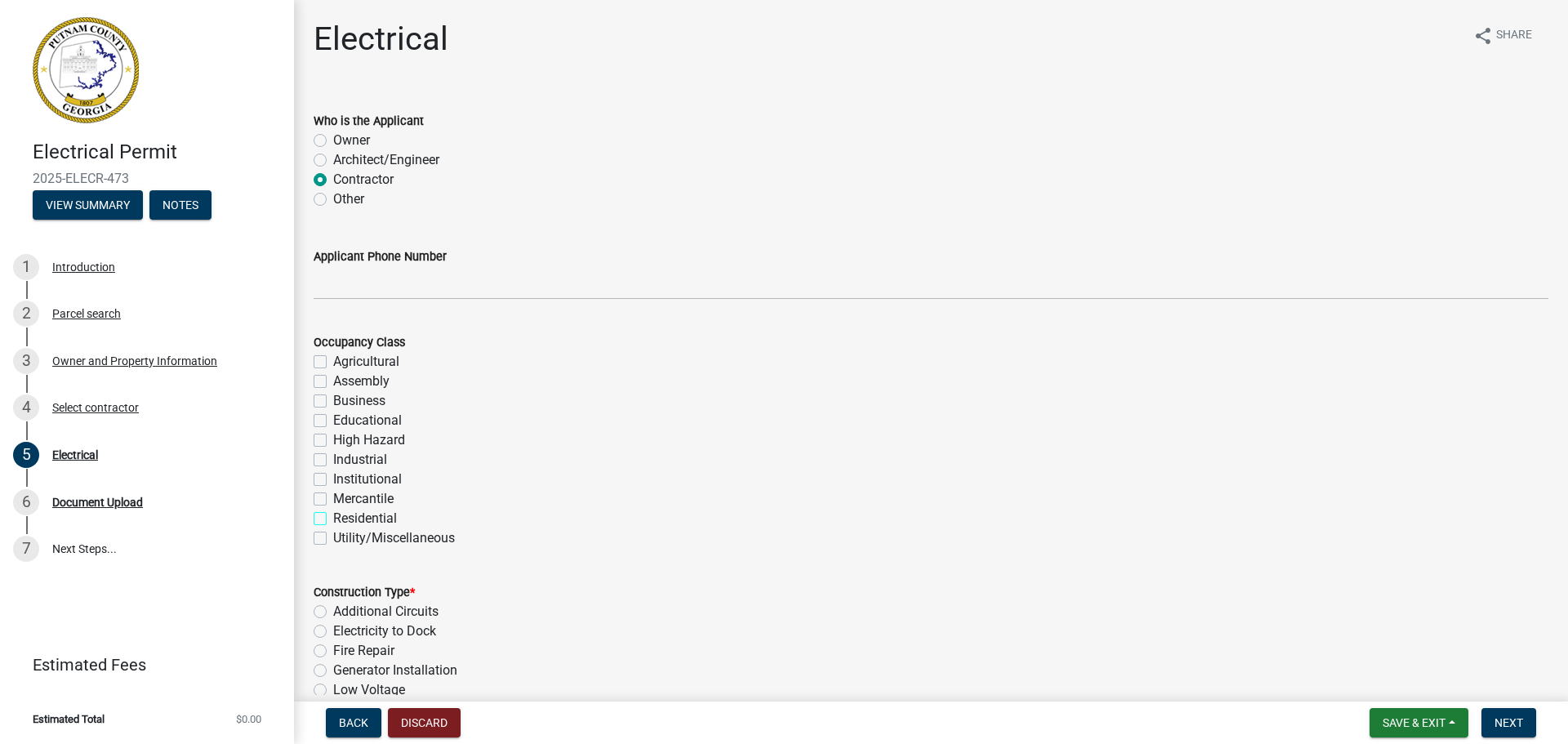
click at [334, 517] on input "Residential" at bounding box center [339, 514] width 10 height 10
checkbox input "true"
checkbox input "false"
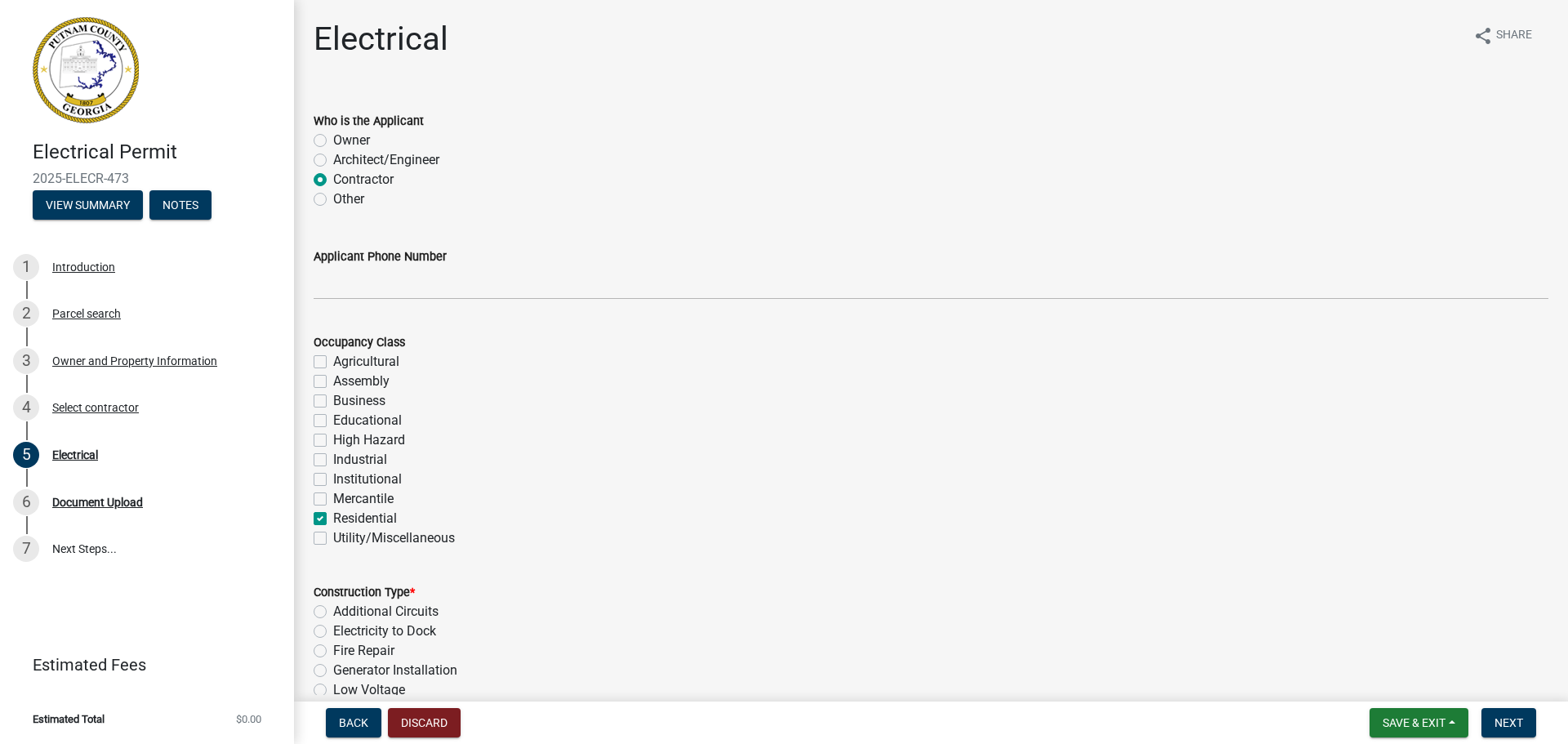
checkbox input "false"
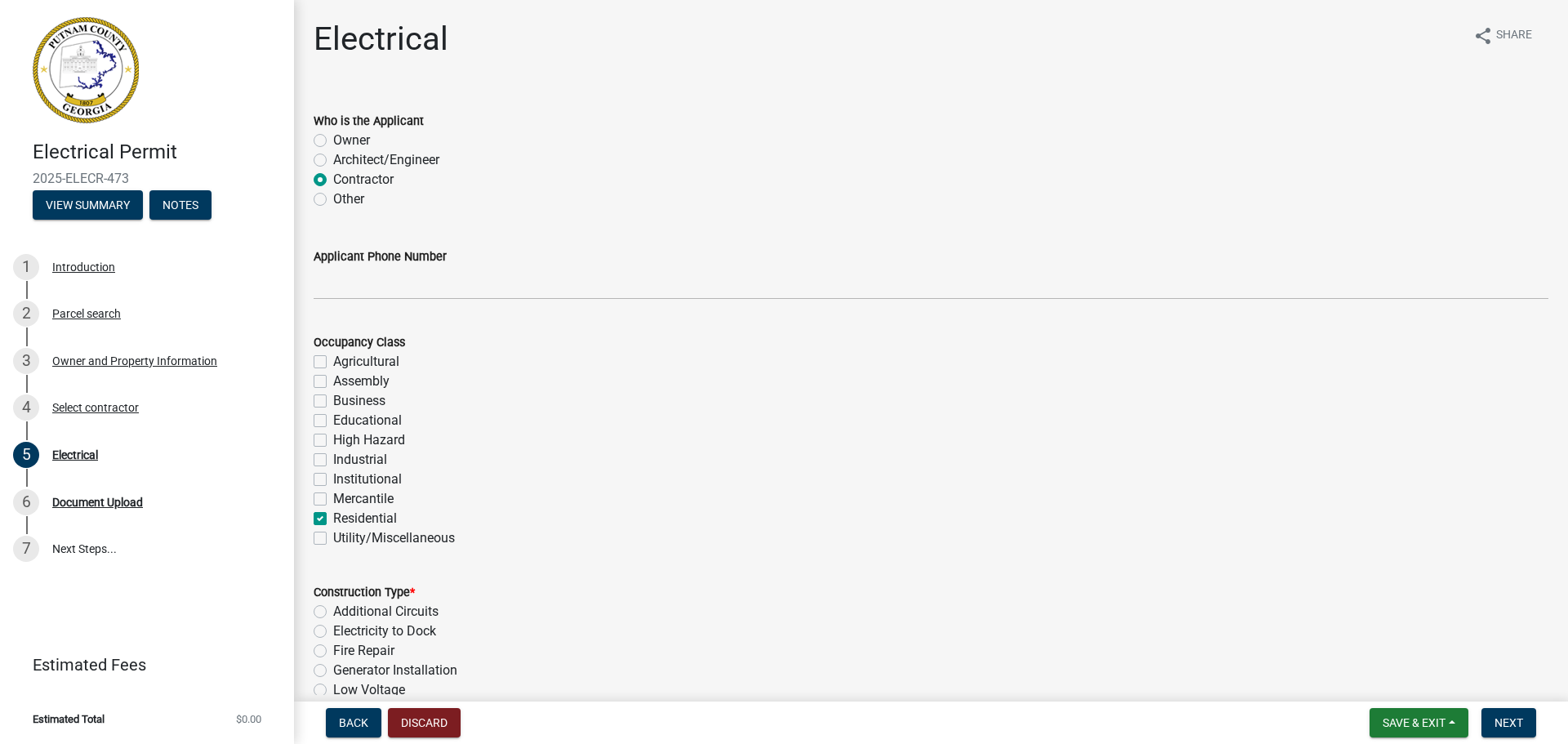
checkbox input "true"
checkbox input "false"
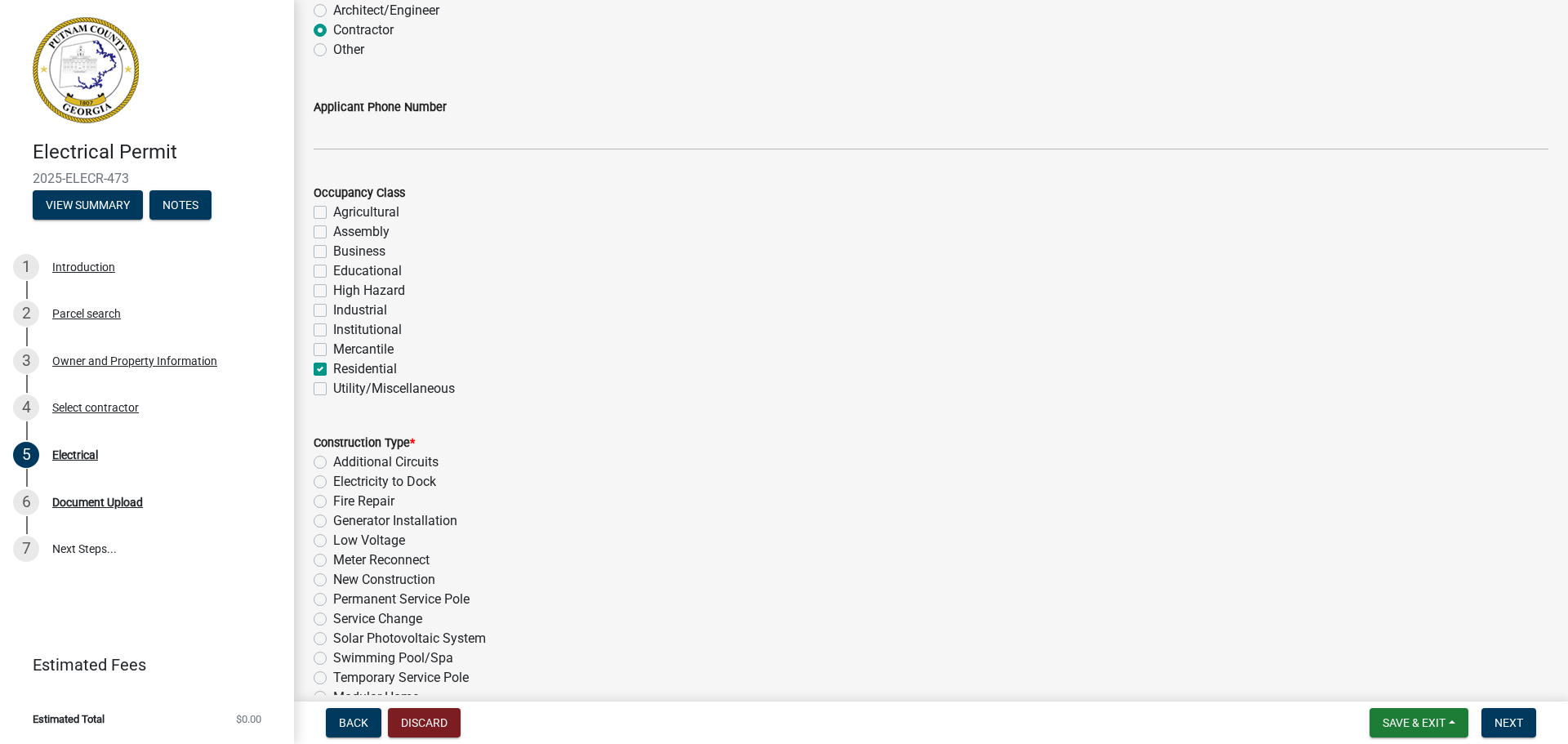
scroll to position [245, 0]
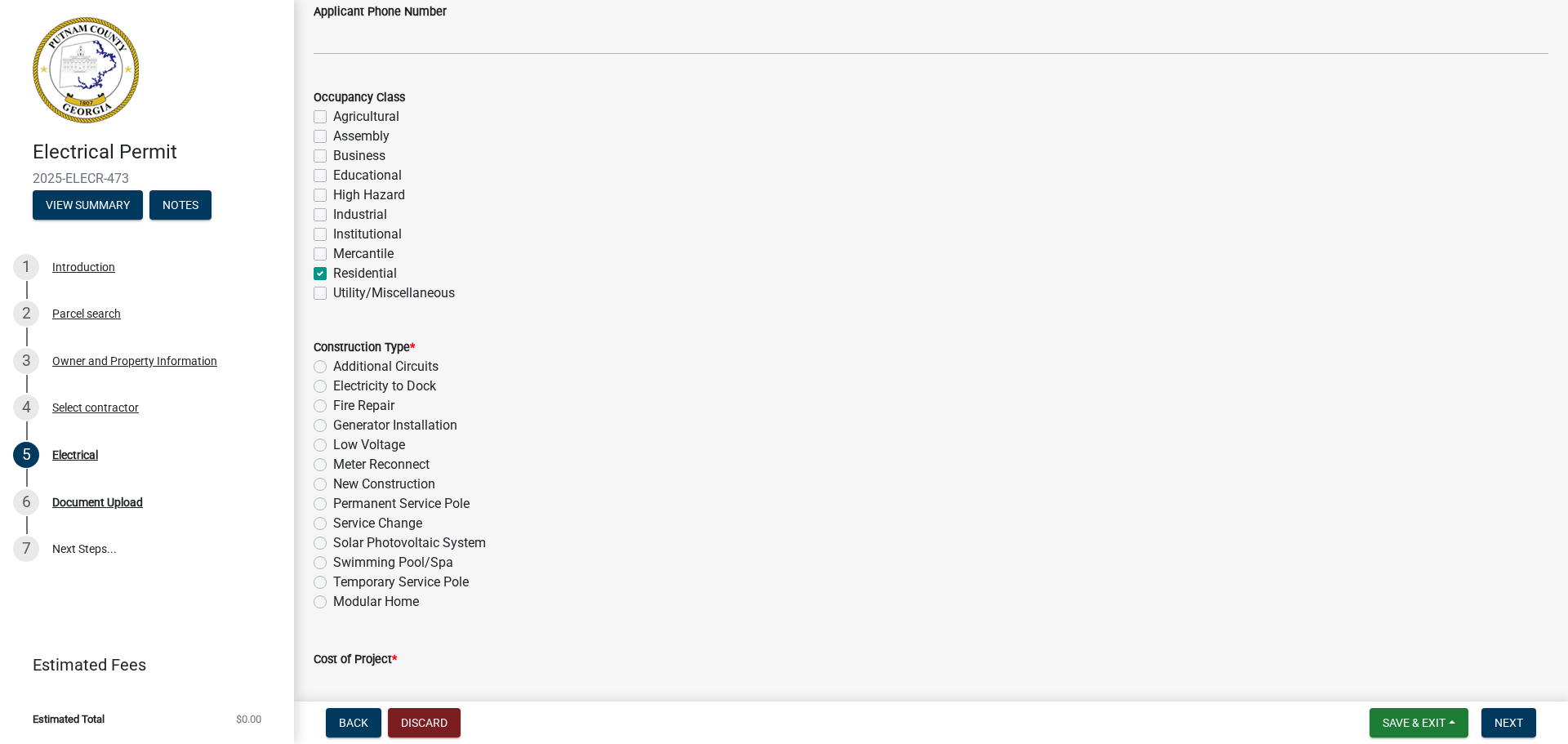
click at [334, 483] on label "New Construction" at bounding box center [384, 485] width 102 height 19
click at [334, 483] on input "New Construction" at bounding box center [339, 480] width 10 height 10
radio input "true"
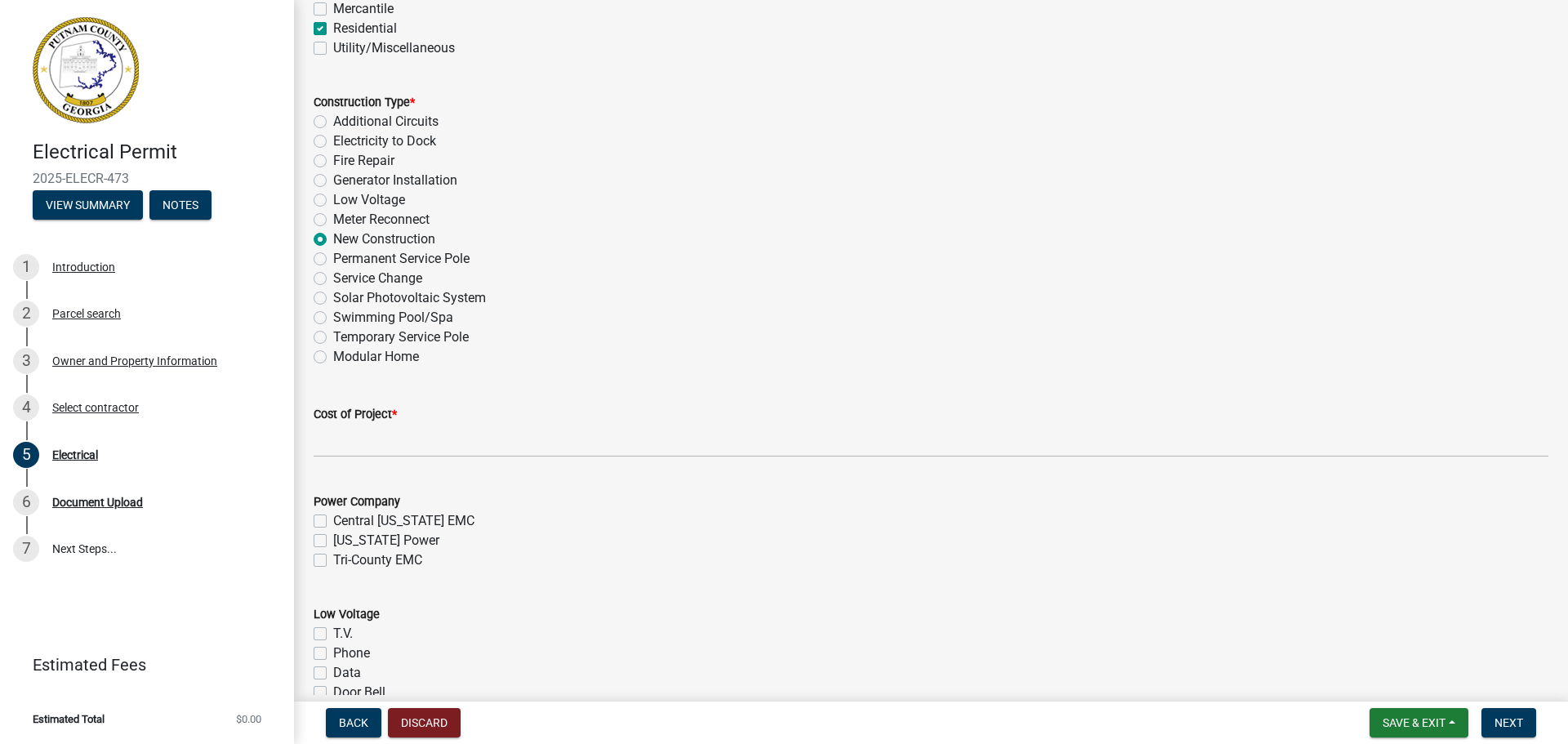
scroll to position [653, 0]
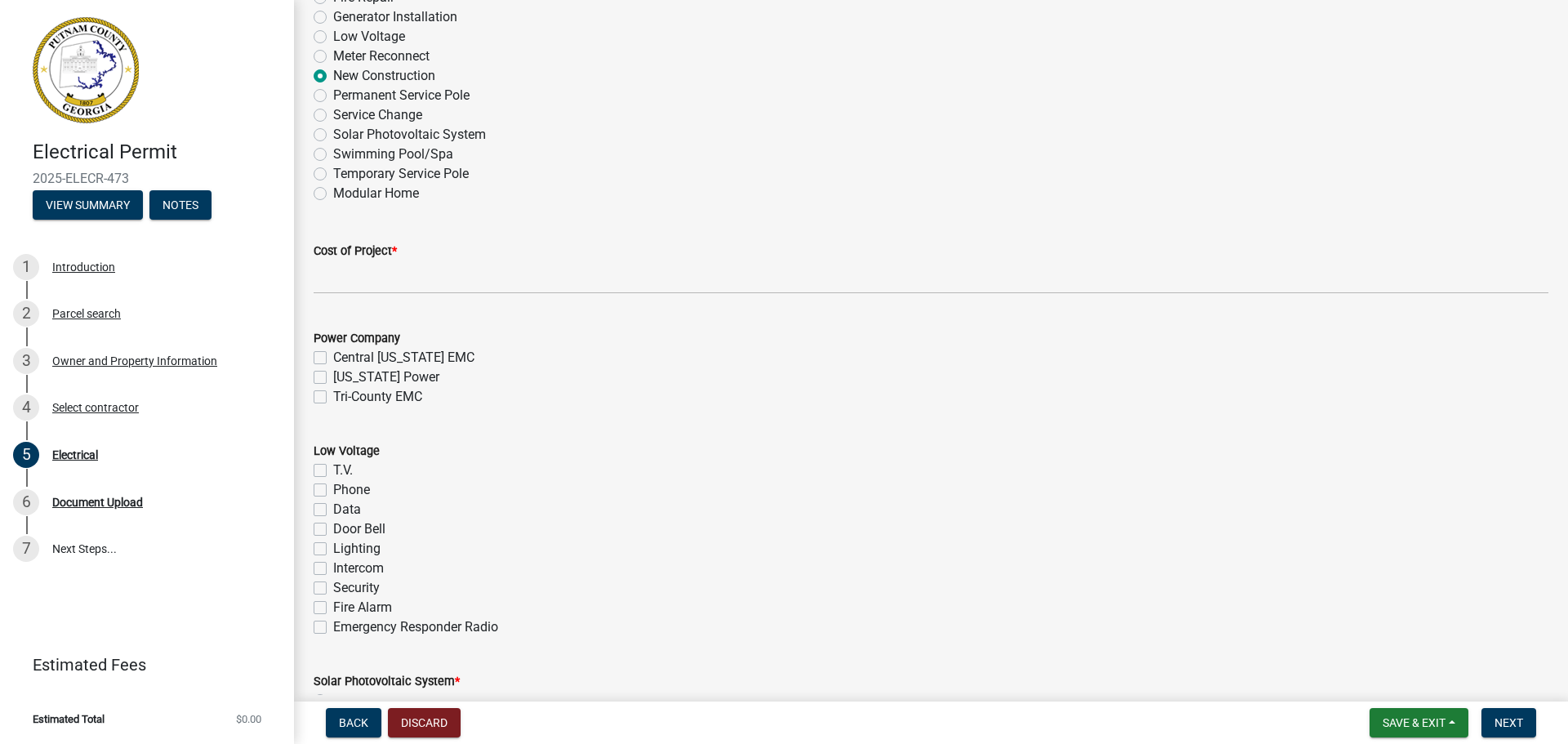
click at [334, 375] on label "[US_STATE] Power" at bounding box center [387, 377] width 107 height 19
click at [334, 375] on input "[US_STATE] Power" at bounding box center [339, 373] width 10 height 10
checkbox input "true"
checkbox input "false"
checkbox input "true"
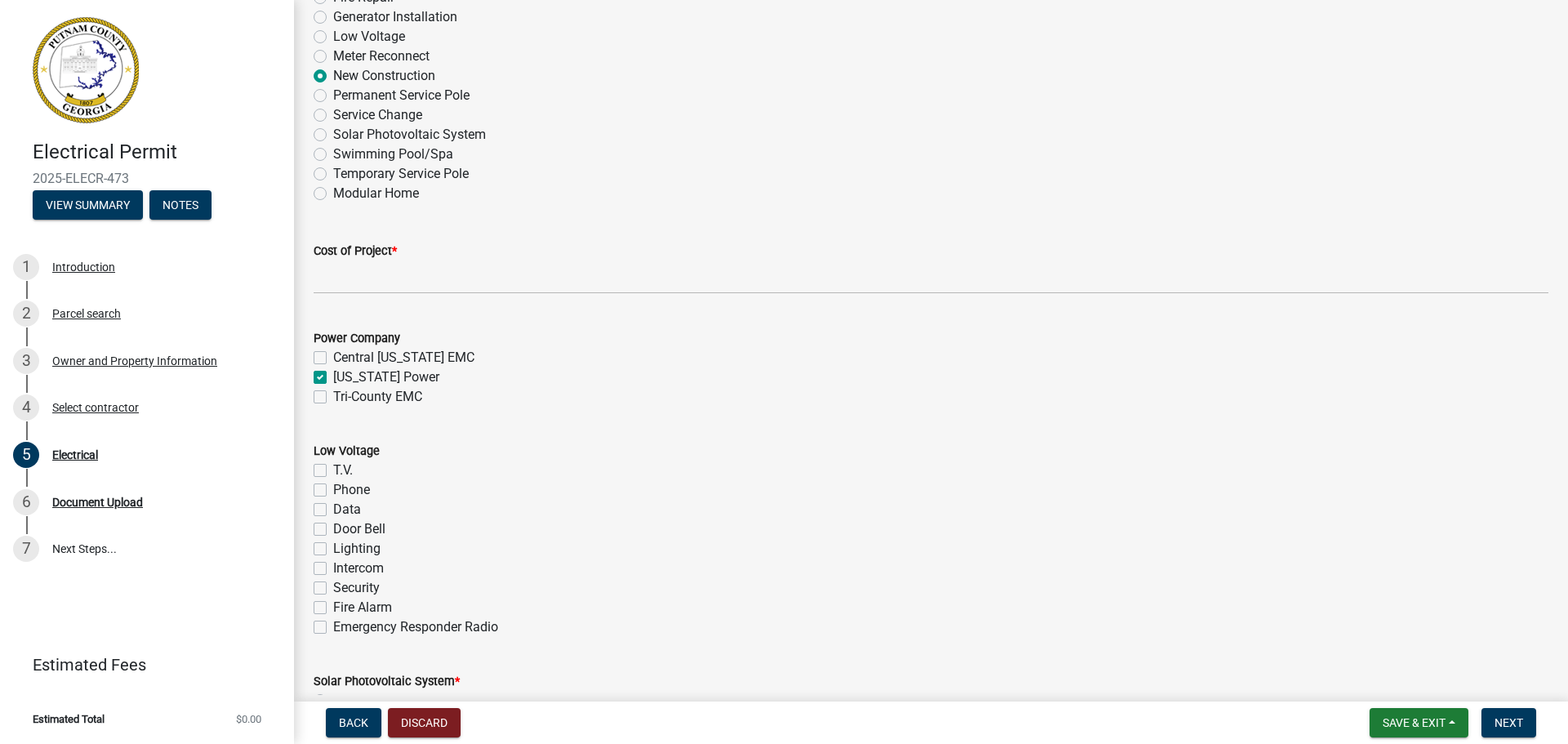
checkbox input "false"
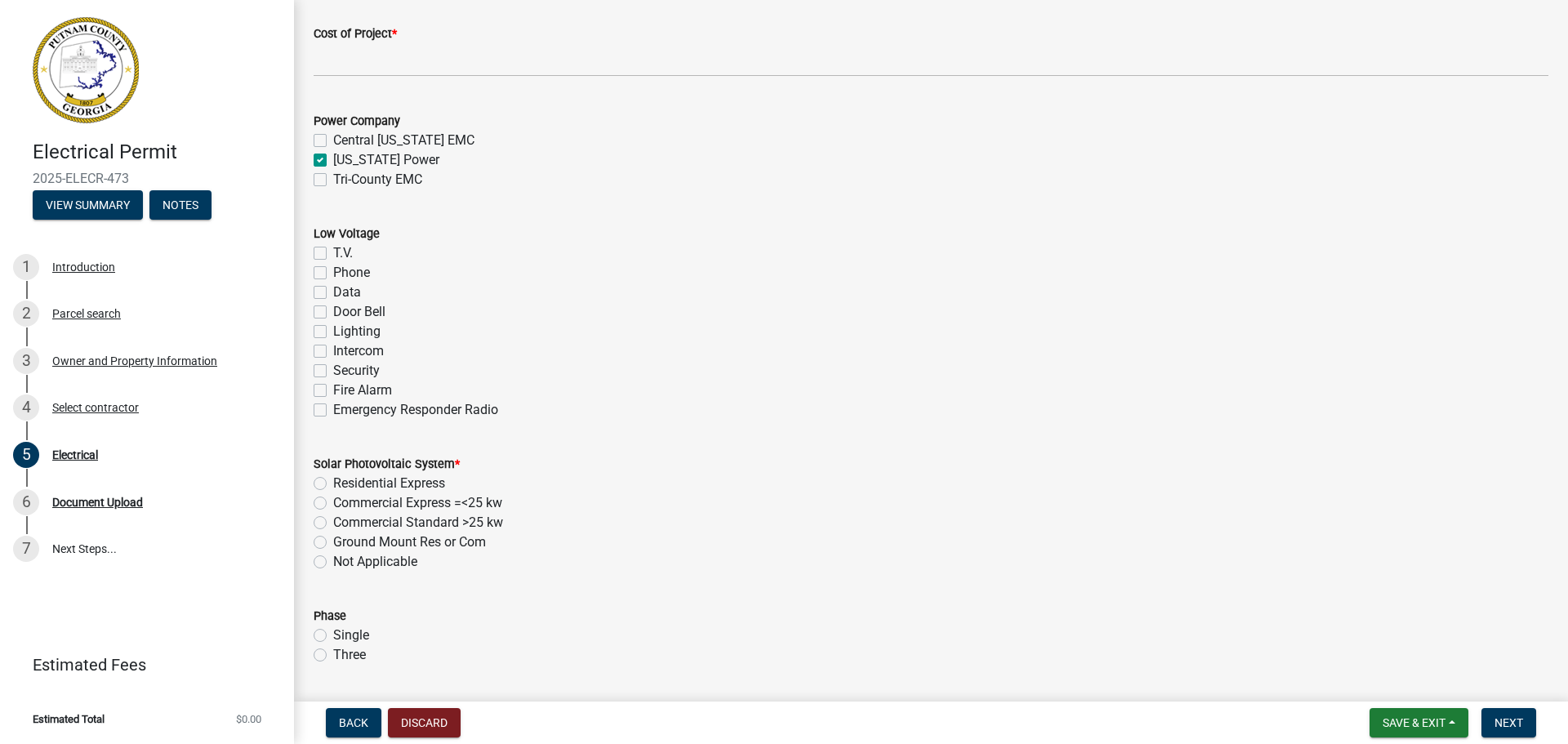
scroll to position [899, 0]
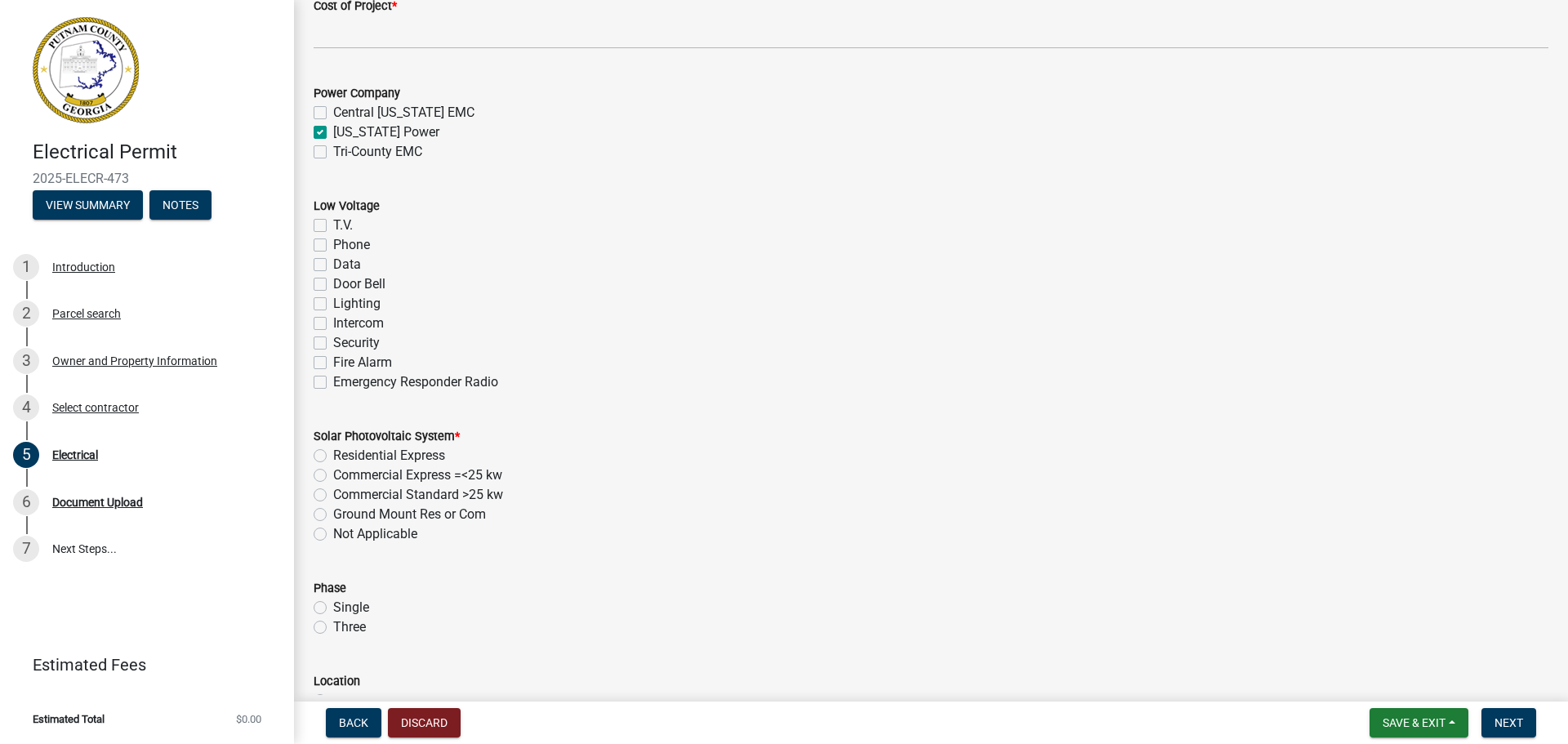
click at [411, 534] on label "Not Applicable" at bounding box center [375, 534] width 84 height 19
click at [344, 534] on input "Not Applicable" at bounding box center [339, 530] width 10 height 10
radio input "true"
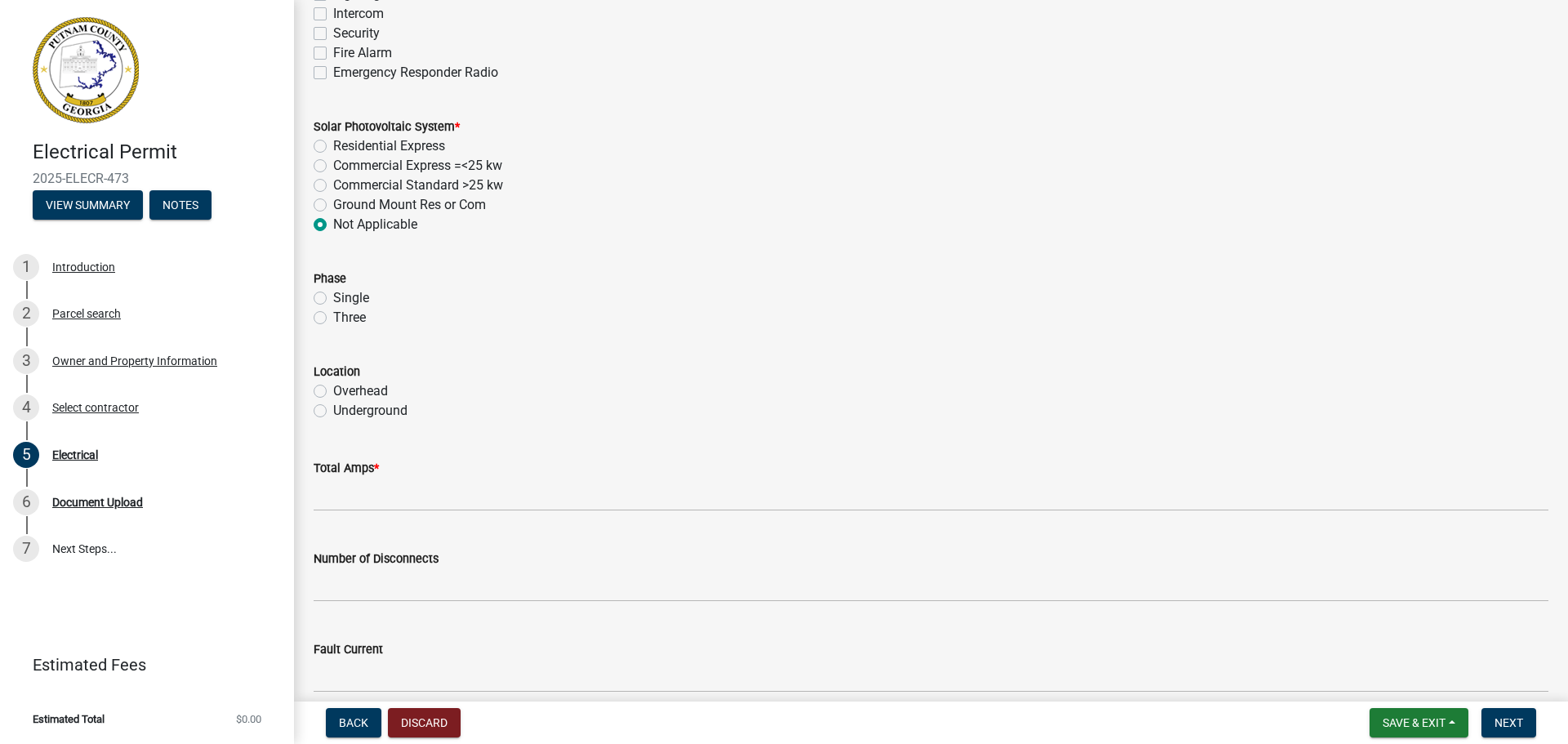
scroll to position [1225, 0]
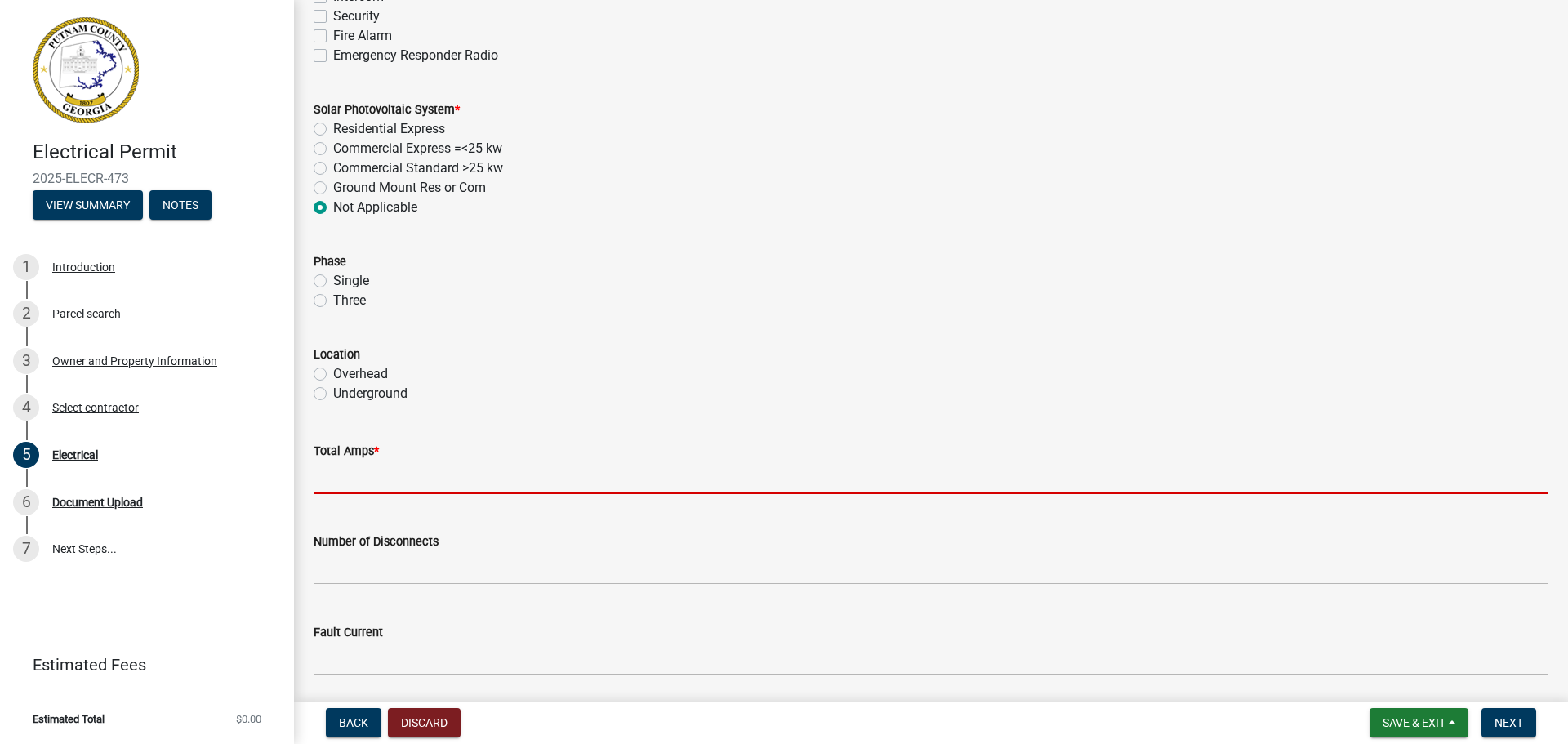
click at [398, 471] on input "text" at bounding box center [931, 478] width 1234 height 33
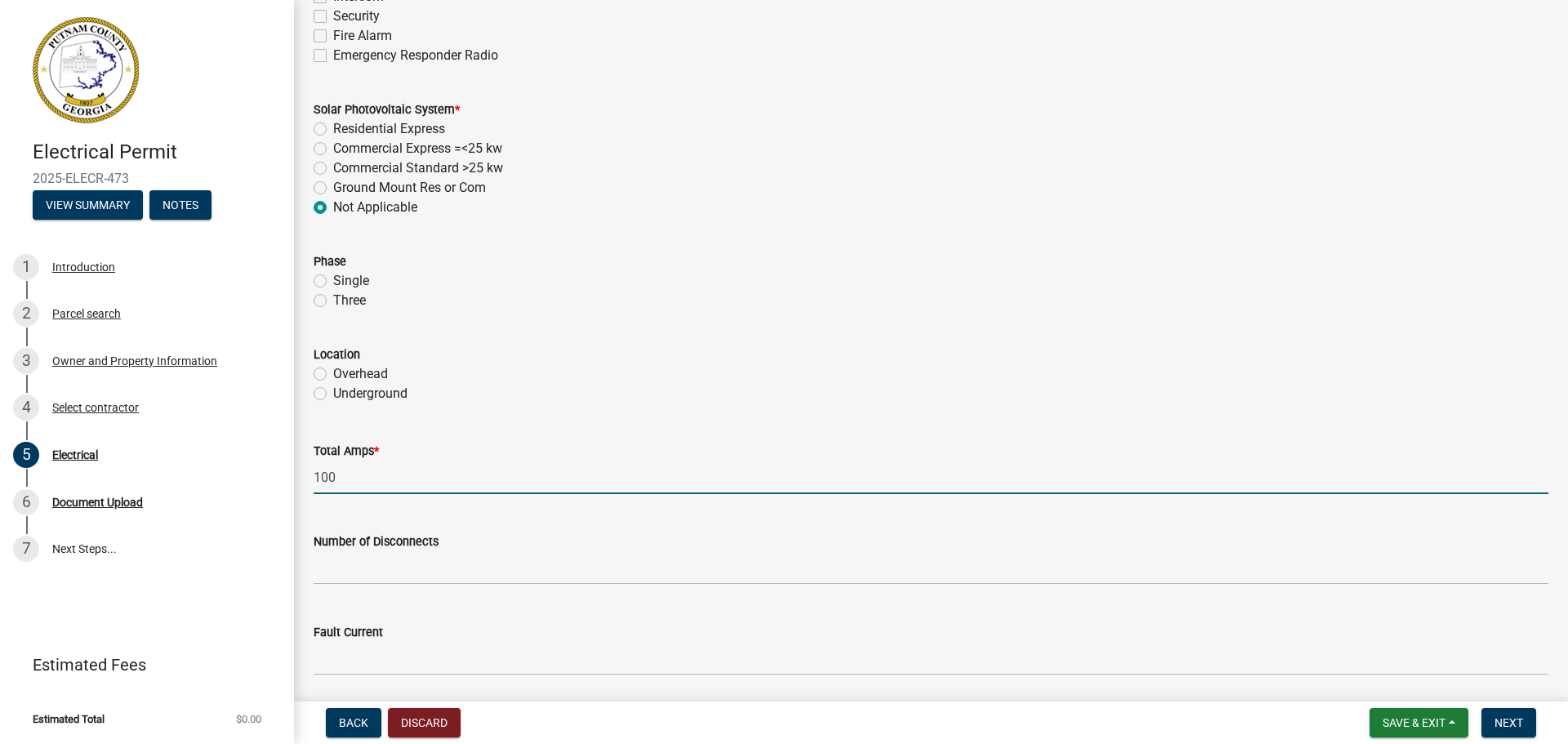
type input "100"
drag, startPoint x: 591, startPoint y: 352, endPoint x: 598, endPoint y: 333, distance: 20.2
click at [592, 349] on div "Location" at bounding box center [931, 355] width 1234 height 19
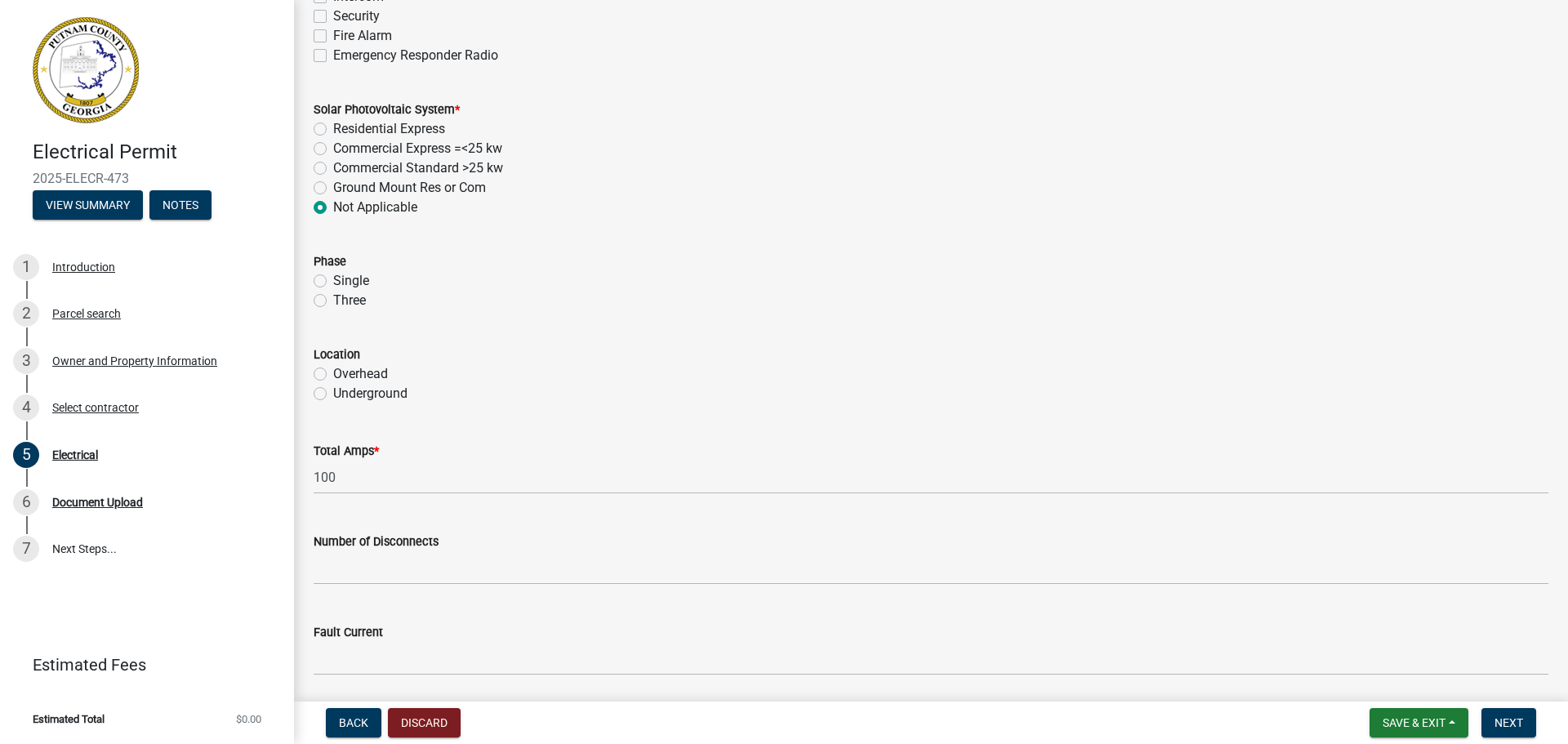
drag, startPoint x: 317, startPoint y: 374, endPoint x: 316, endPoint y: 323, distance: 51.0
click at [313, 369] on div "Location Overhead Underground" at bounding box center [931, 364] width 1260 height 79
click at [334, 278] on label "Single" at bounding box center [351, 281] width 36 height 19
click at [334, 278] on input "Single" at bounding box center [339, 277] width 10 height 10
radio input "true"
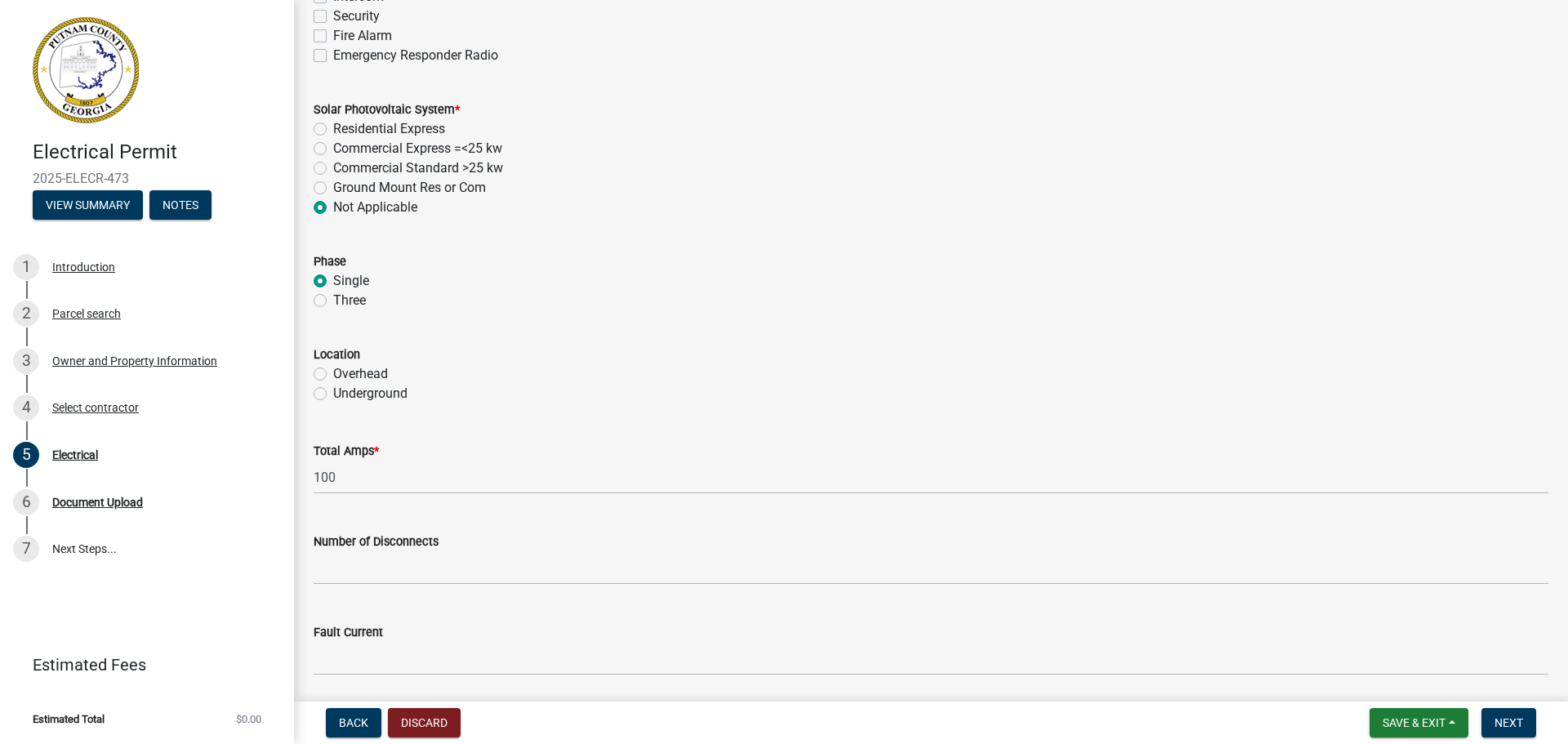
click at [334, 375] on label "Overhead" at bounding box center [361, 374] width 55 height 19
click at [334, 375] on input "Overhead" at bounding box center [339, 369] width 10 height 10
radio input "true"
click at [759, 410] on wm-data-entity-input "Location Overhead Underground" at bounding box center [931, 371] width 1234 height 93
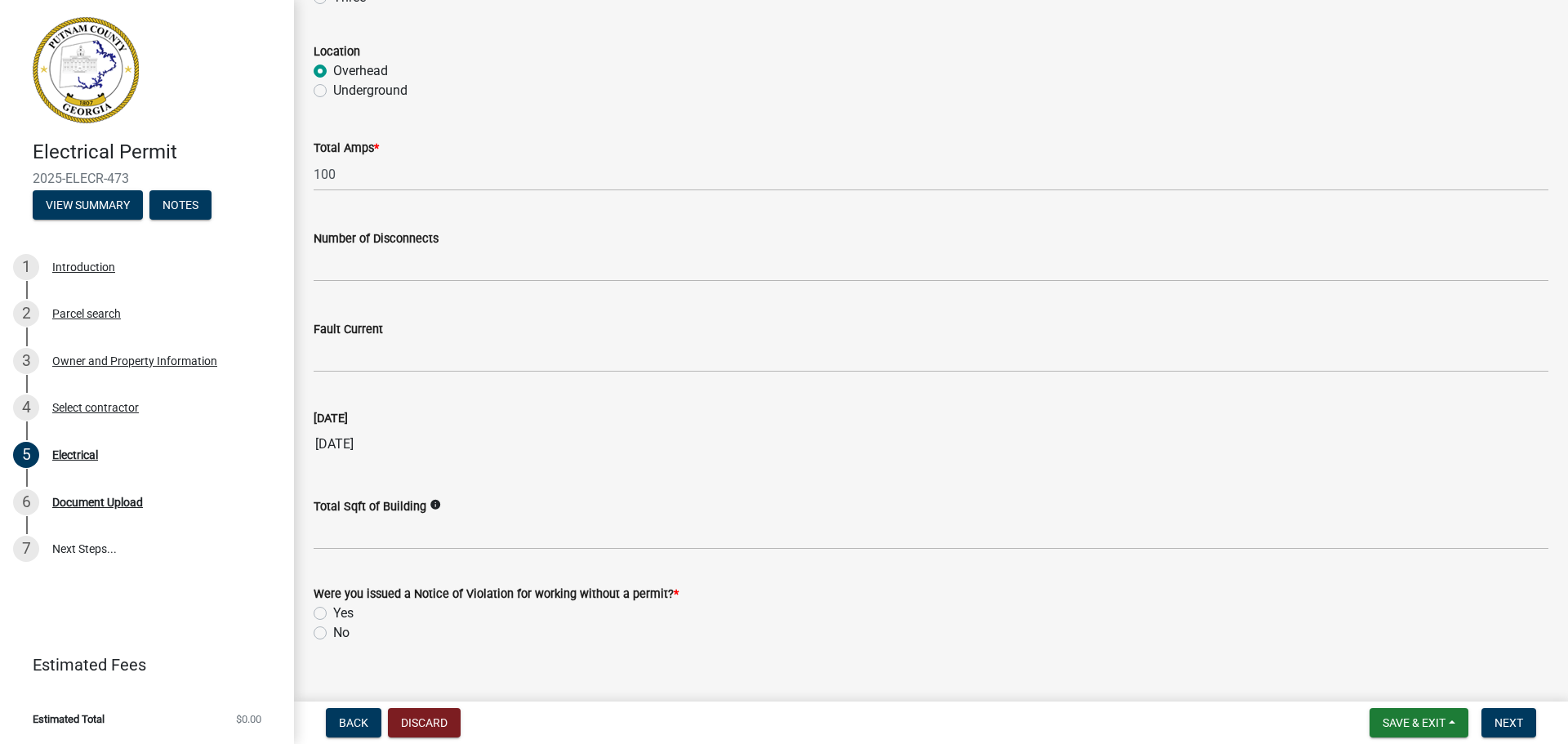
scroll to position [1554, 0]
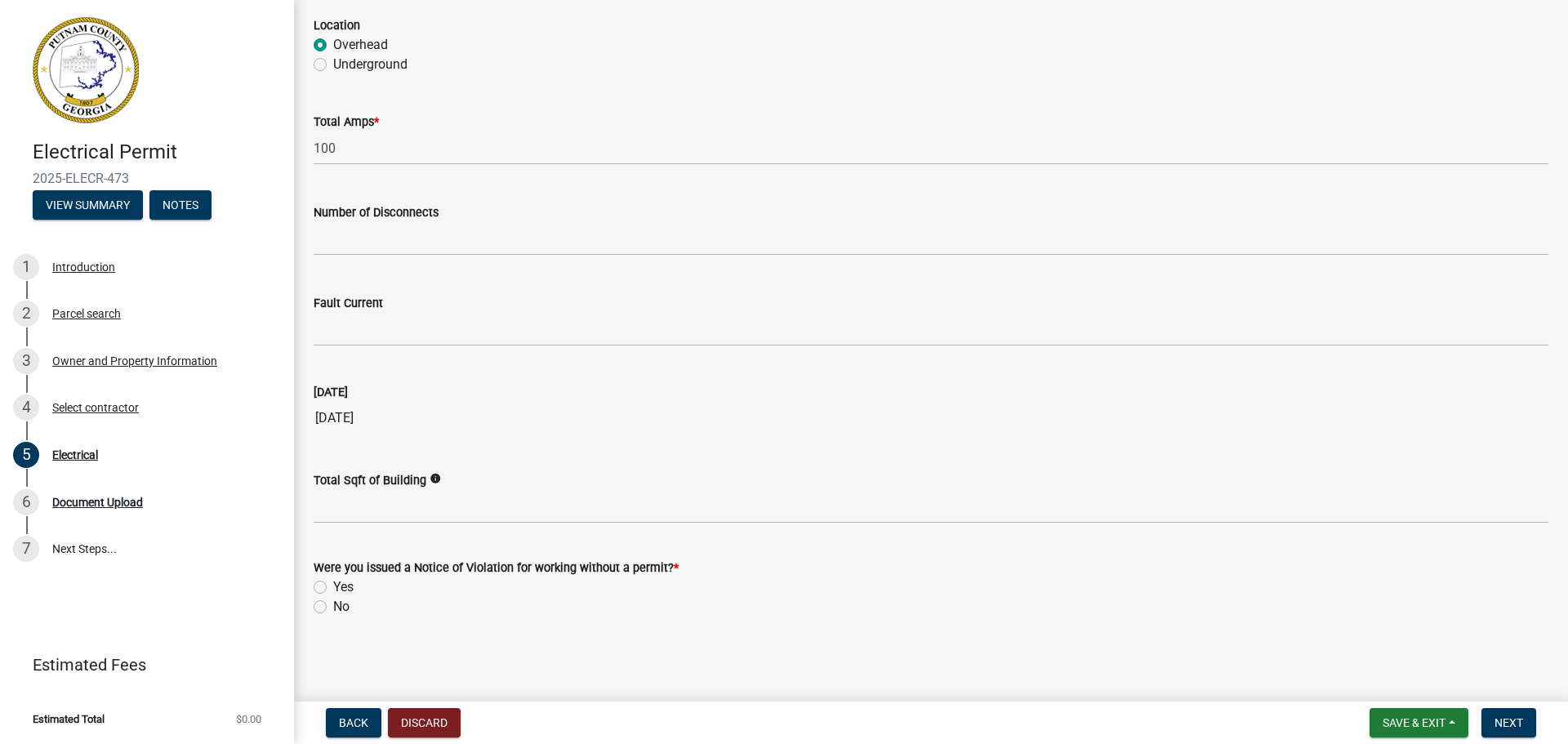
click at [313, 607] on div "Were you issued a Notice of Violation for working without a permit? * Yes No" at bounding box center [931, 577] width 1260 height 79
click at [334, 607] on label "No" at bounding box center [341, 607] width 17 height 19
click at [334, 607] on input "No" at bounding box center [339, 603] width 10 height 10
radio input "true"
click at [1156, 607] on div "No" at bounding box center [931, 607] width 1234 height 19
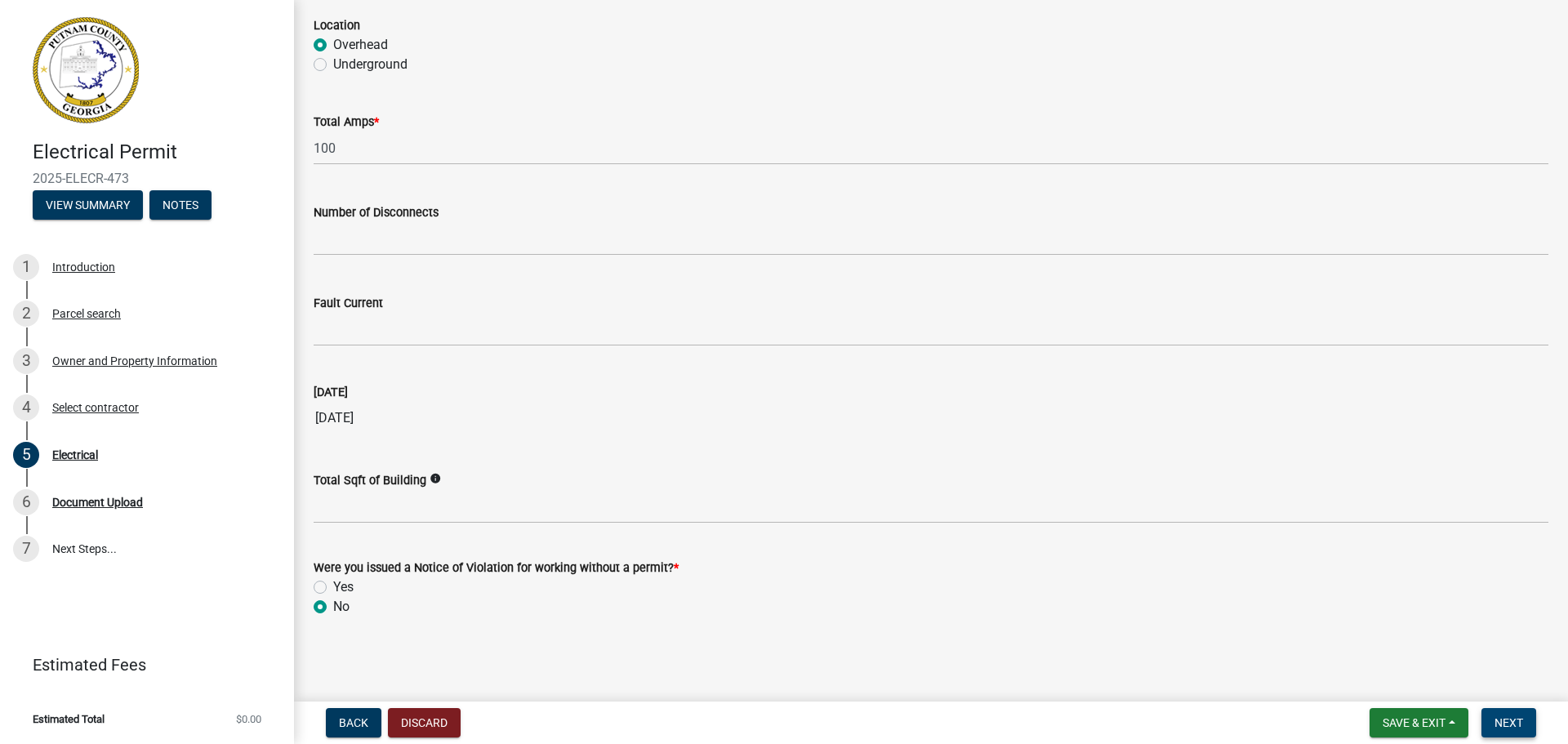
click at [1258, 720] on span "Next" at bounding box center [1509, 722] width 29 height 13
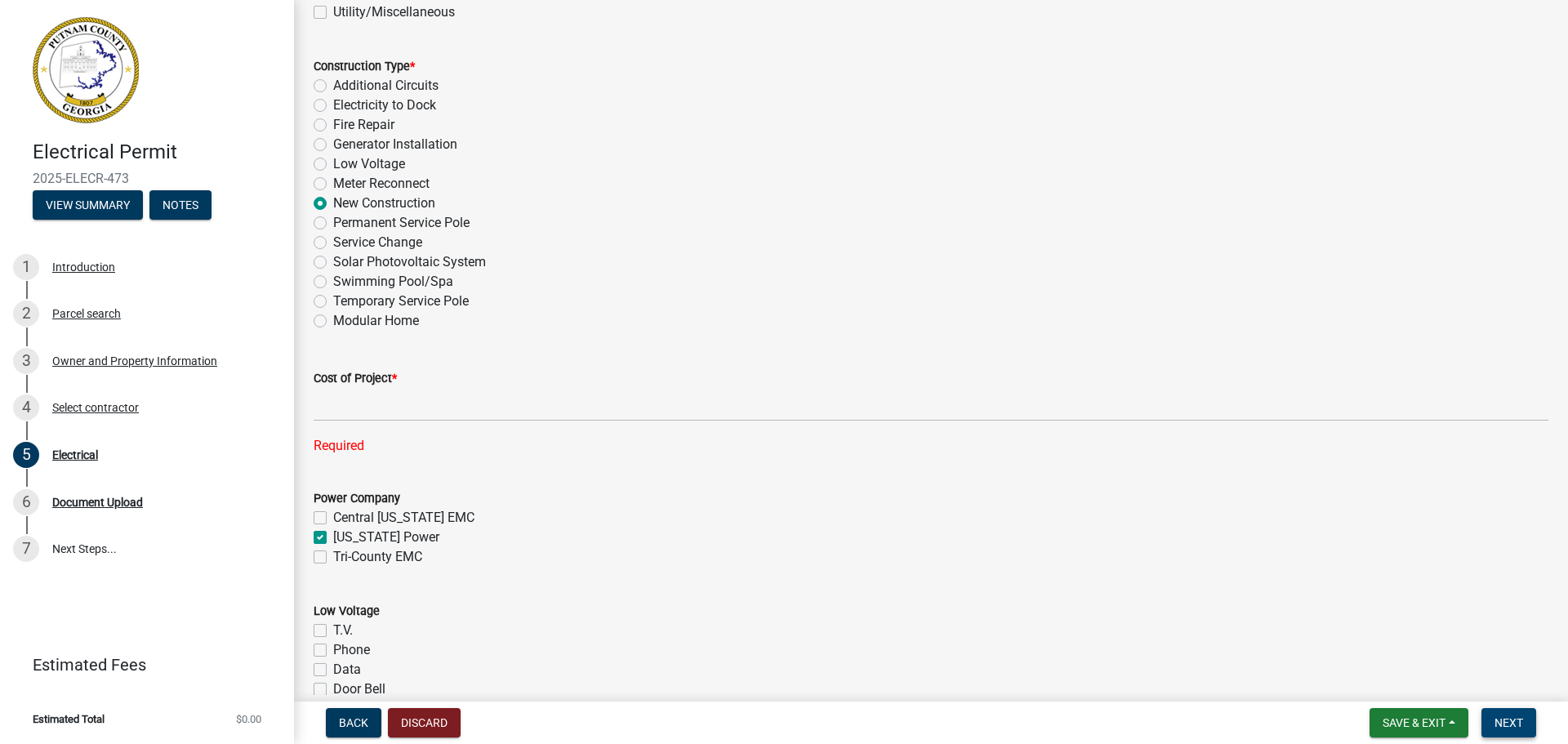
scroll to position [526, 0]
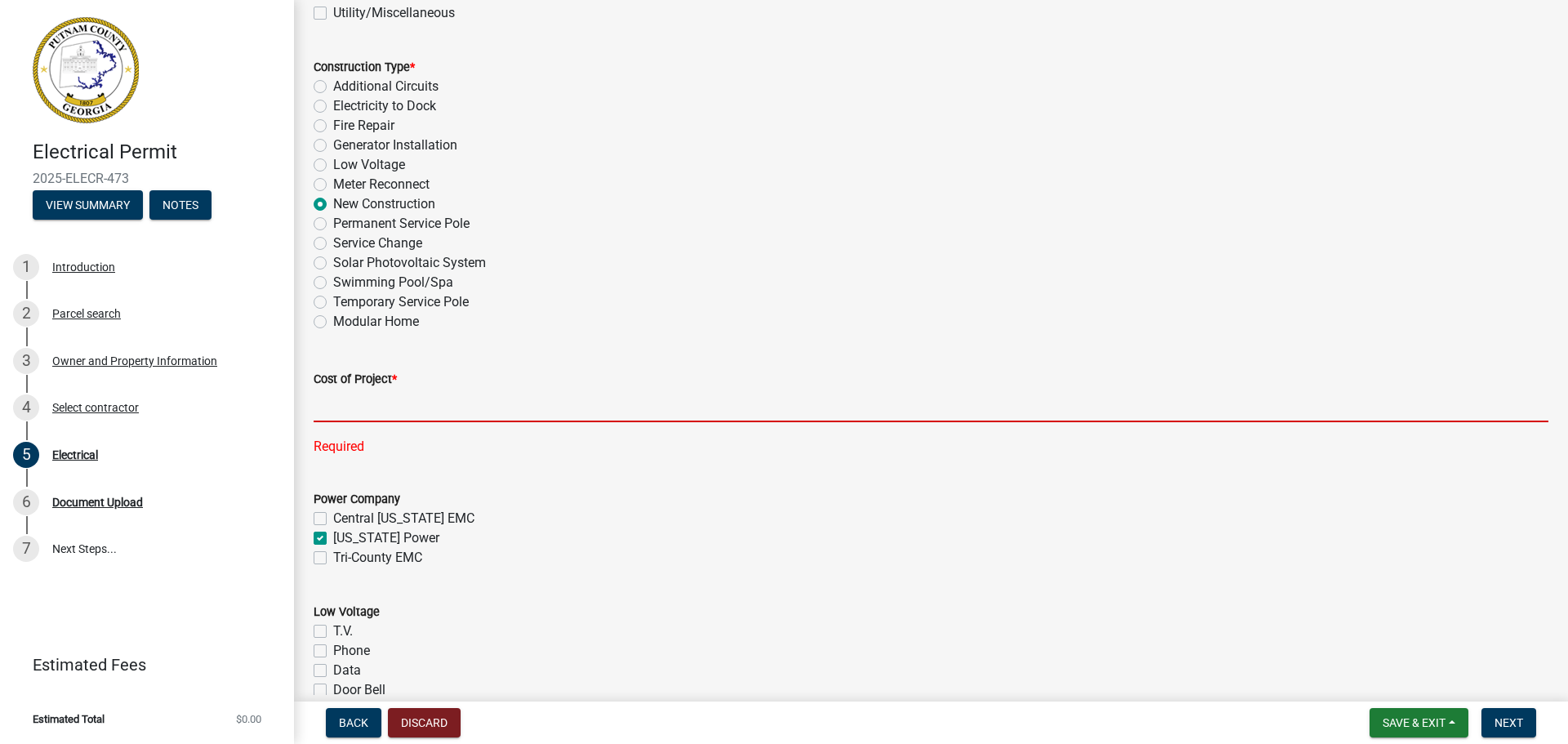
click at [358, 402] on input "text" at bounding box center [931, 405] width 1234 height 33
click at [384, 394] on input "text" at bounding box center [931, 405] width 1234 height 33
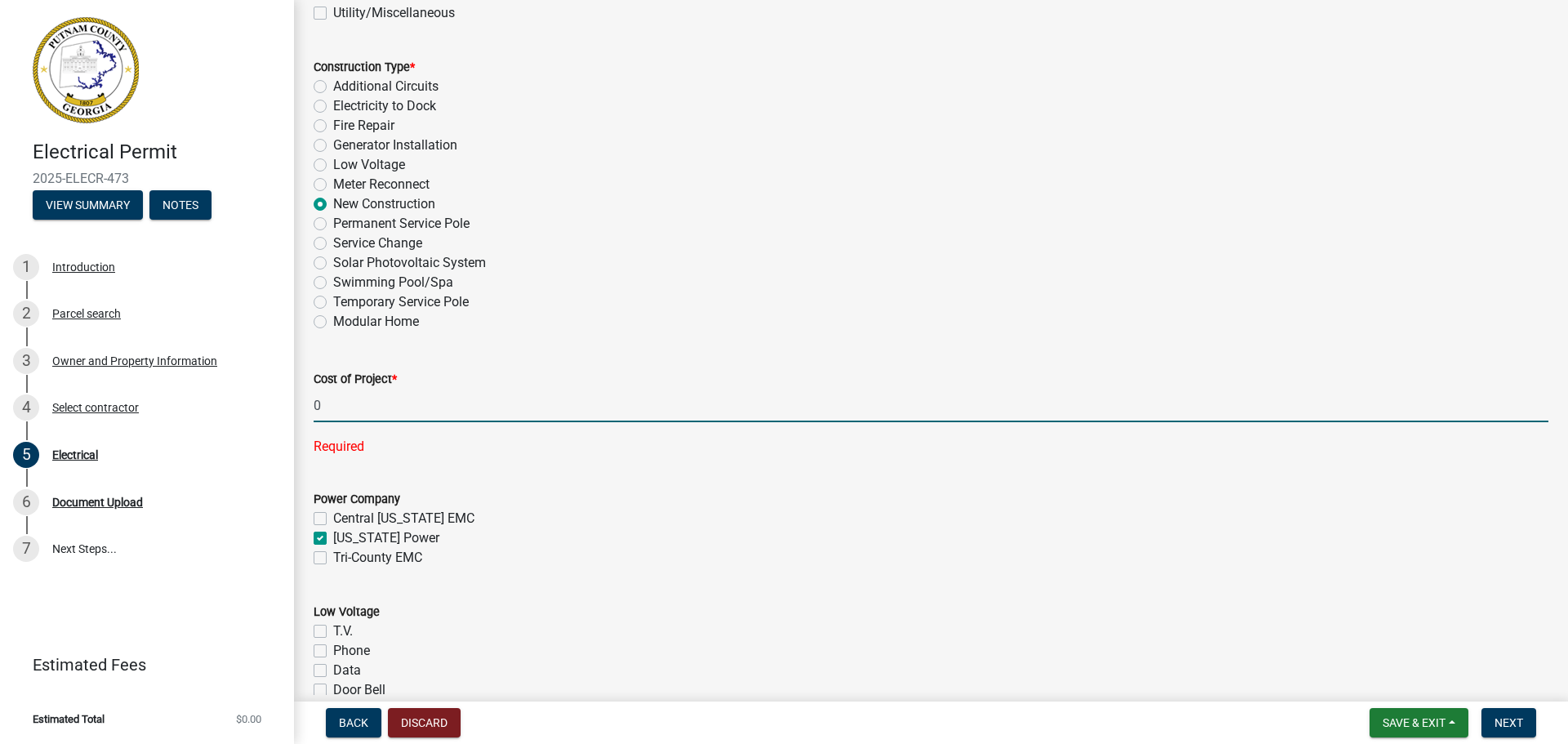
type input "0"
click at [655, 433] on wm-data-entity-input "Cost of Project * 0 Required" at bounding box center [931, 408] width 1234 height 123
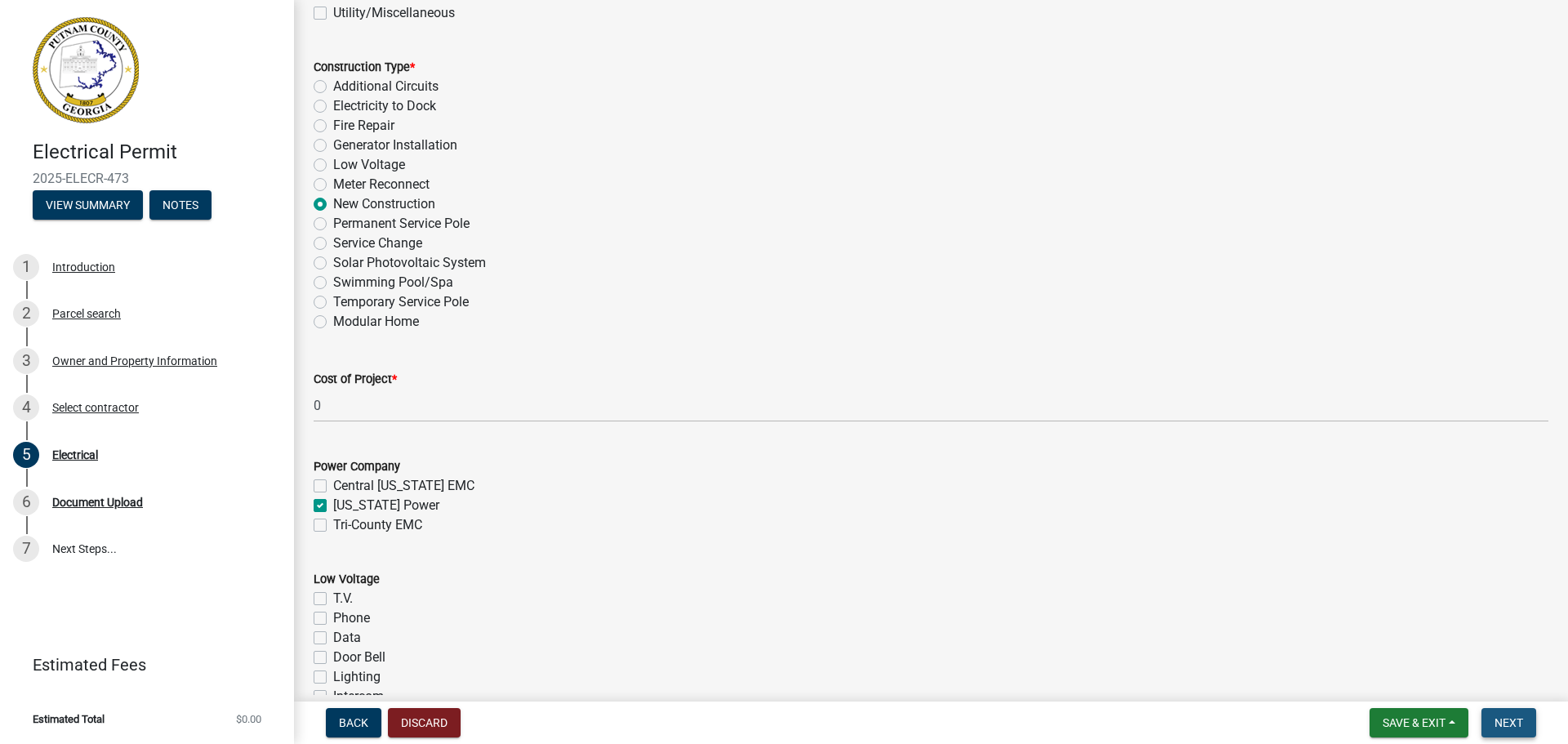
drag, startPoint x: 1503, startPoint y: 722, endPoint x: 1428, endPoint y: 679, distance: 86.5
click at [1258, 722] on span "Next" at bounding box center [1509, 722] width 29 height 13
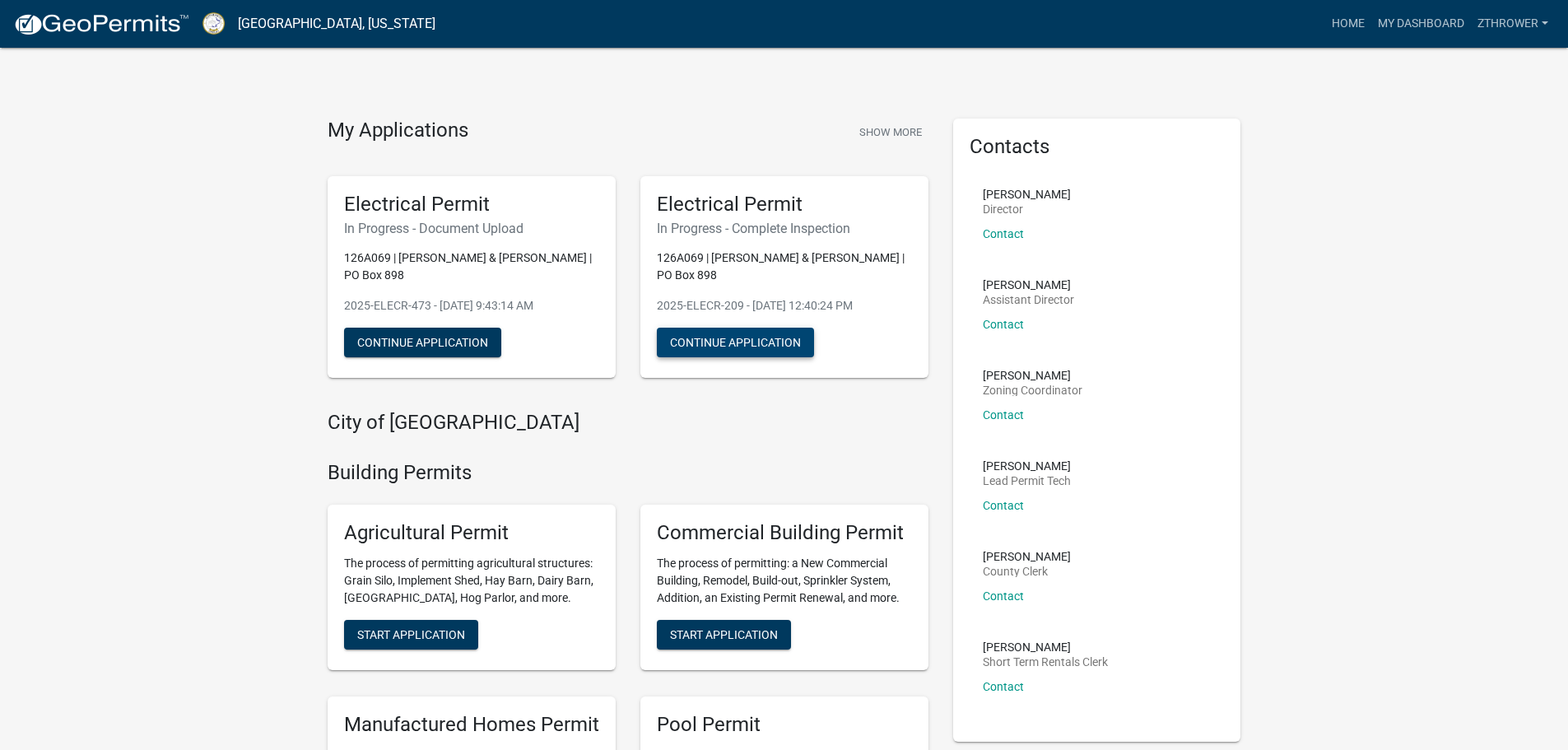
click at [755, 333] on button "Continue Application" at bounding box center [736, 342] width 158 height 30
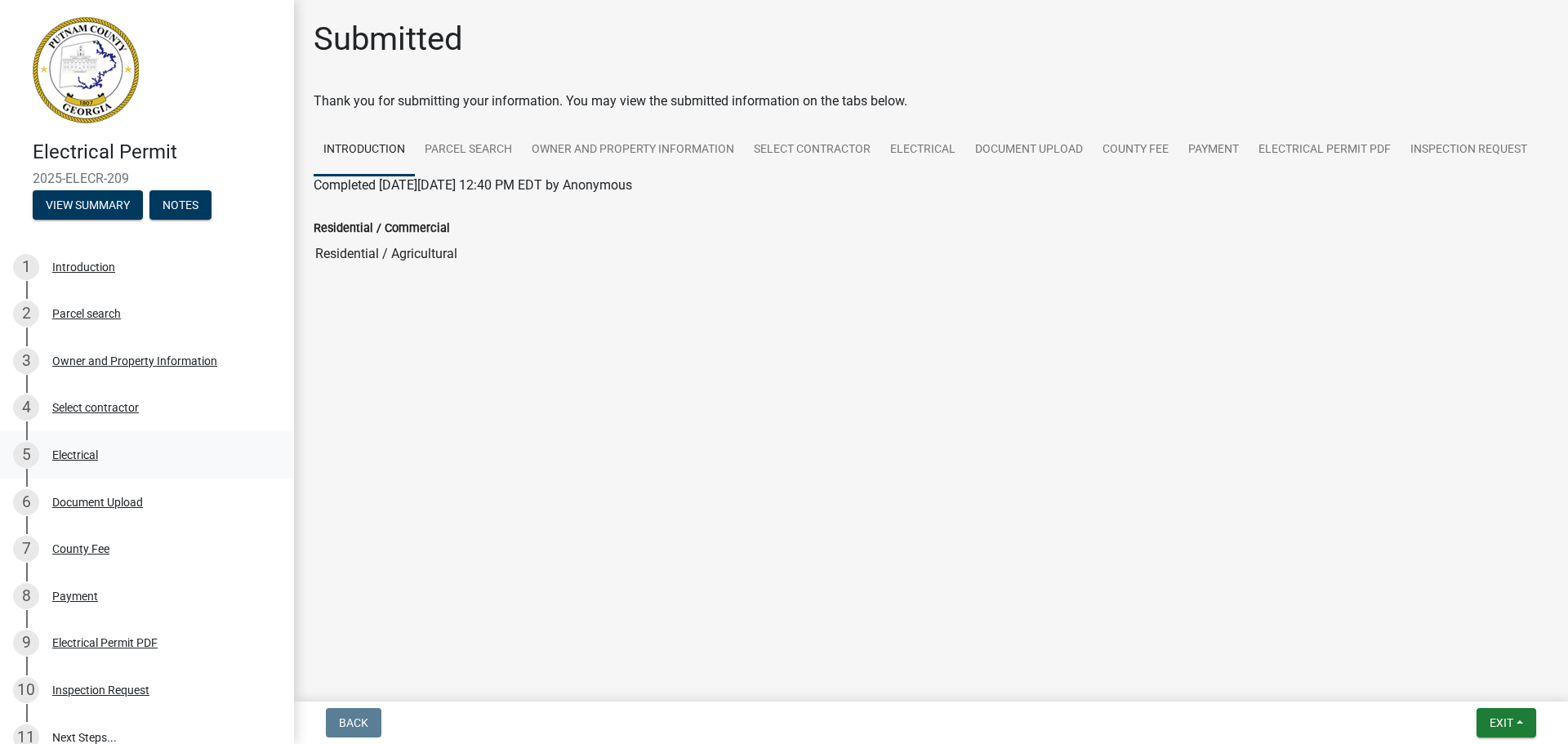
click at [91, 445] on div "5 Electrical" at bounding box center [141, 455] width 255 height 26
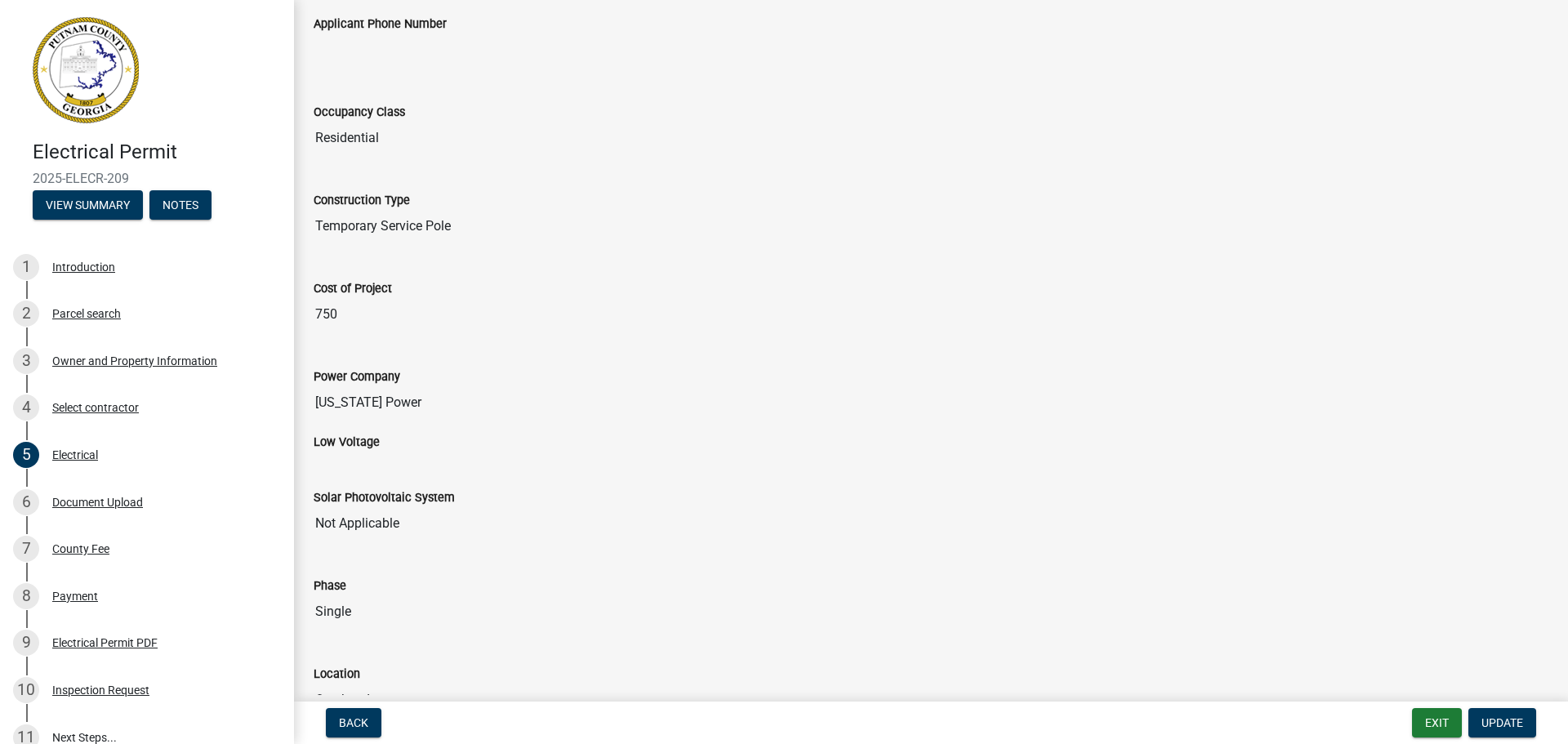
scroll to position [156, 0]
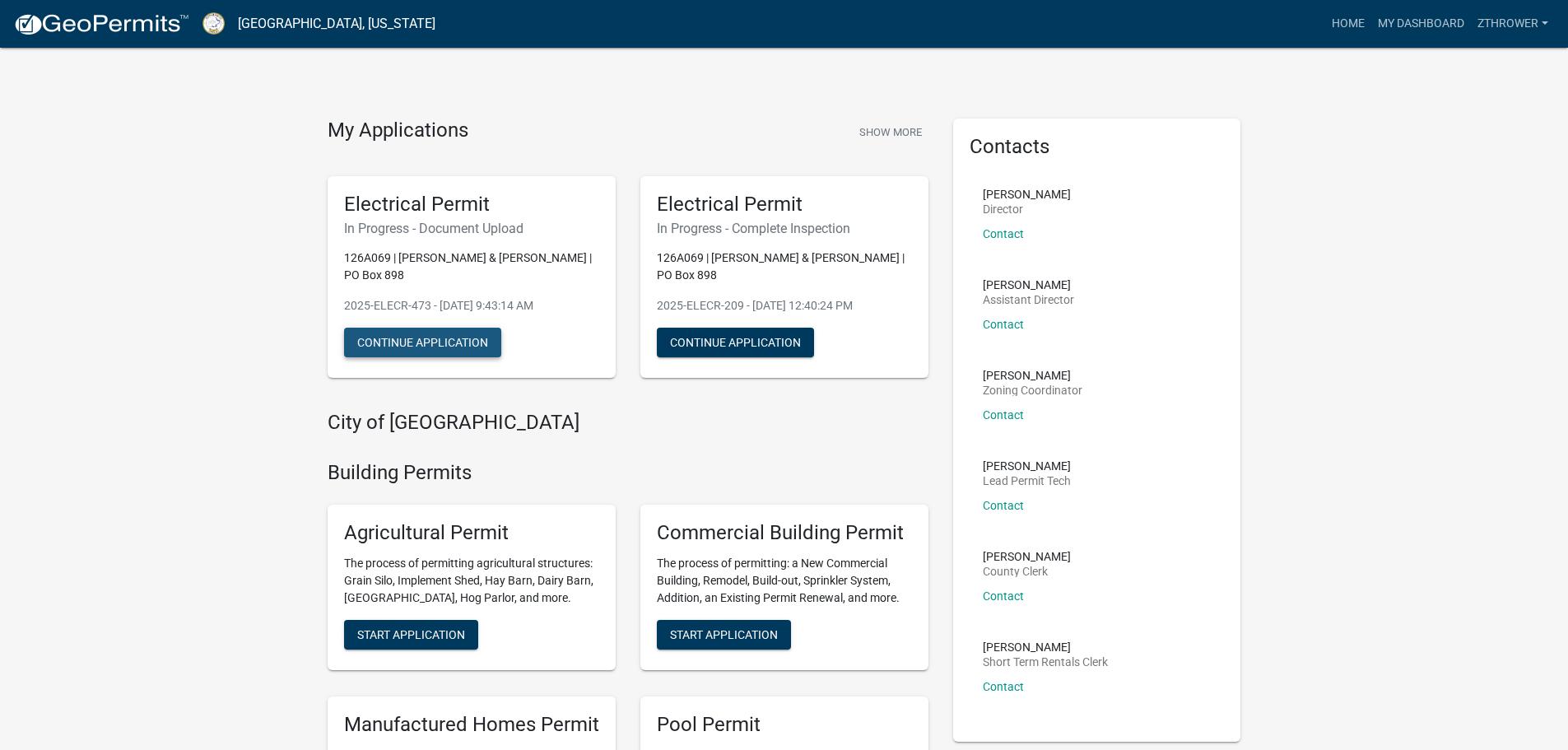
click at [402, 332] on button "Continue Application" at bounding box center [422, 342] width 158 height 30
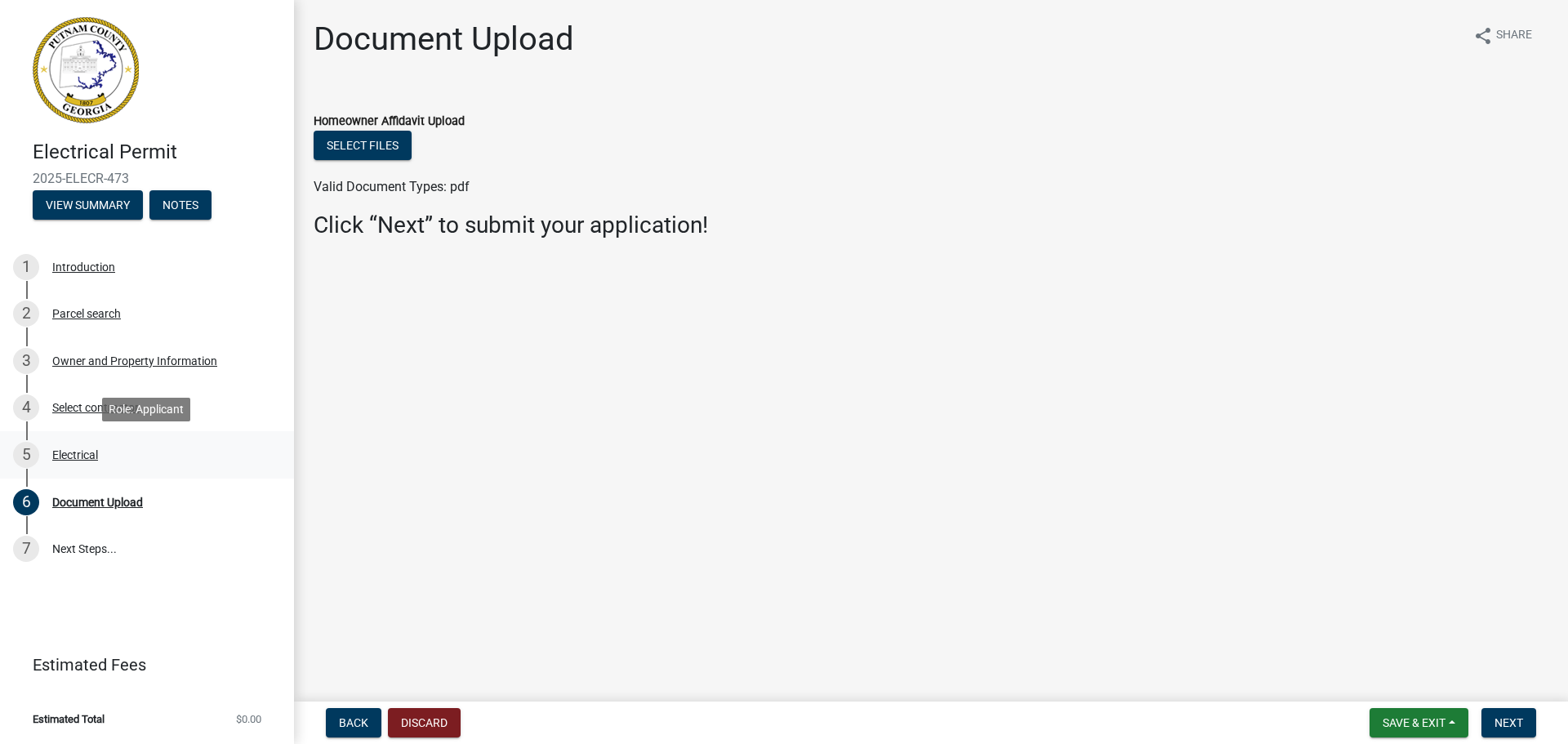
click at [68, 456] on div "Electrical" at bounding box center [75, 455] width 45 height 11
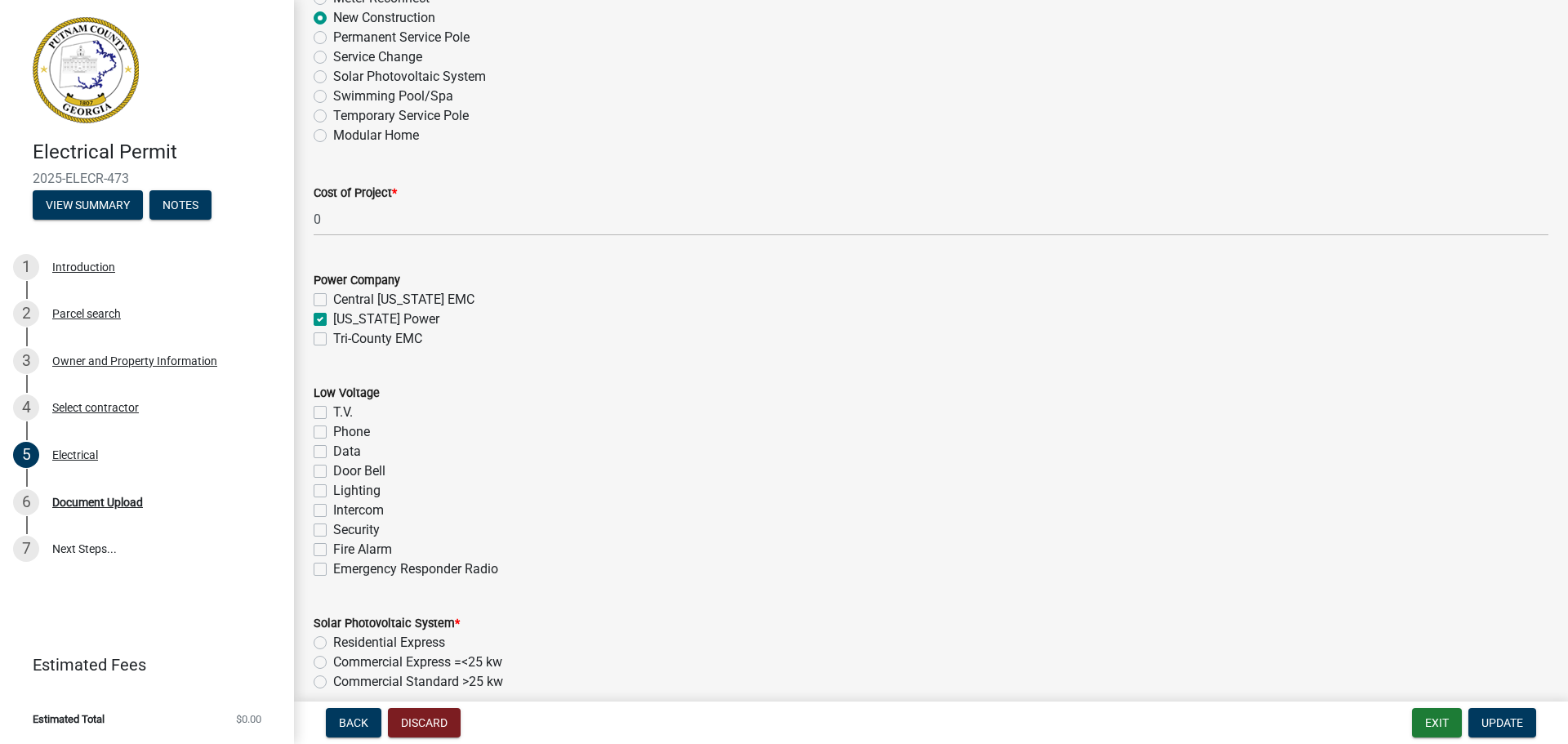
scroll to position [735, 0]
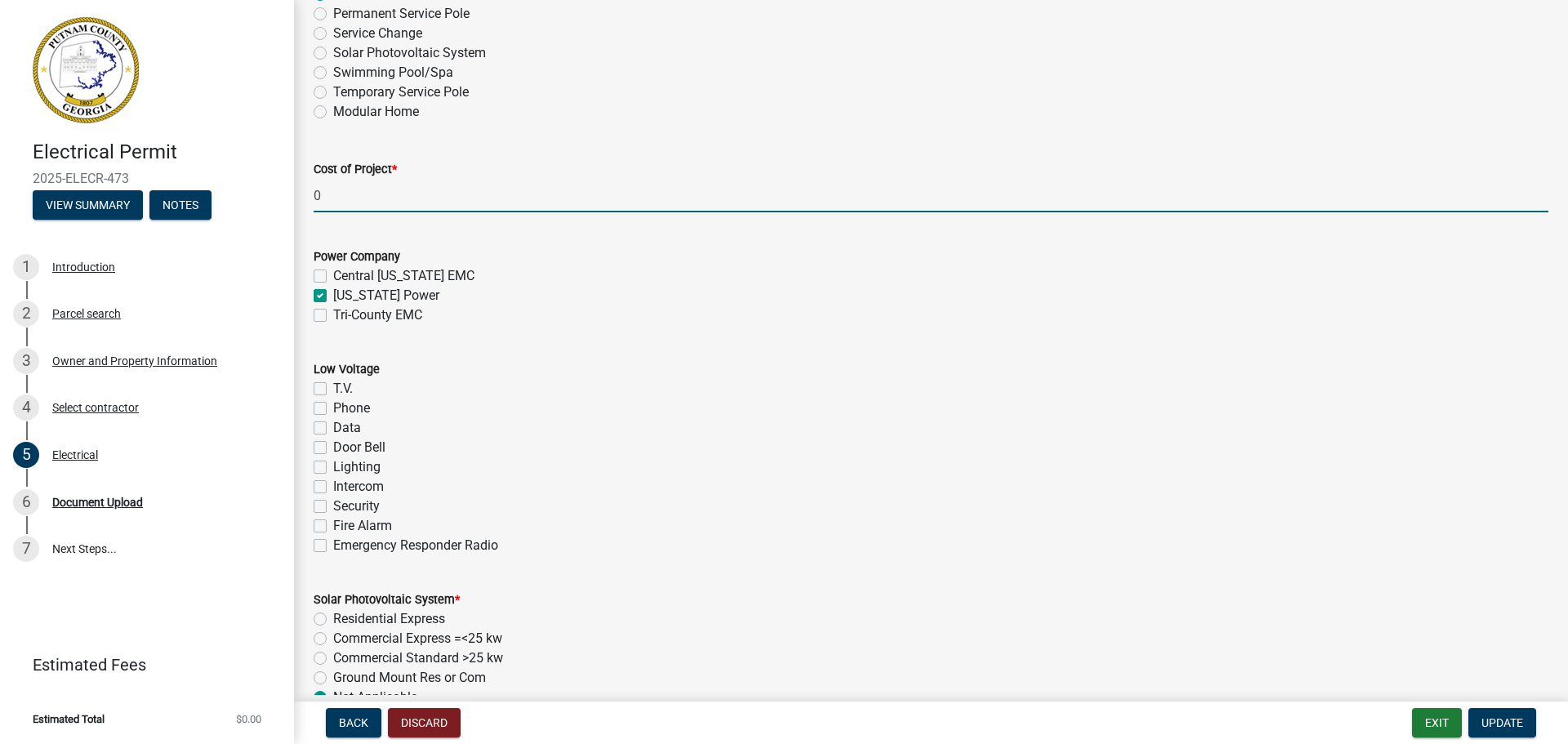
click at [347, 203] on input "0" at bounding box center [931, 196] width 1234 height 33
type input "750"
click at [683, 292] on div "[US_STATE] Power" at bounding box center [931, 295] width 1234 height 19
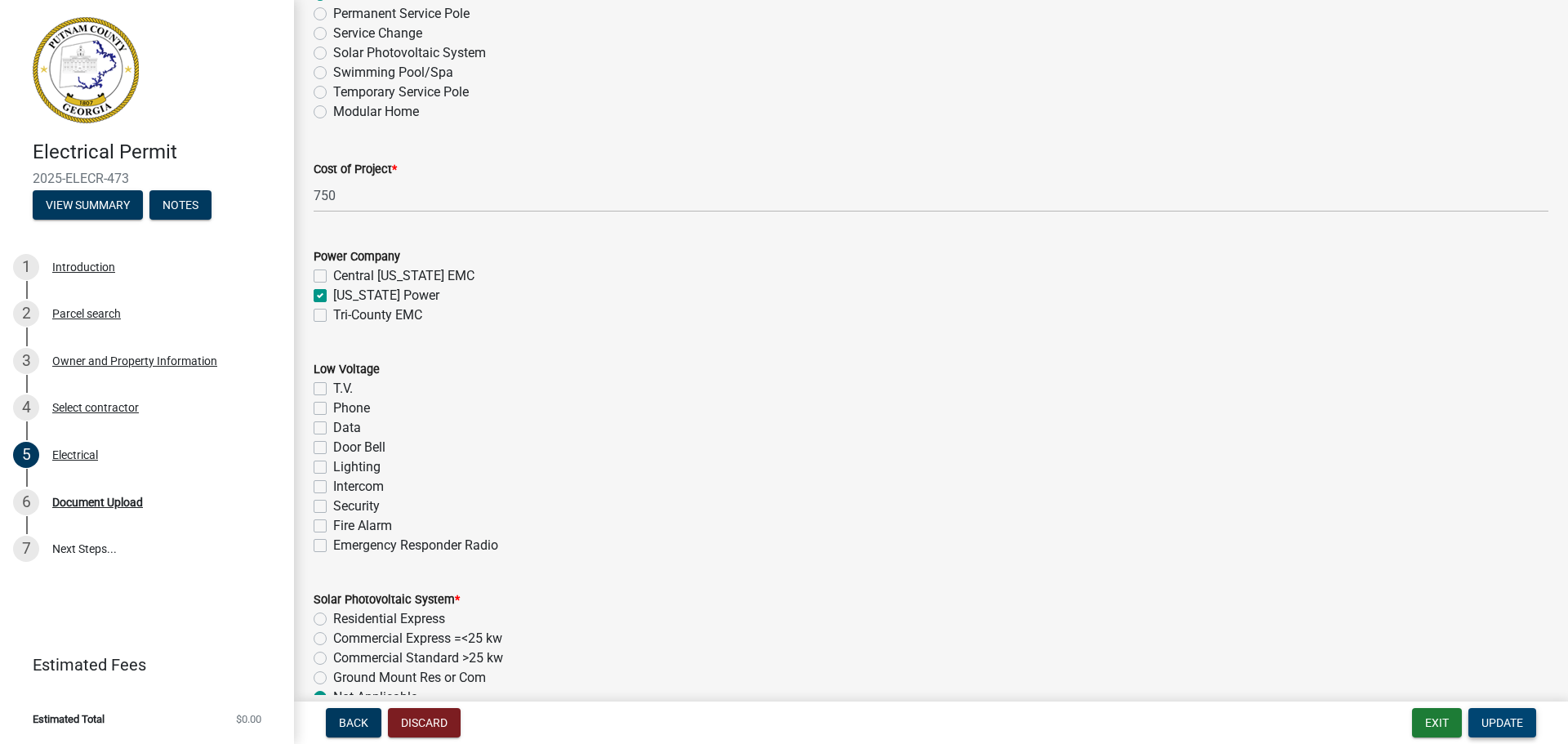
click at [1258, 717] on span "Update" at bounding box center [1503, 722] width 42 height 13
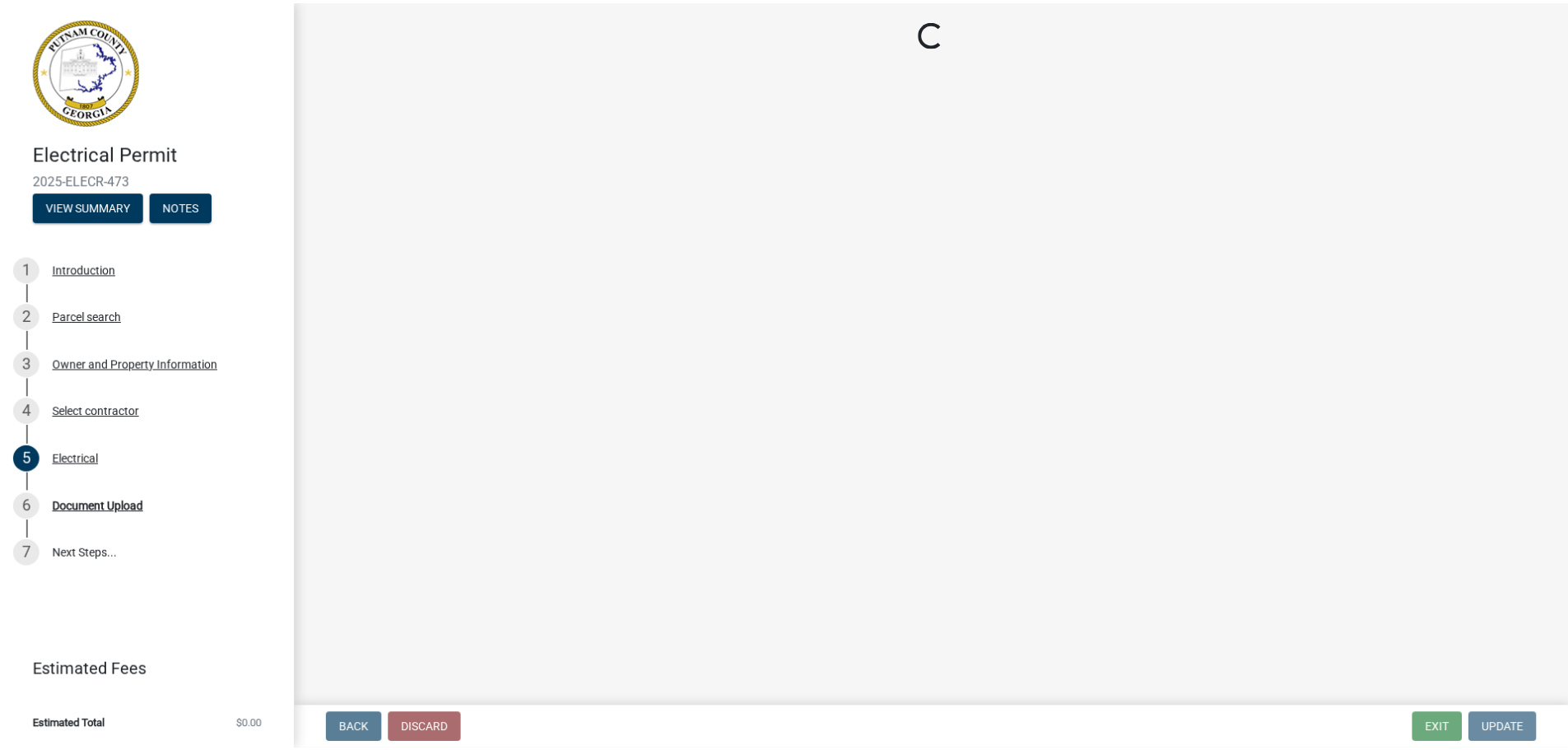
scroll to position [0, 0]
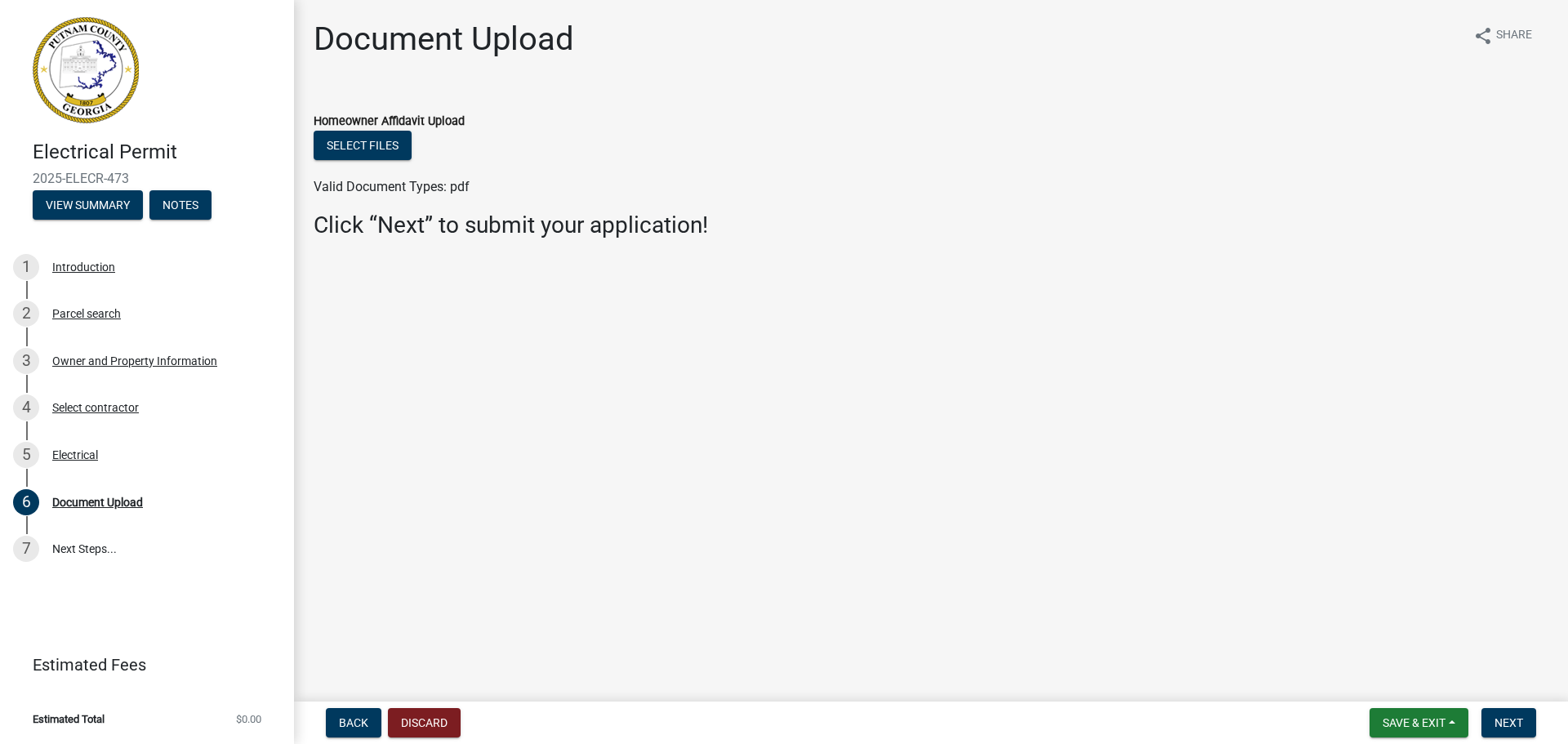
click at [581, 382] on main "Document Upload share Share Homeowner Affidavit Upload Select files Valid Docum…" at bounding box center [931, 348] width 1274 height 695
click at [396, 154] on button "Select files" at bounding box center [362, 146] width 98 height 30
click at [83, 546] on link "7 Next Steps..." at bounding box center [147, 549] width 294 height 47
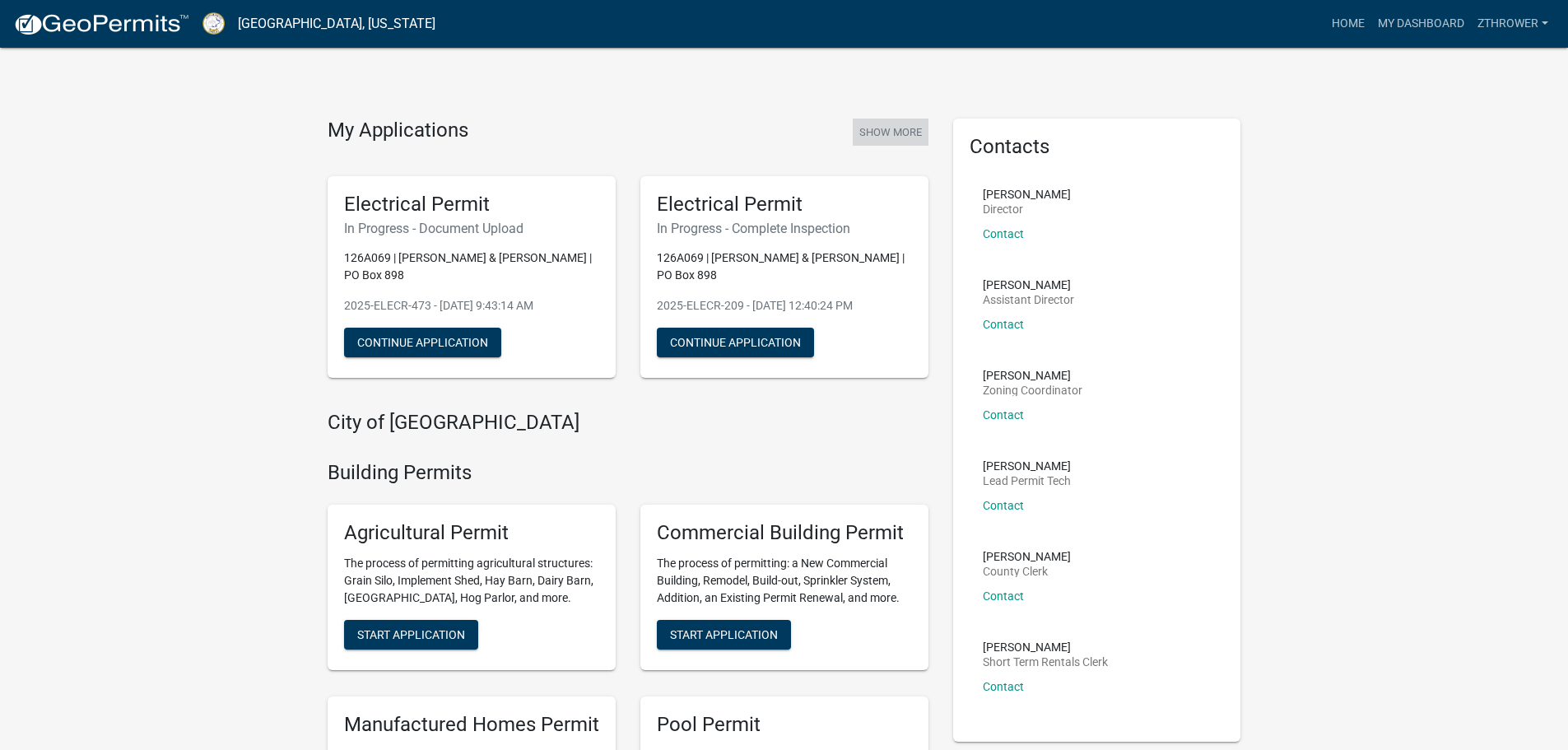
click at [904, 134] on button "Show More" at bounding box center [890, 132] width 76 height 27
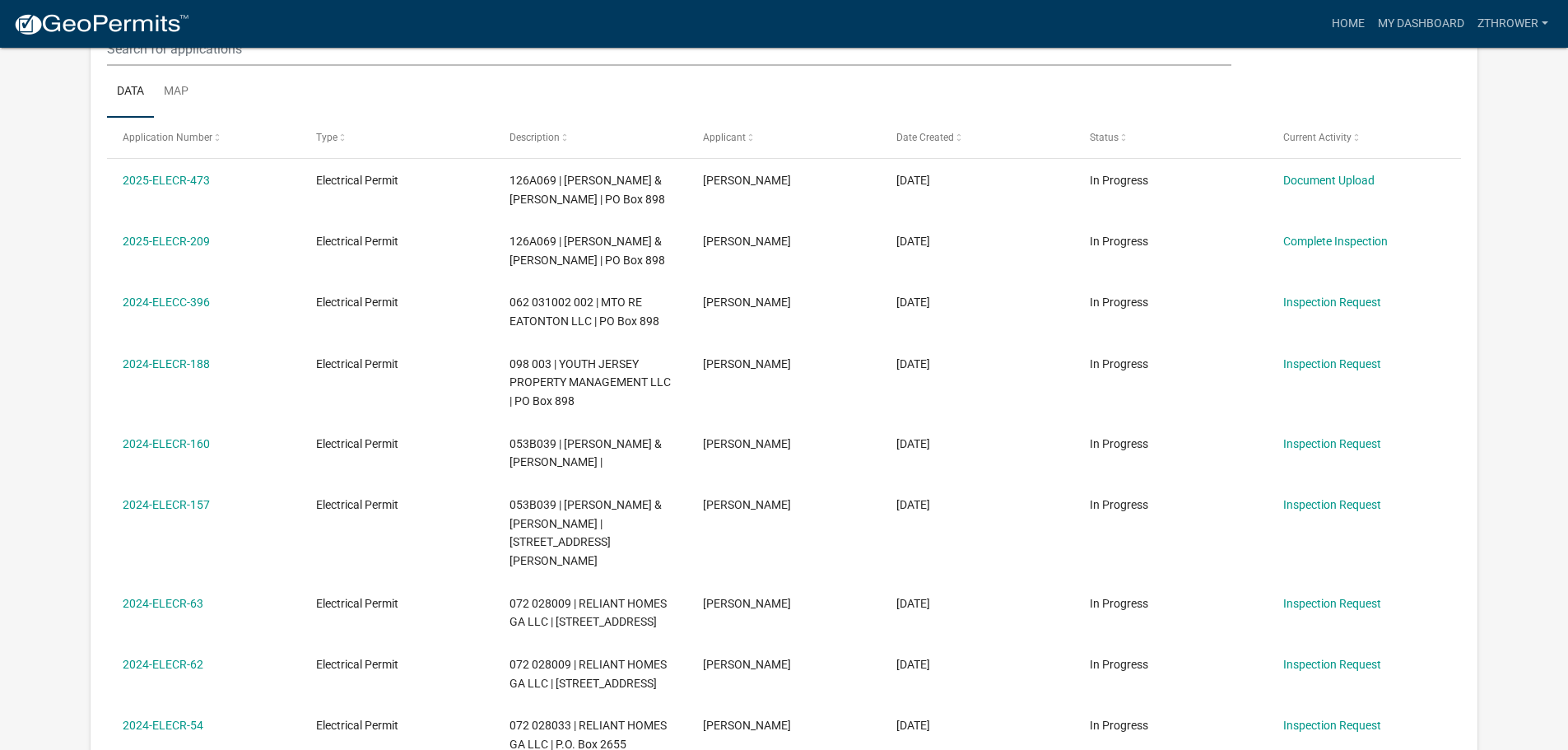
scroll to position [218, 0]
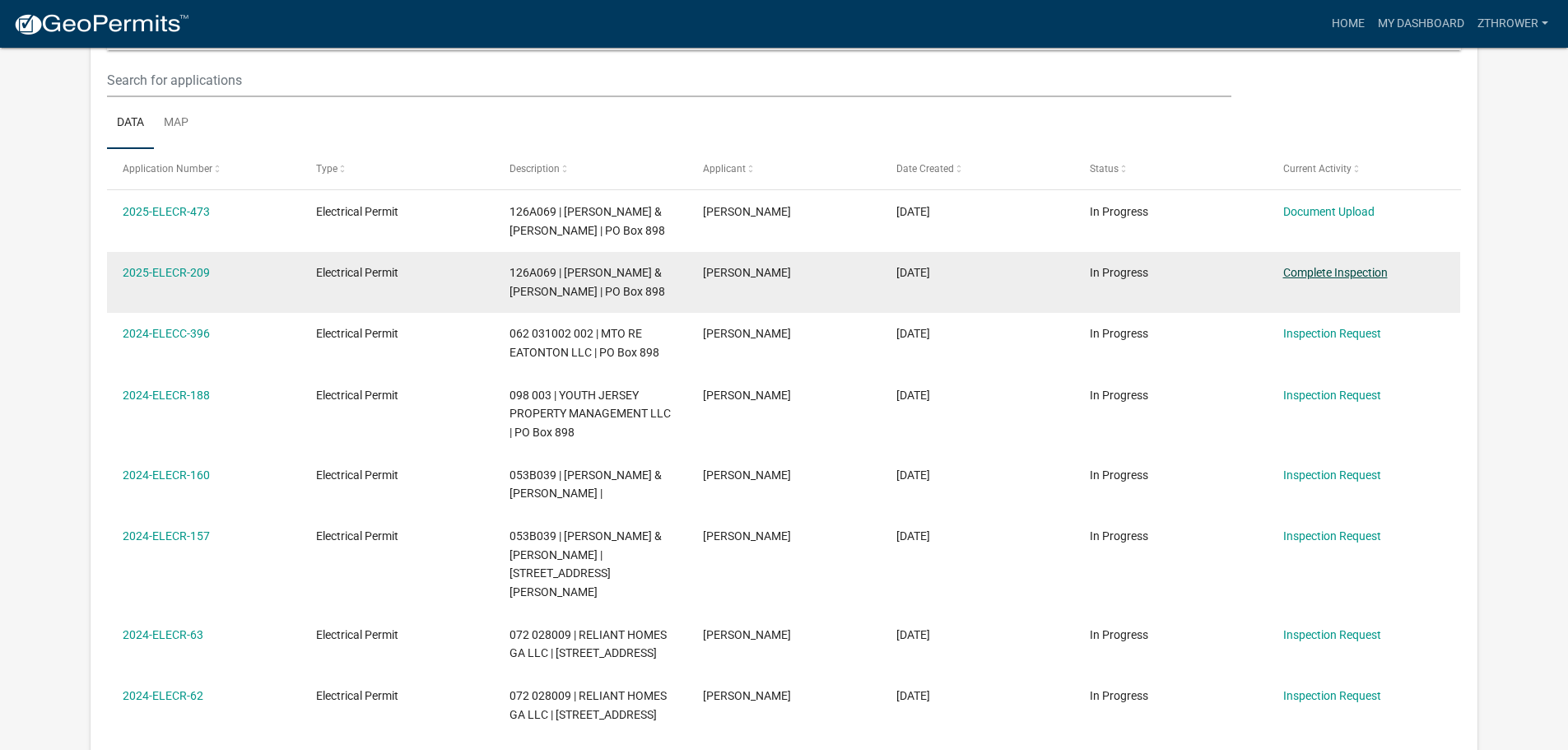
click at [1268, 279] on link "Complete Inspection" at bounding box center [1335, 272] width 105 height 13
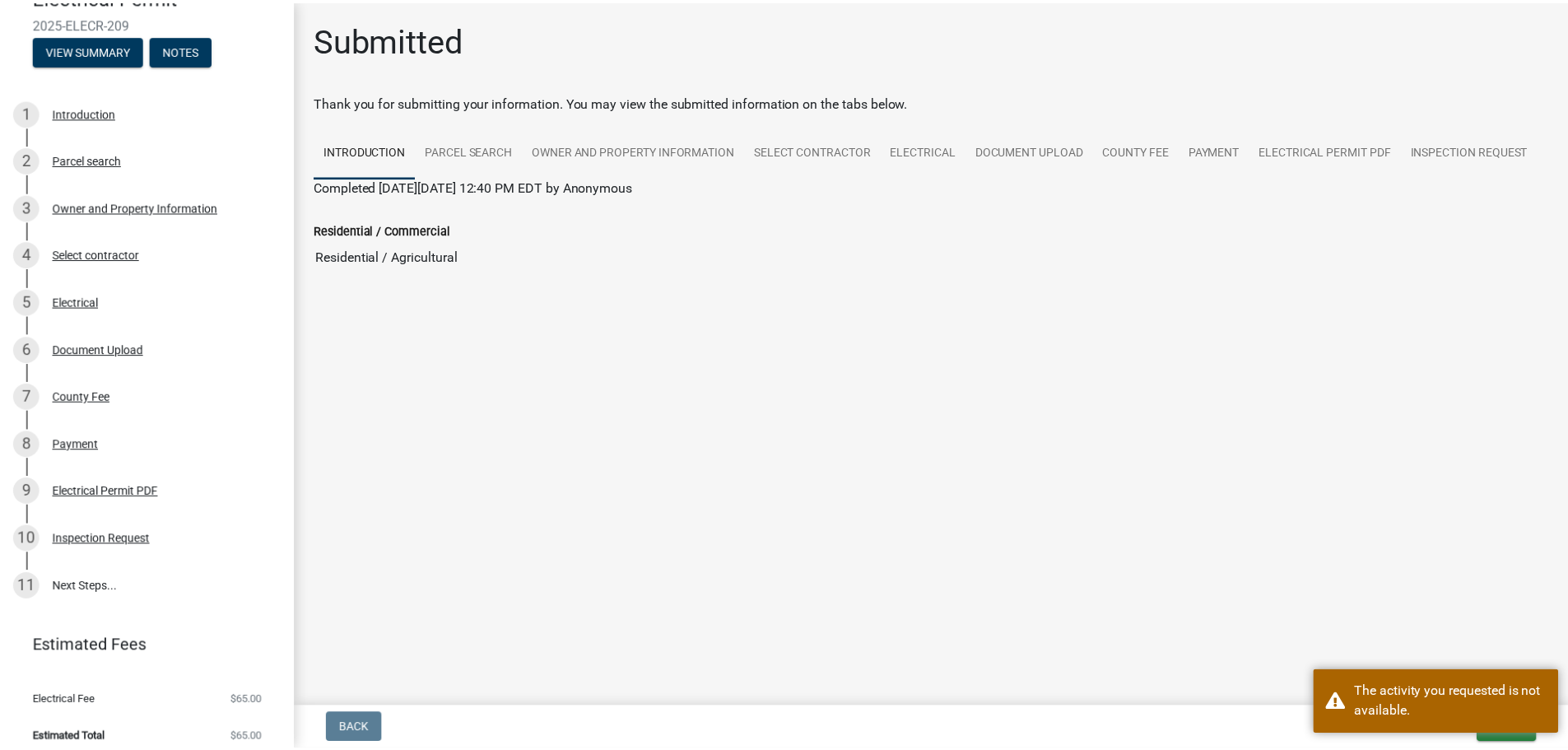
scroll to position [170, 0]
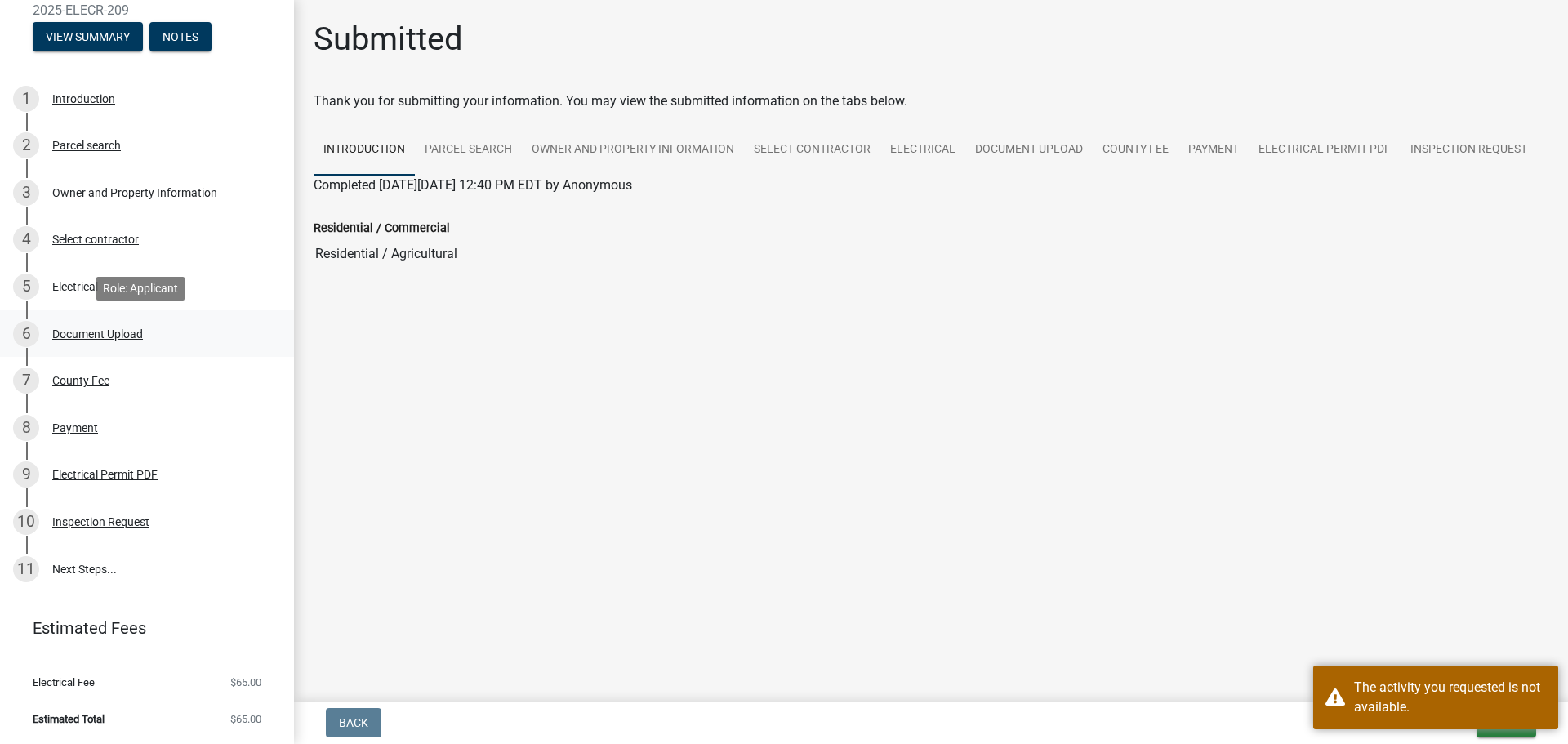
click at [118, 340] on div "Document Upload" at bounding box center [98, 334] width 91 height 11
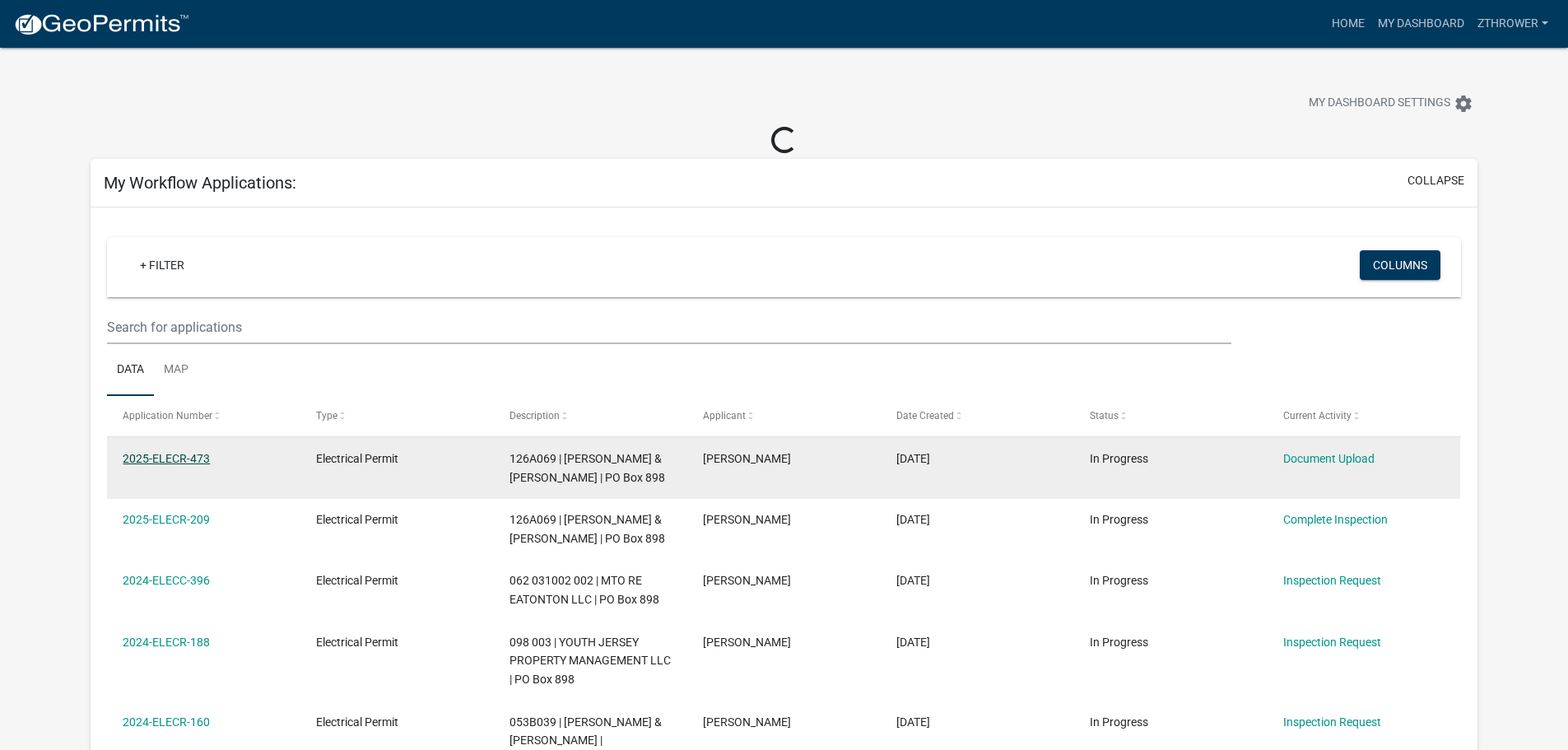
click at [175, 453] on link "2025-ELECR-473" at bounding box center [165, 459] width 87 height 13
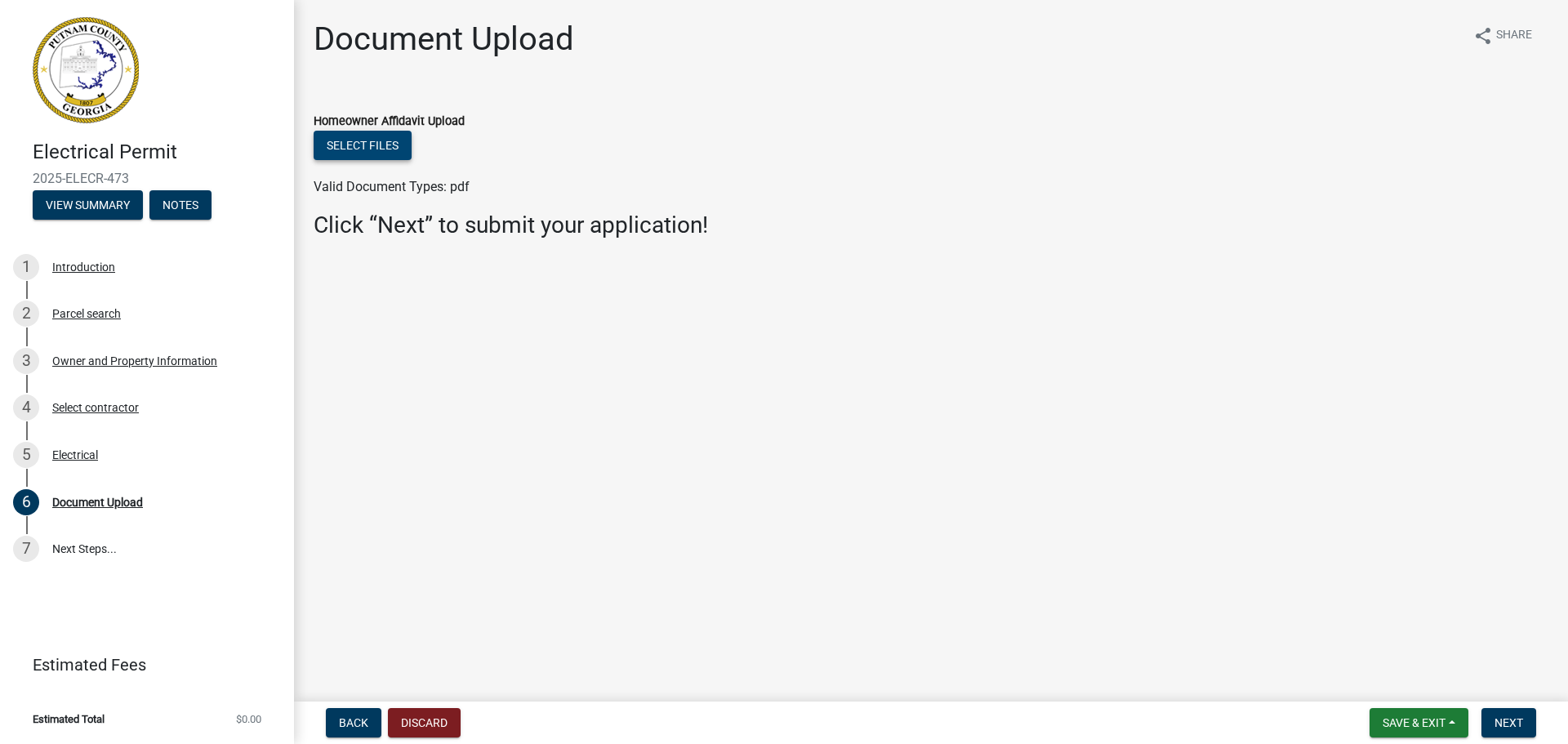
click at [397, 139] on button "Select files" at bounding box center [362, 146] width 98 height 30
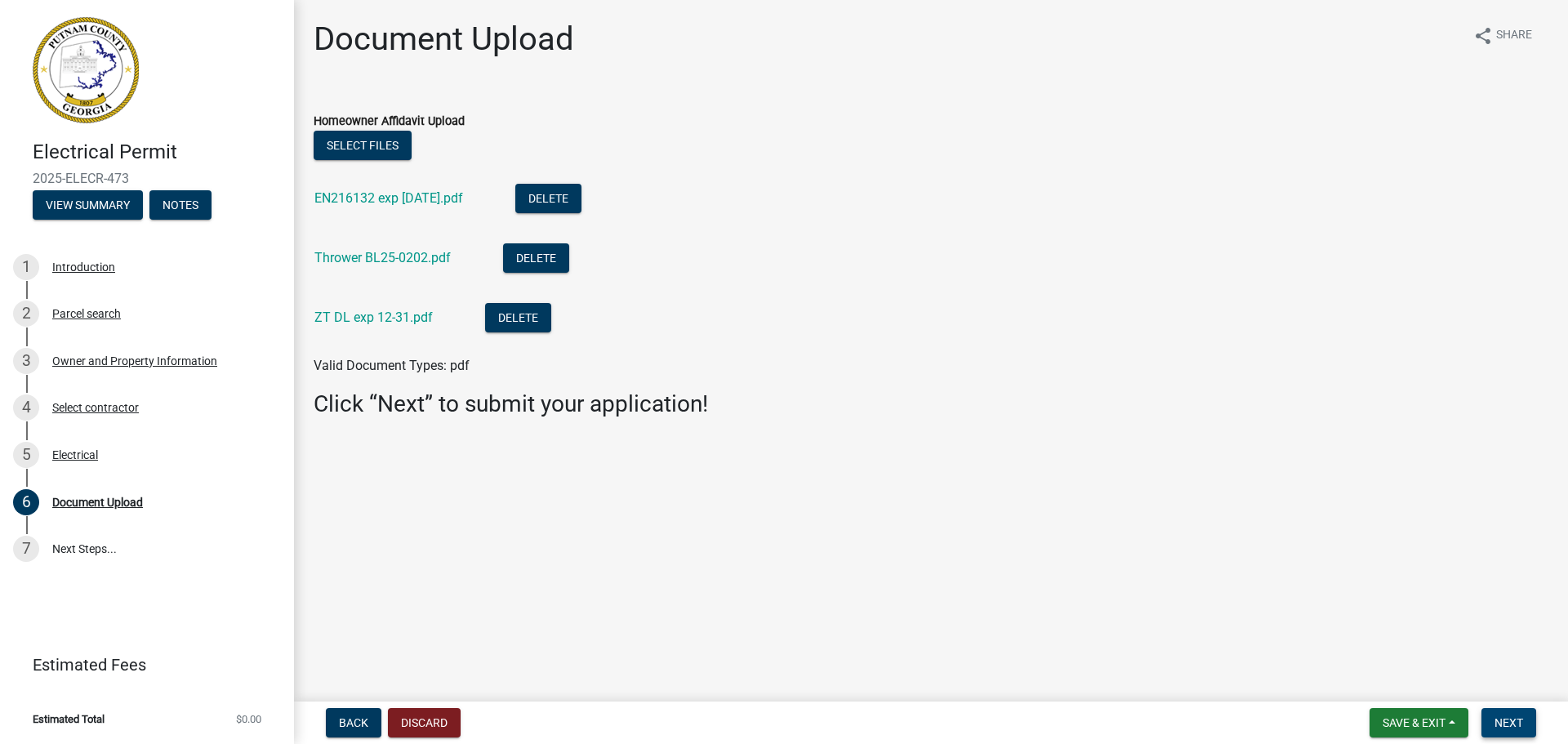
click at [1258, 716] on span "Next" at bounding box center [1509, 722] width 29 height 13
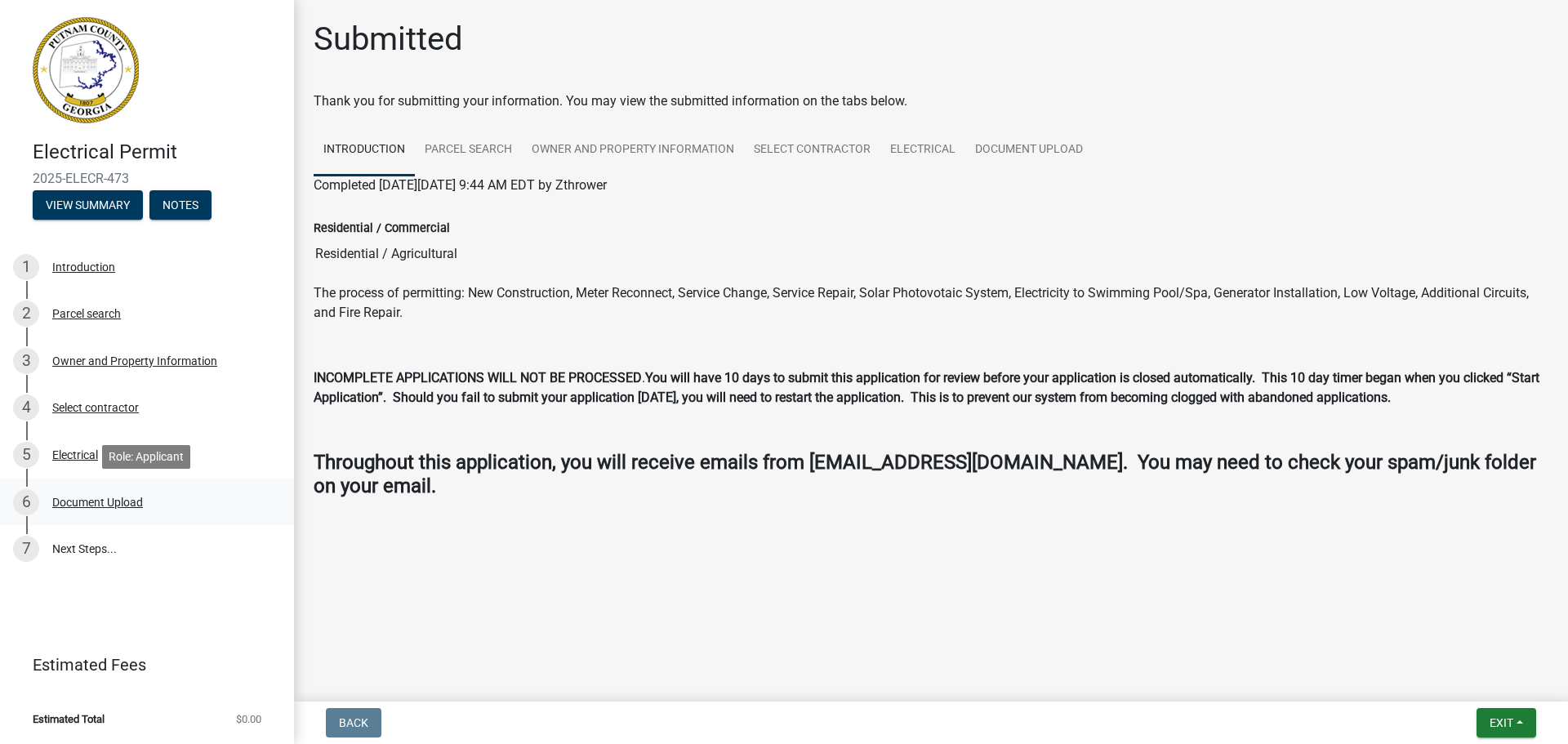
click at [124, 499] on div "Document Upload" at bounding box center [98, 502] width 91 height 11
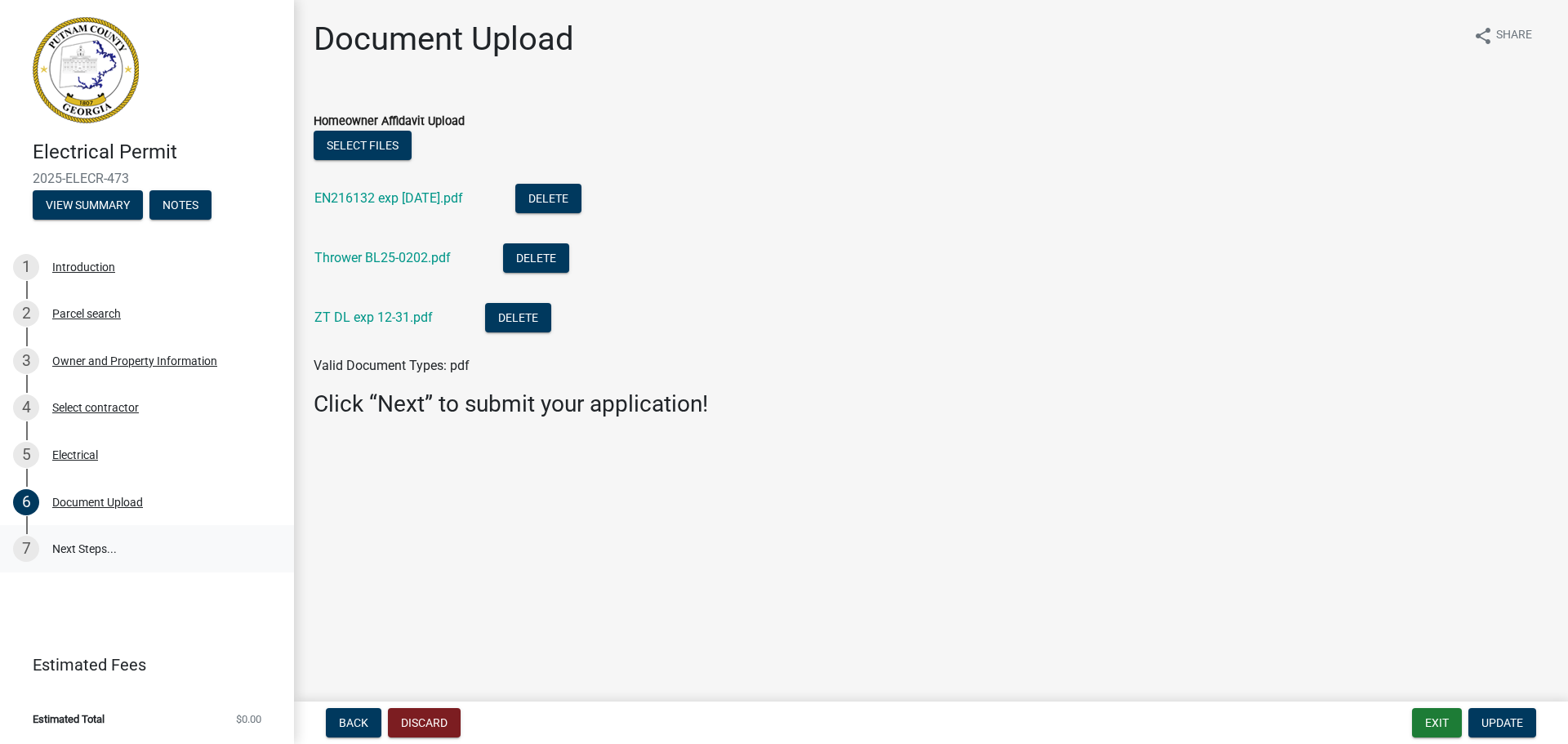
click at [74, 548] on link "7 Next Steps..." at bounding box center [147, 549] width 294 height 47
click at [107, 501] on div "Document Upload" at bounding box center [98, 502] width 91 height 11
click at [1258, 718] on span "Update" at bounding box center [1503, 722] width 42 height 13
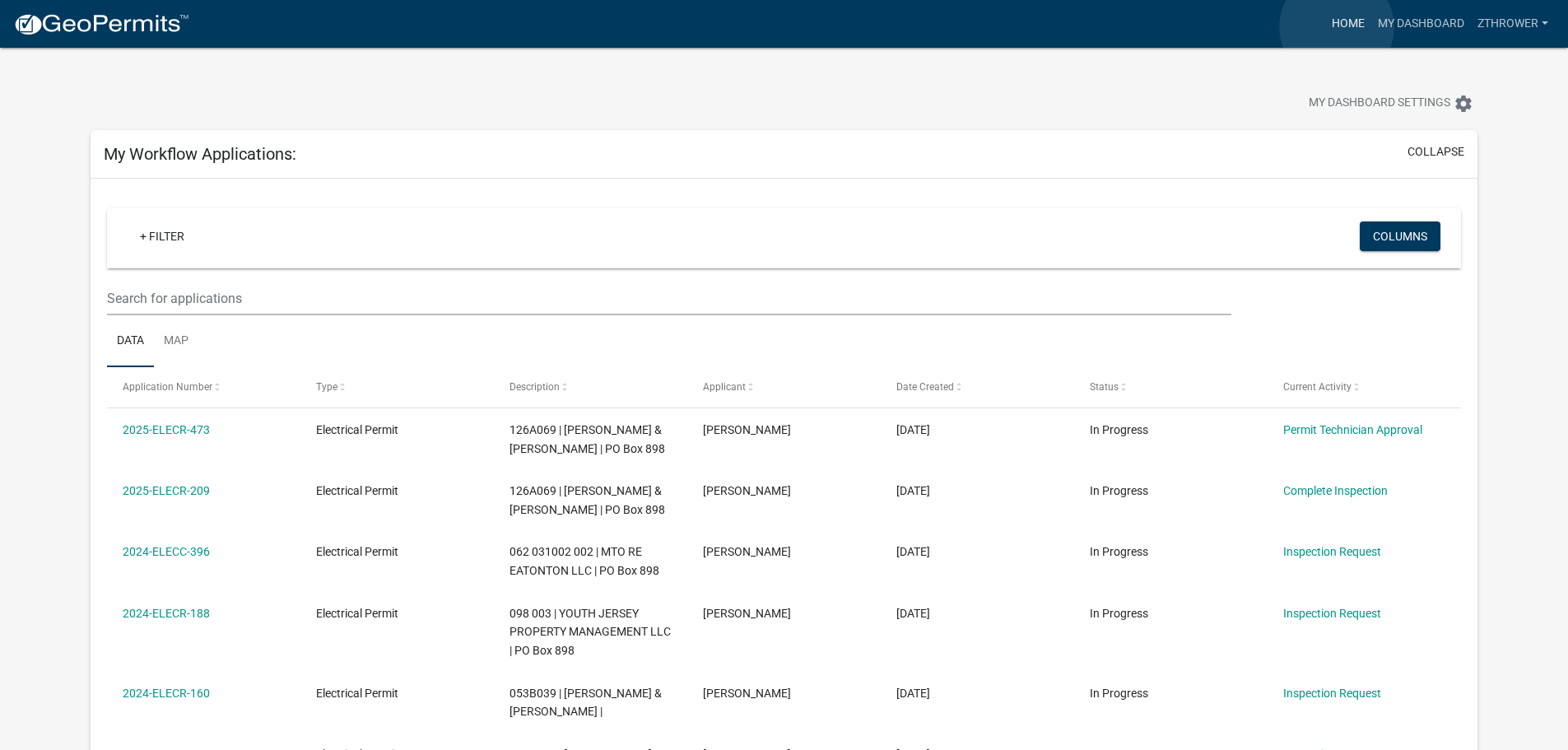
click at [1268, 27] on link "Home" at bounding box center [1348, 24] width 46 height 32
